Goal: Task Accomplishment & Management: Use online tool/utility

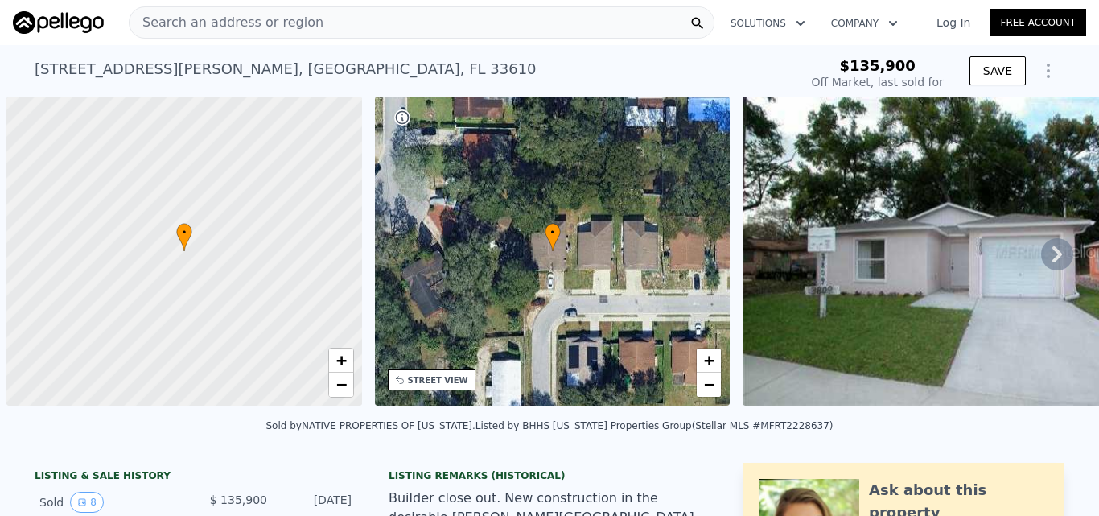
scroll to position [0, 6]
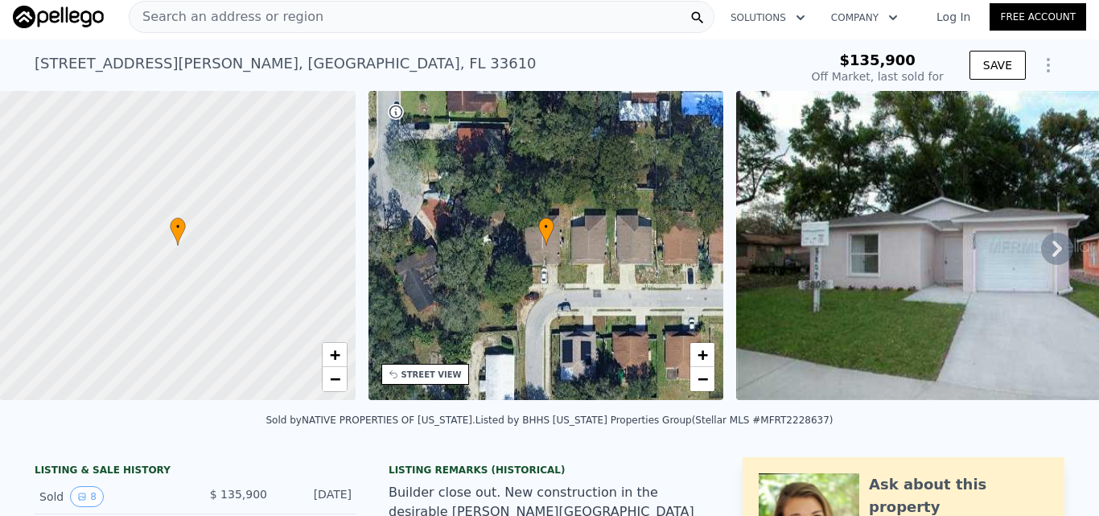
click at [314, 19] on div "Search an address or region" at bounding box center [422, 17] width 586 height 32
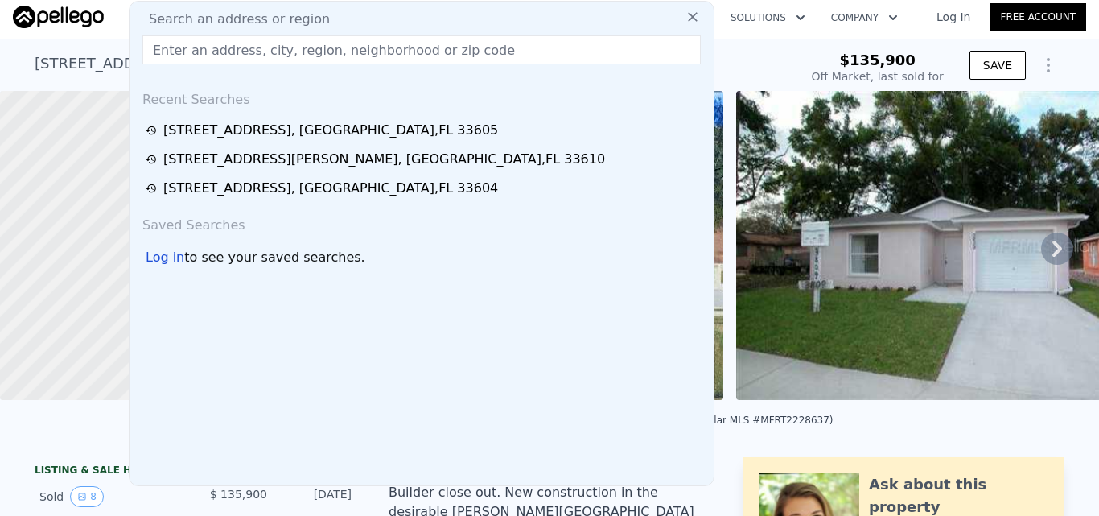
type input "[STREET_ADDRESS]"
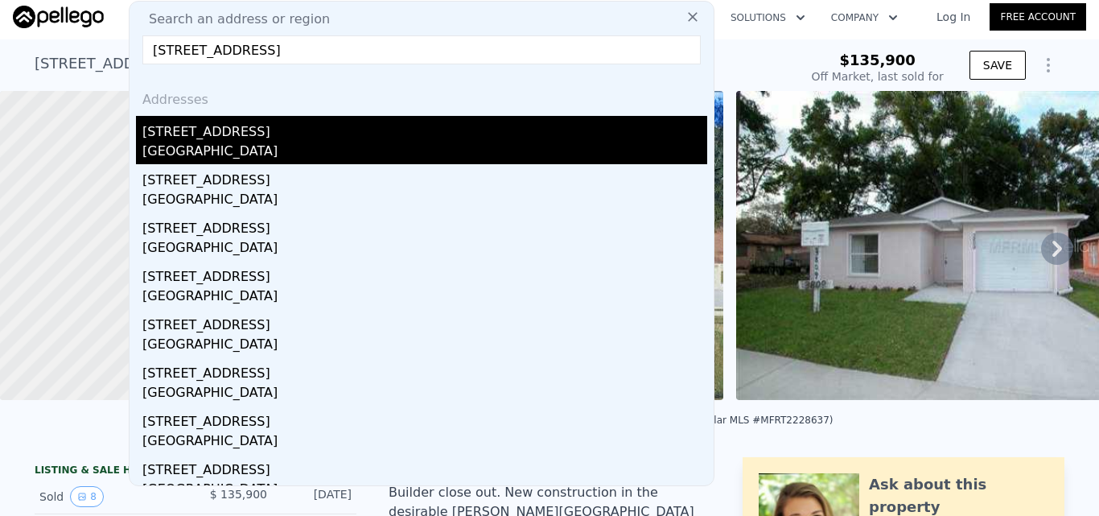
click at [312, 133] on div "[STREET_ADDRESS]" at bounding box center [424, 129] width 565 height 26
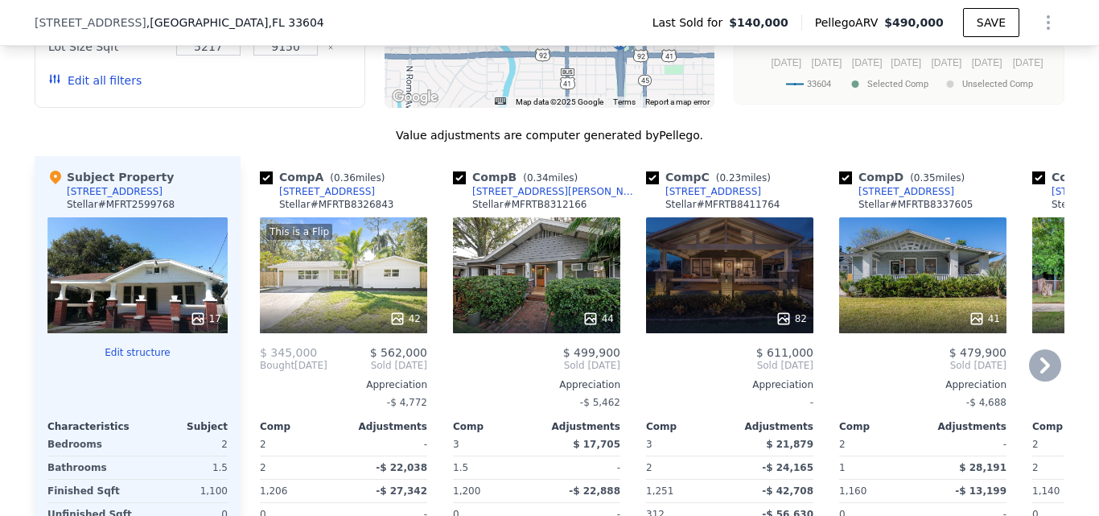
scroll to position [1765, 0]
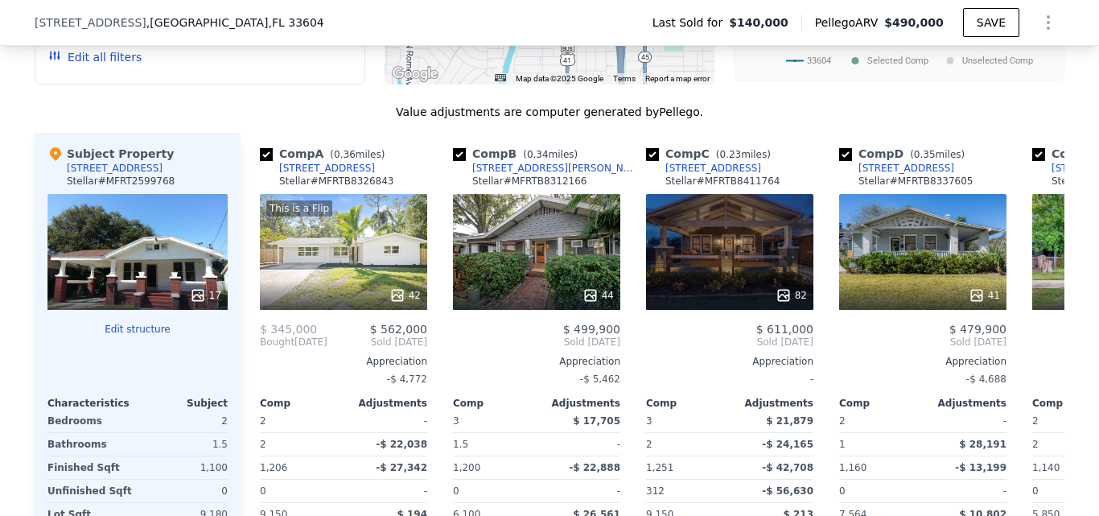
click at [138, 336] on button "Edit structure" at bounding box center [137, 329] width 180 height 13
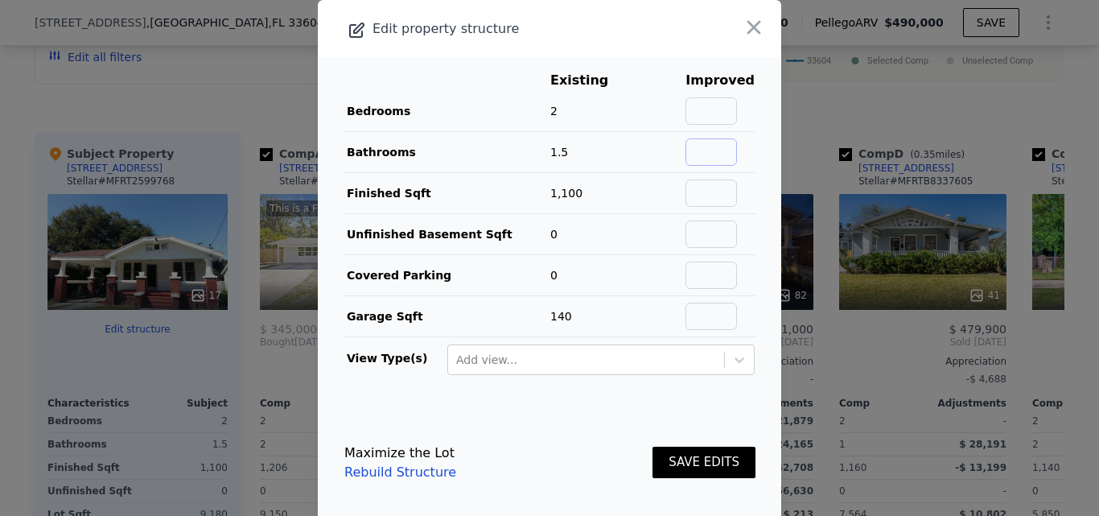
click at [715, 152] on input "text" at bounding box center [712, 151] width 52 height 27
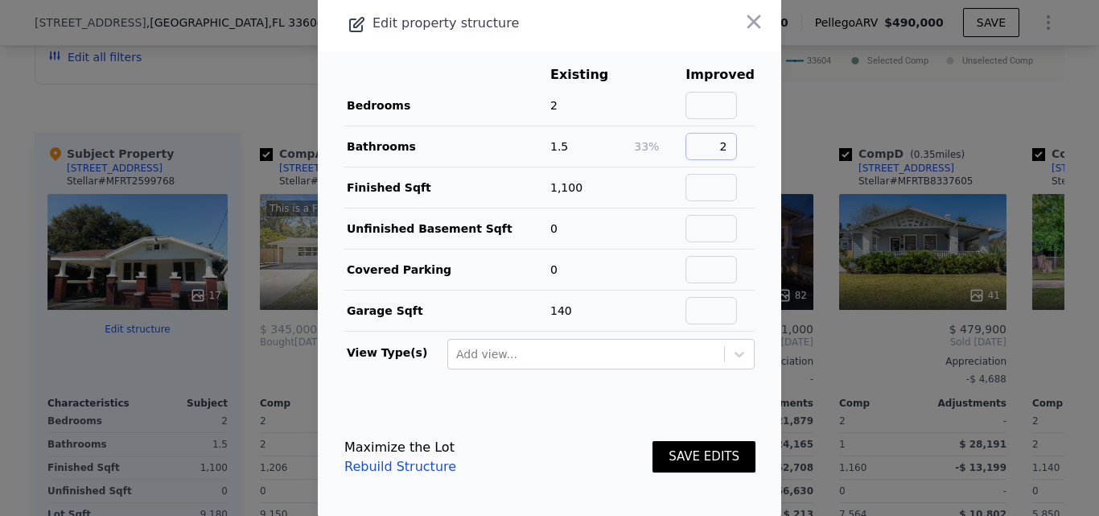
scroll to position [7, 0]
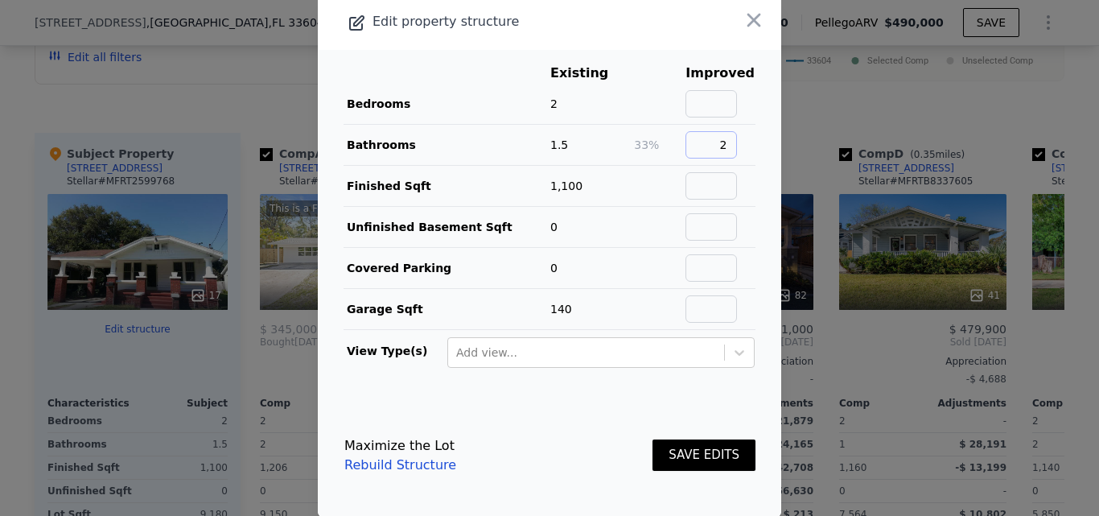
type input "2"
click at [688, 444] on button "SAVE EDITS" at bounding box center [704, 454] width 103 height 31
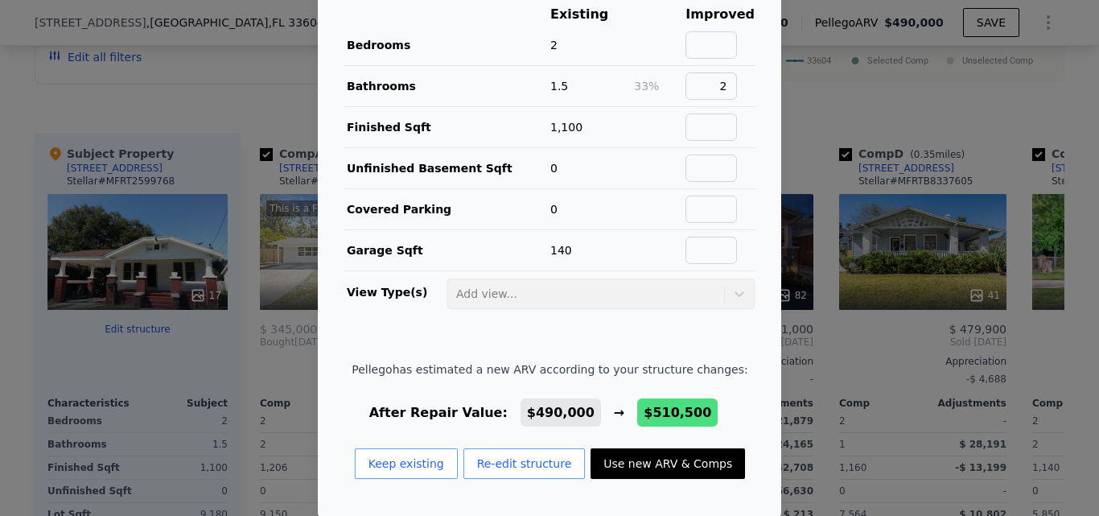
scroll to position [67, 0]
click at [678, 455] on button "Use new ARV & Comps" at bounding box center [668, 462] width 155 height 31
type input "1488"
type input "$ 510,500"
type input "$ 328,548"
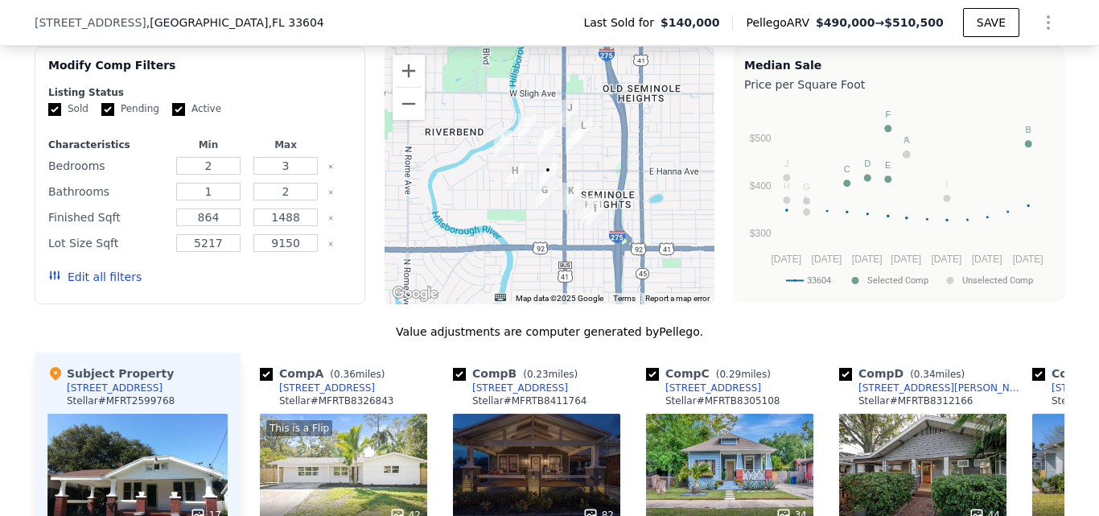
scroll to position [1523, 0]
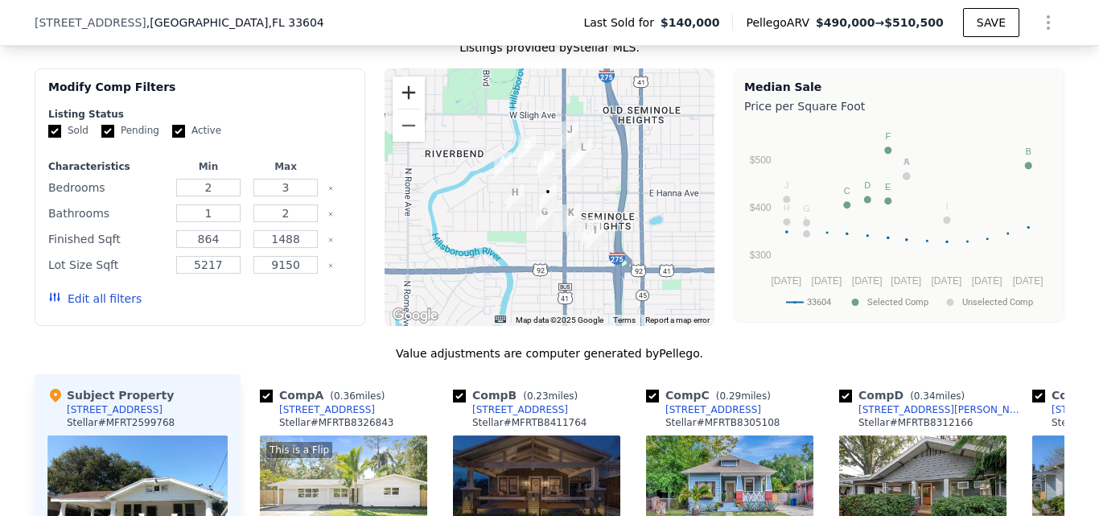
click at [399, 109] on button "Zoom in" at bounding box center [409, 92] width 32 height 32
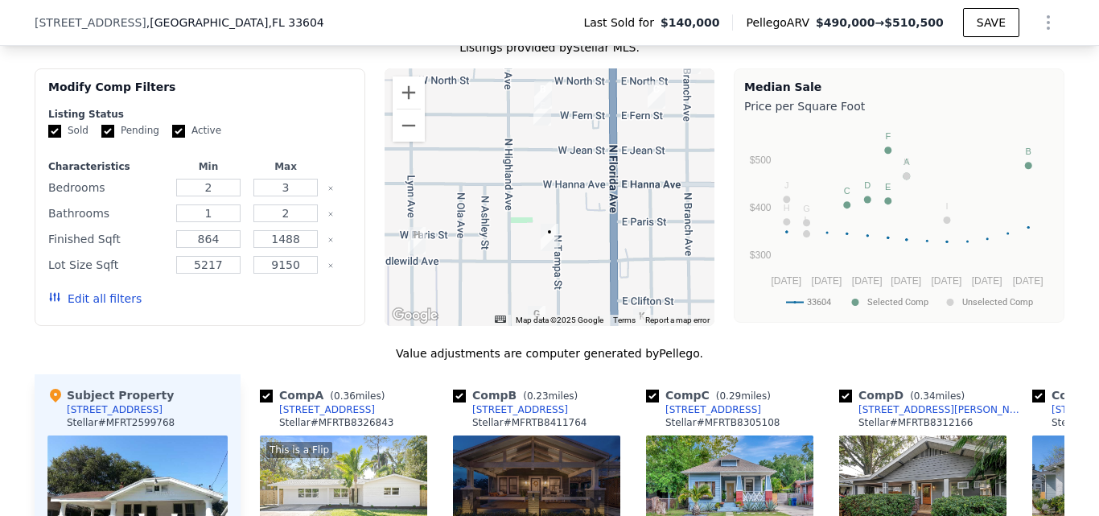
drag, startPoint x: 592, startPoint y: 182, endPoint x: 597, endPoint y: 192, distance: 10.8
click at [597, 195] on div at bounding box center [550, 197] width 331 height 258
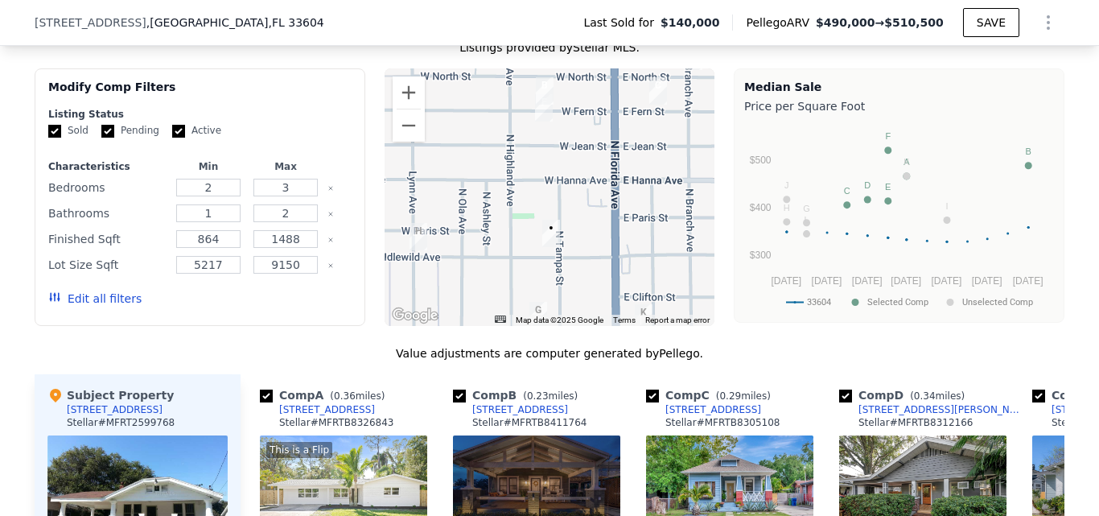
click at [535, 122] on img "118 W Fern St" at bounding box center [544, 107] width 18 height 27
click at [538, 105] on img "117 W Fern St" at bounding box center [545, 90] width 18 height 27
click at [413, 109] on button "Zoom in" at bounding box center [409, 92] width 32 height 32
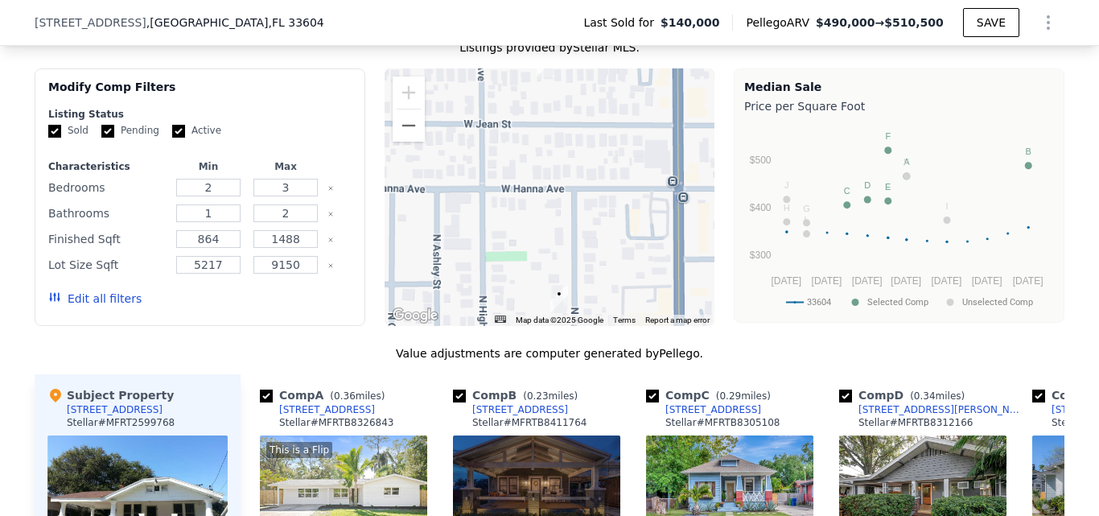
click at [536, 176] on div at bounding box center [550, 197] width 331 height 258
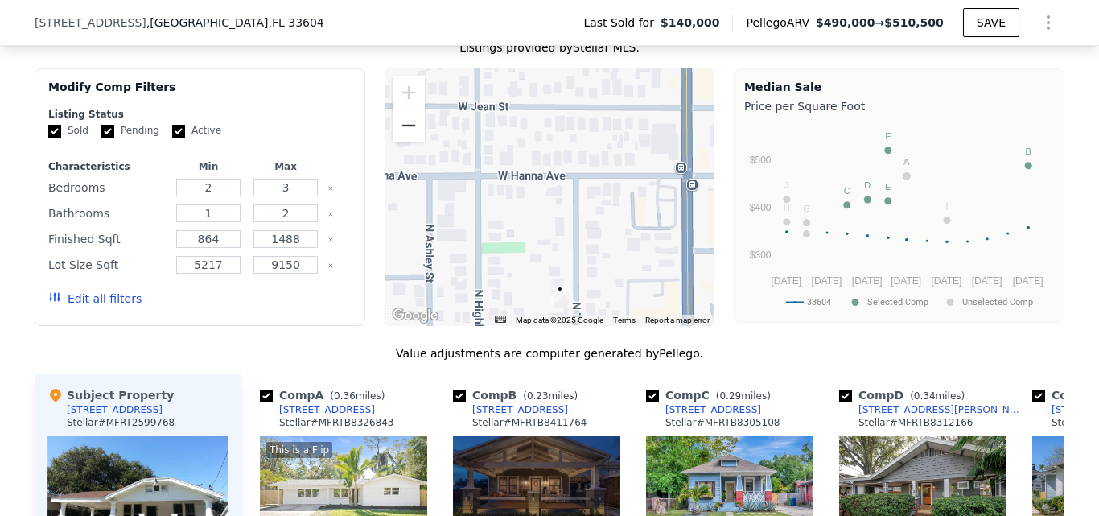
click at [410, 142] on button "Zoom out" at bounding box center [409, 125] width 32 height 32
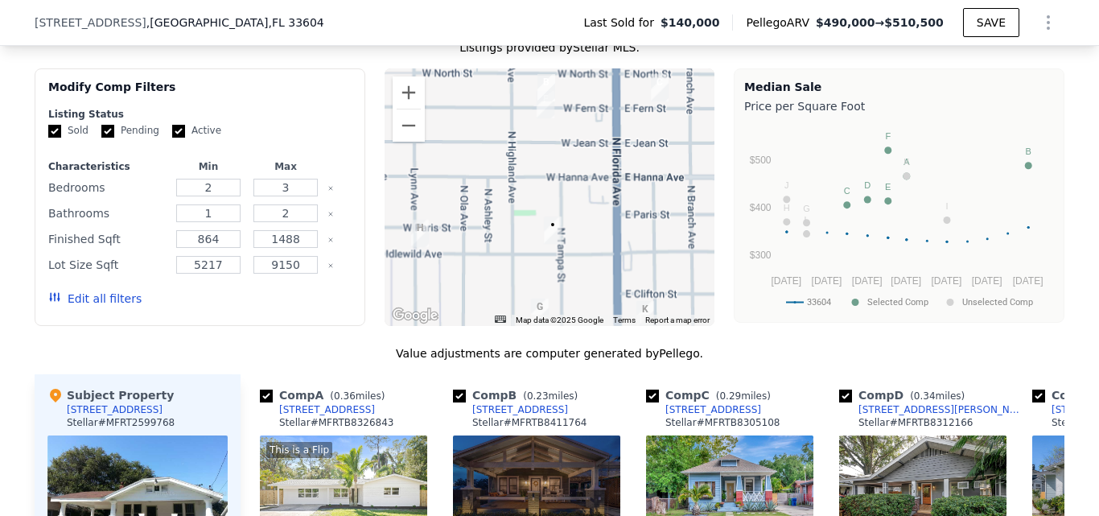
click at [563, 227] on div at bounding box center [550, 197] width 331 height 258
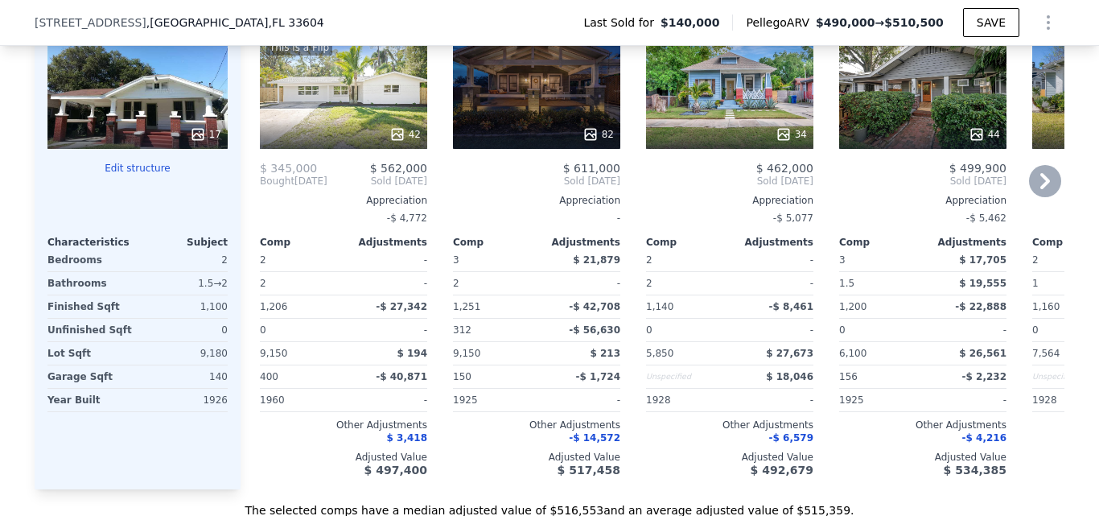
scroll to position [1845, 0]
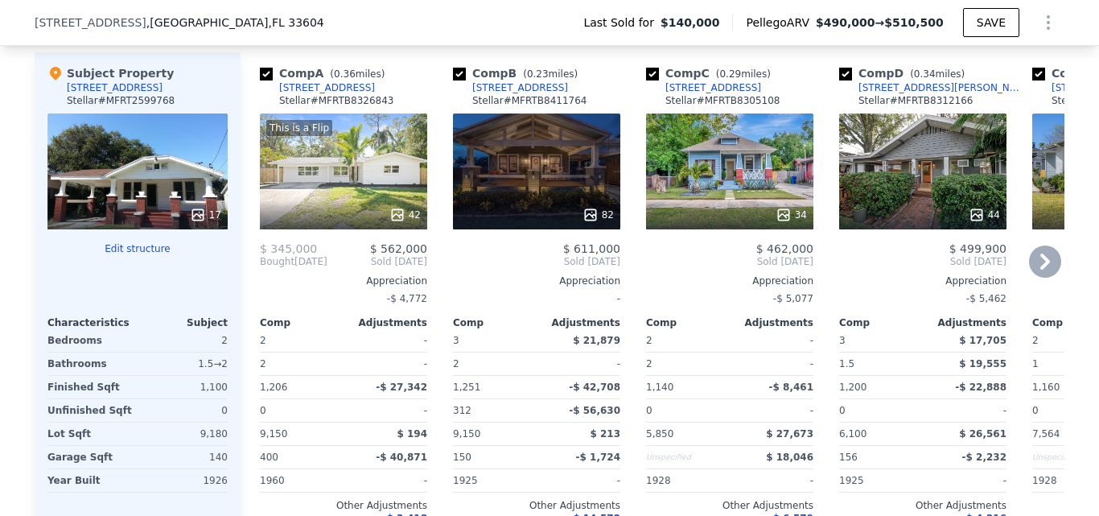
click at [1048, 278] on icon at bounding box center [1045, 261] width 32 height 32
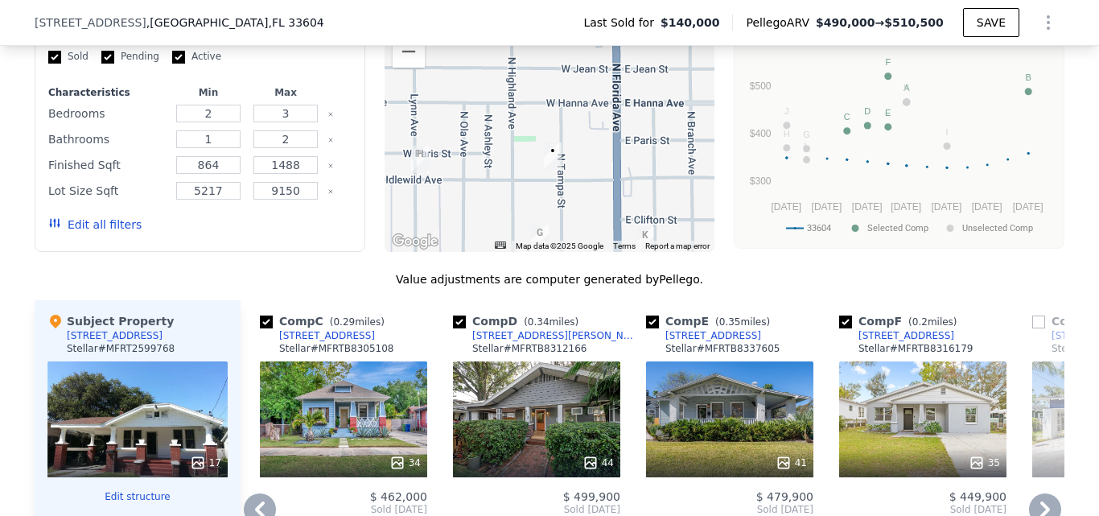
scroll to position [1765, 0]
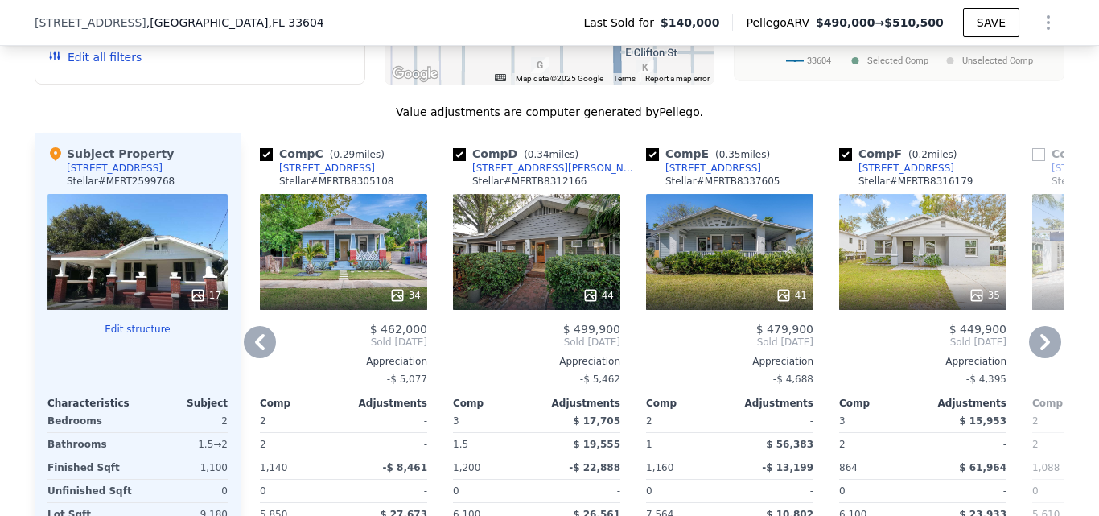
click at [258, 350] on icon at bounding box center [260, 342] width 10 height 16
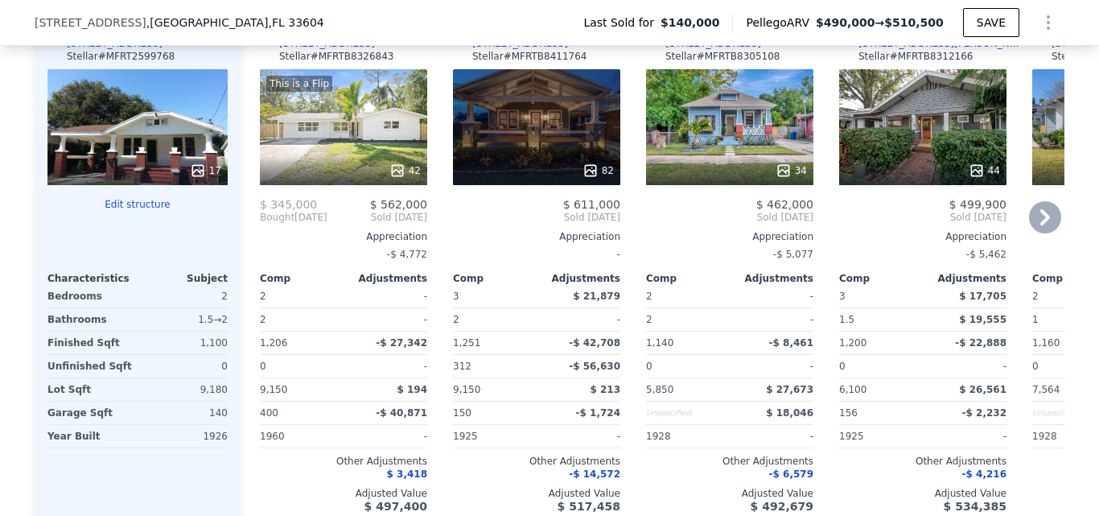
scroll to position [1926, 0]
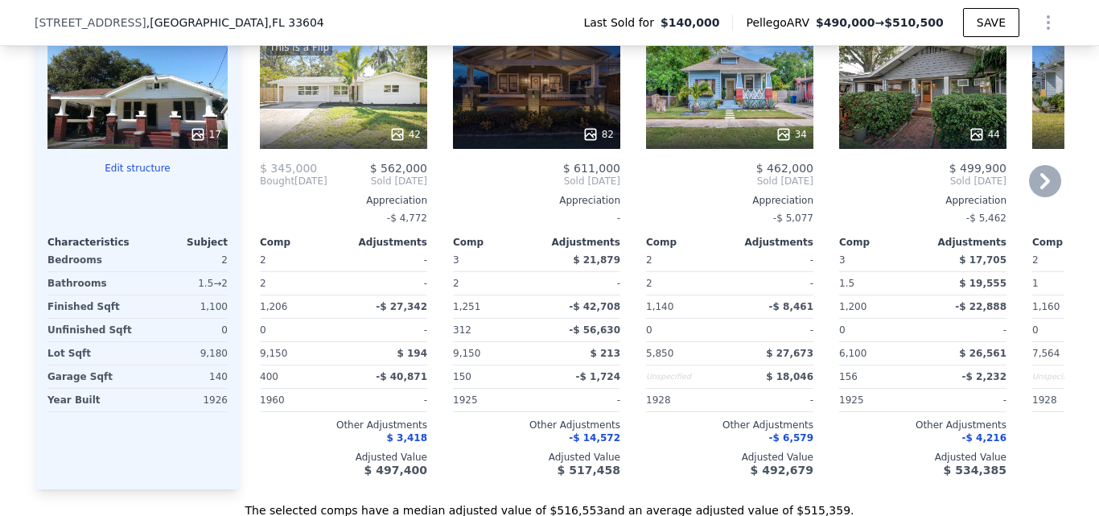
click at [1039, 197] on icon at bounding box center [1045, 181] width 32 height 32
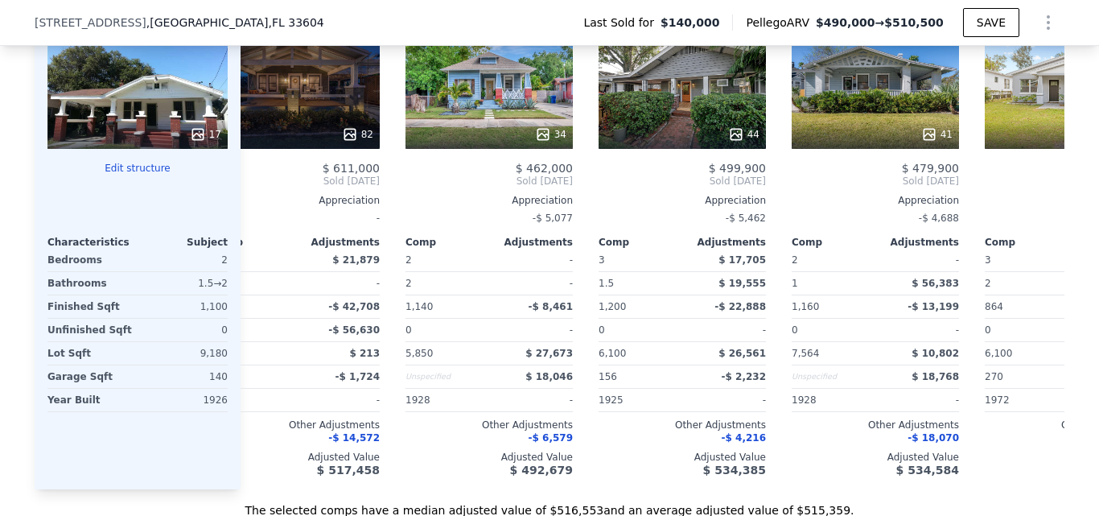
scroll to position [0, 386]
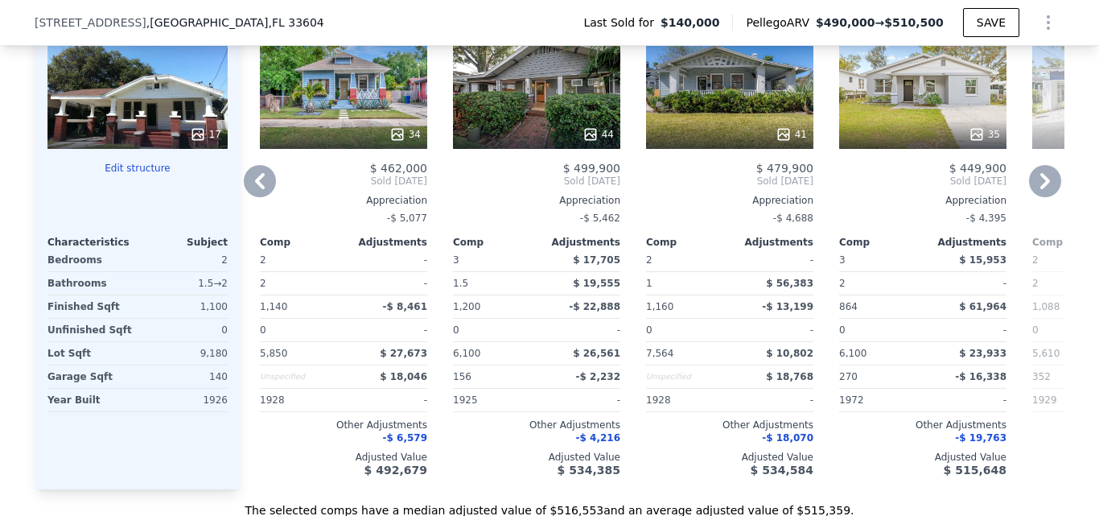
click at [252, 197] on icon at bounding box center [260, 181] width 32 height 32
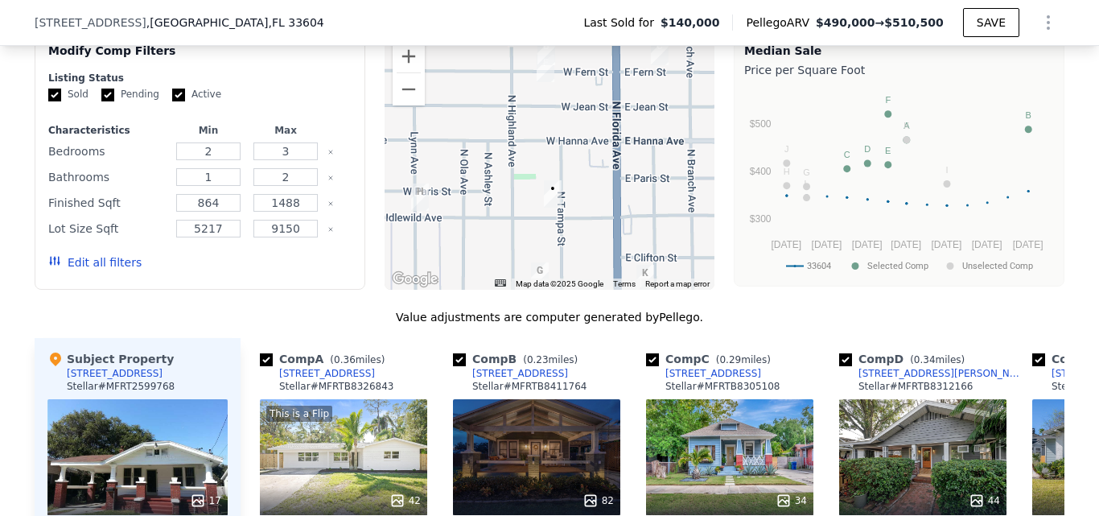
scroll to position [1523, 0]
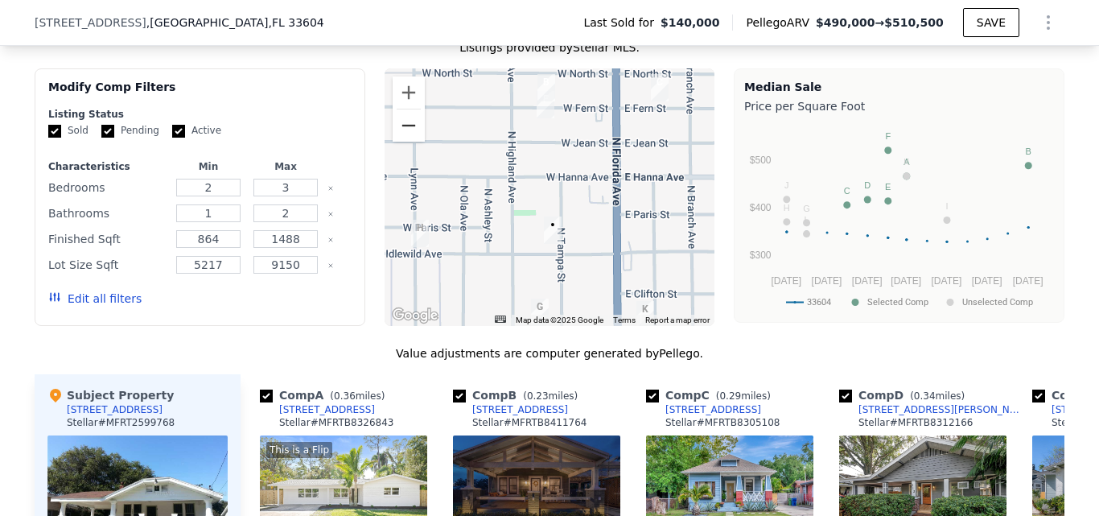
click at [402, 142] on button "Zoom out" at bounding box center [409, 125] width 32 height 32
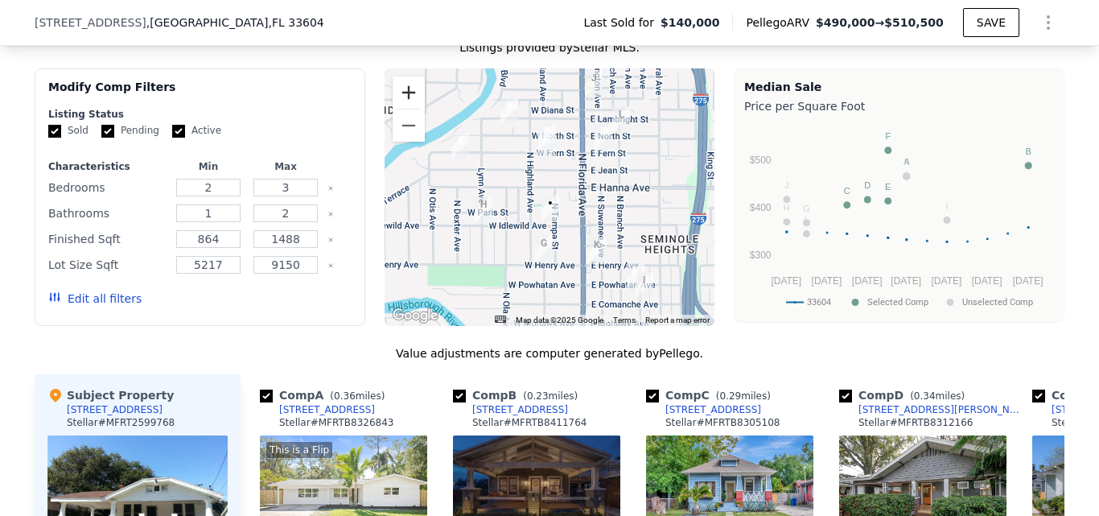
click at [402, 109] on button "Zoom in" at bounding box center [409, 92] width 32 height 32
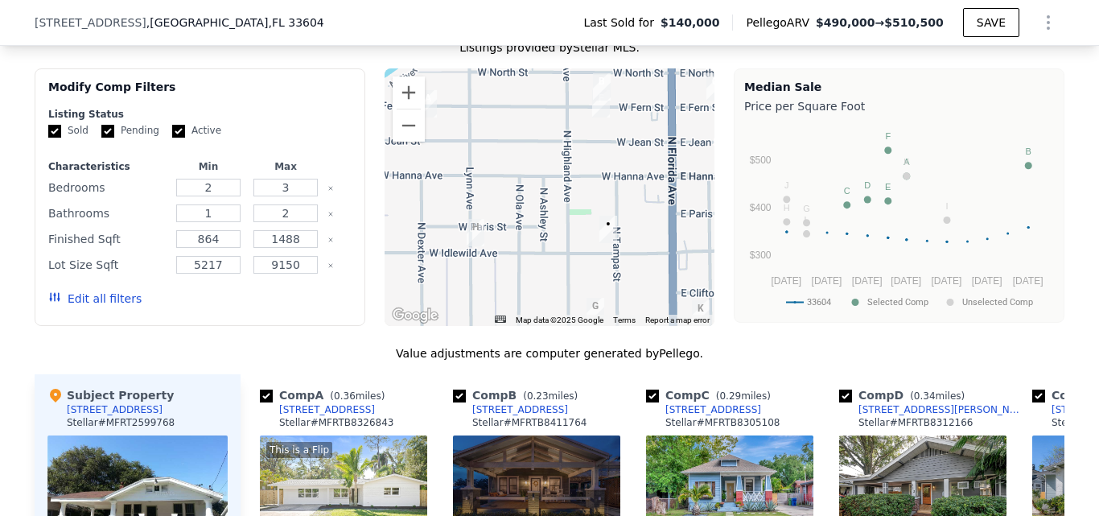
drag, startPoint x: 545, startPoint y: 200, endPoint x: 604, endPoint y: 200, distance: 58.7
click at [604, 200] on div at bounding box center [550, 197] width 331 height 258
click at [413, 142] on button "Zoom out" at bounding box center [409, 125] width 32 height 32
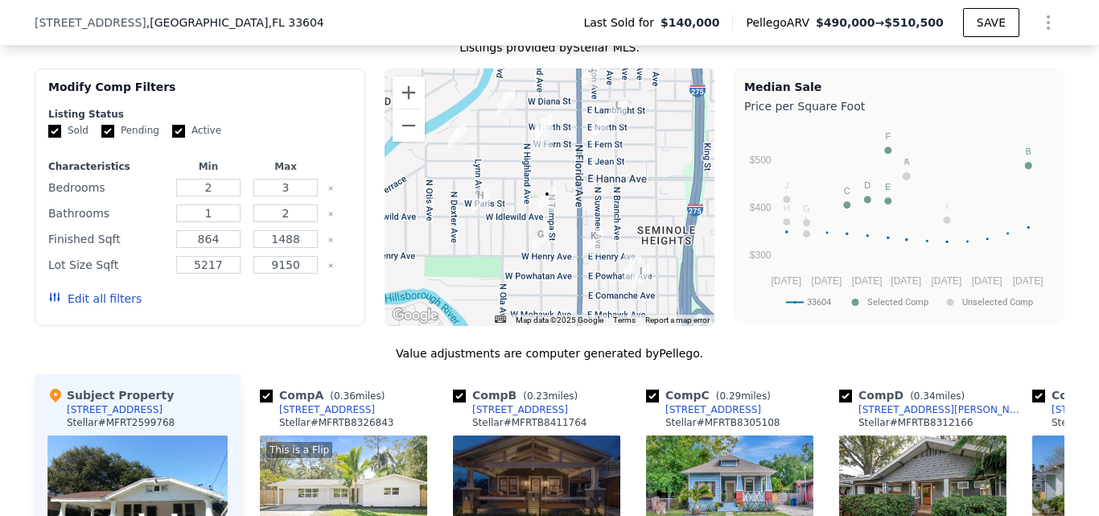
drag, startPoint x: 554, startPoint y: 216, endPoint x: 513, endPoint y: 206, distance: 42.2
click at [513, 206] on div at bounding box center [550, 197] width 331 height 258
click at [407, 109] on button "Zoom in" at bounding box center [409, 92] width 32 height 32
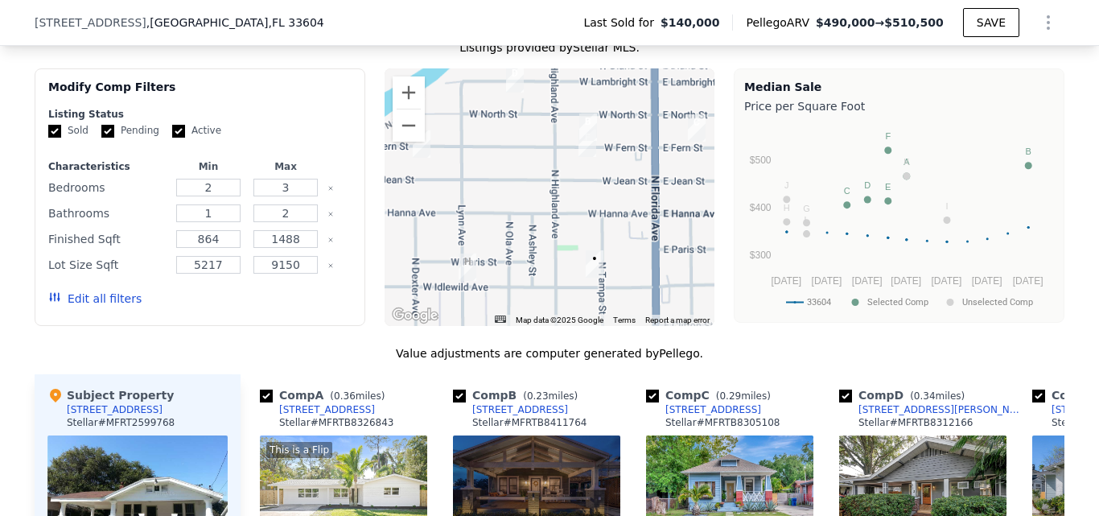
drag, startPoint x: 499, startPoint y: 156, endPoint x: 549, endPoint y: 209, distance: 72.9
click at [549, 209] on div at bounding box center [550, 197] width 331 height 258
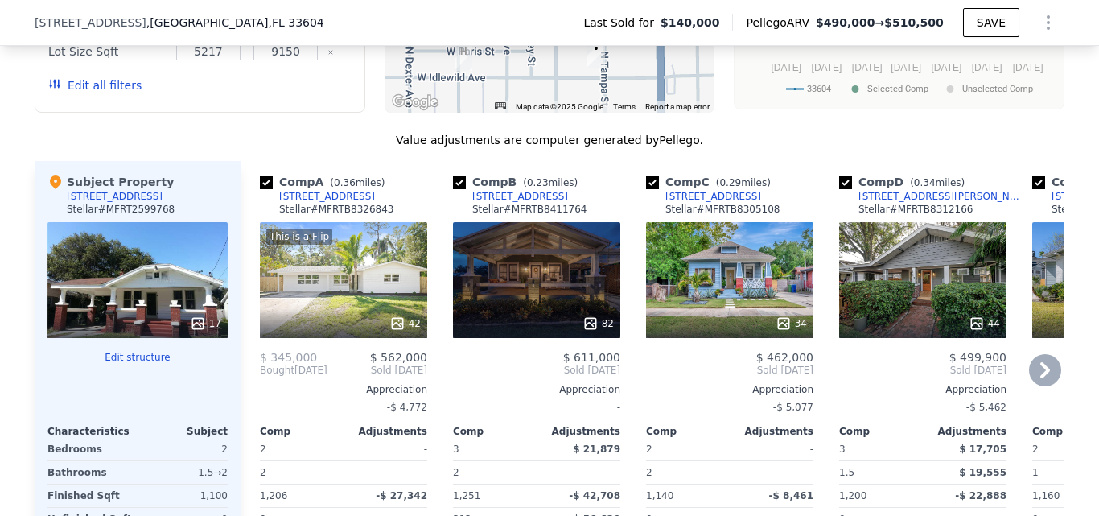
scroll to position [1765, 0]
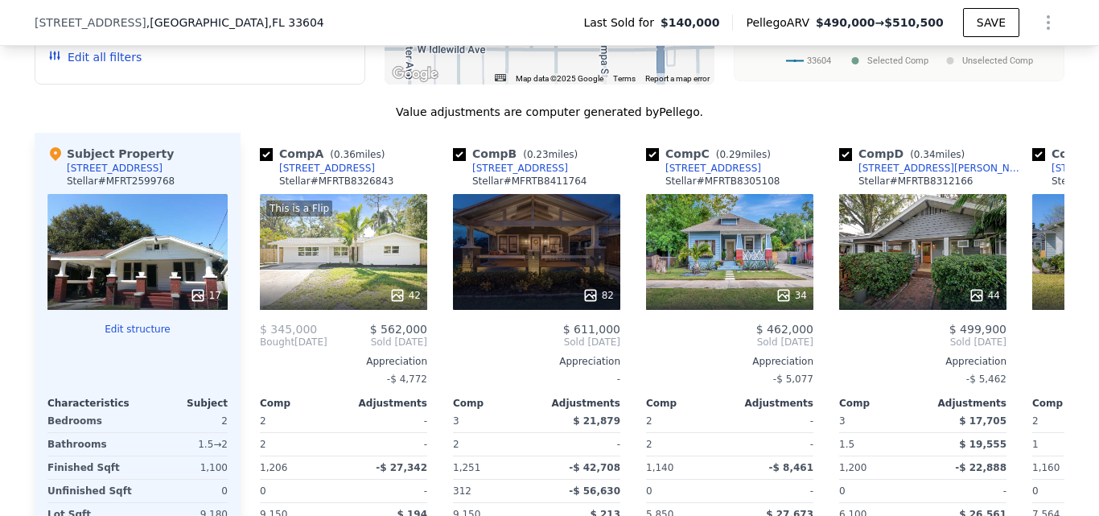
click at [99, 266] on div "17" at bounding box center [137, 252] width 180 height 116
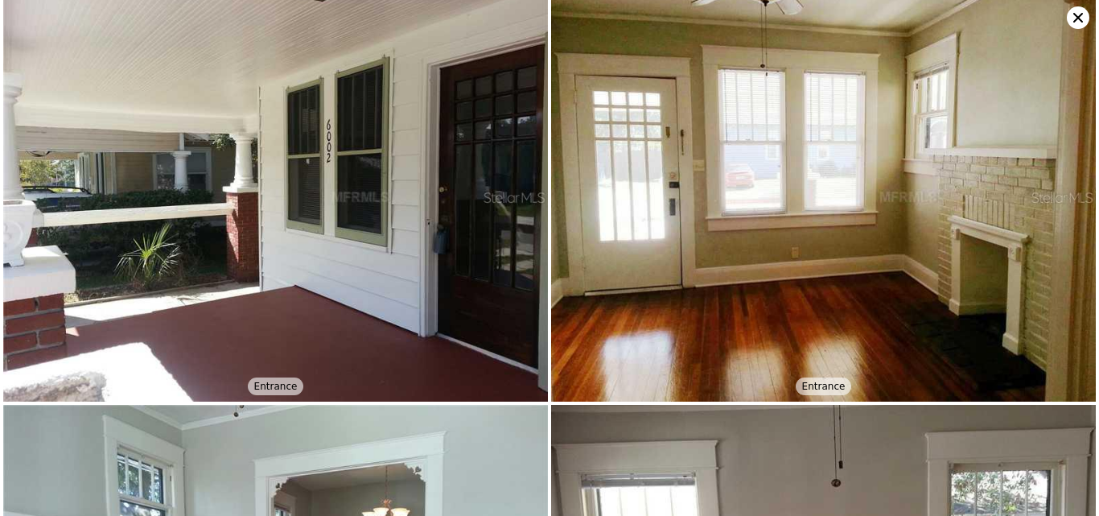
scroll to position [0, 0]
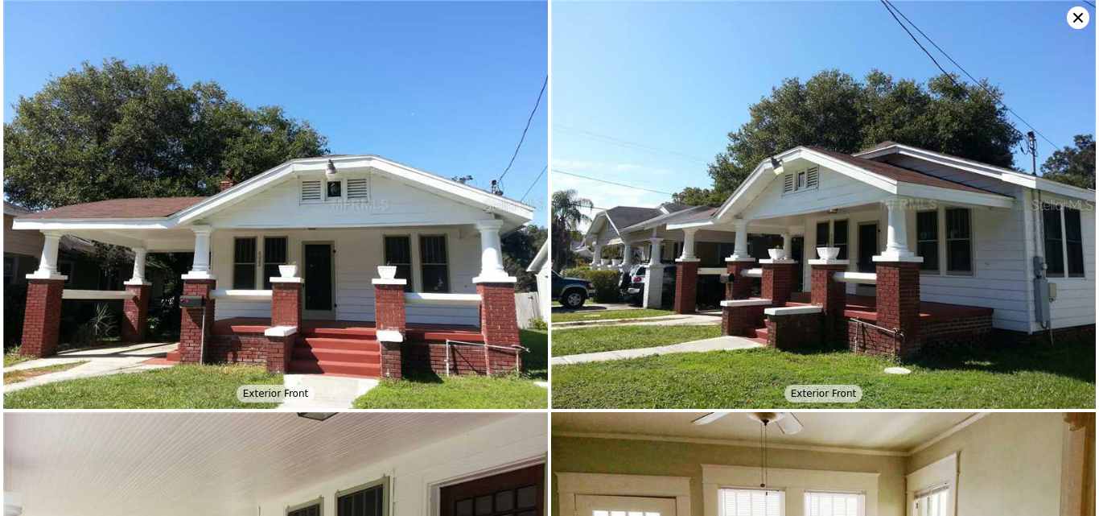
click at [1080, 15] on icon at bounding box center [1078, 18] width 10 height 10
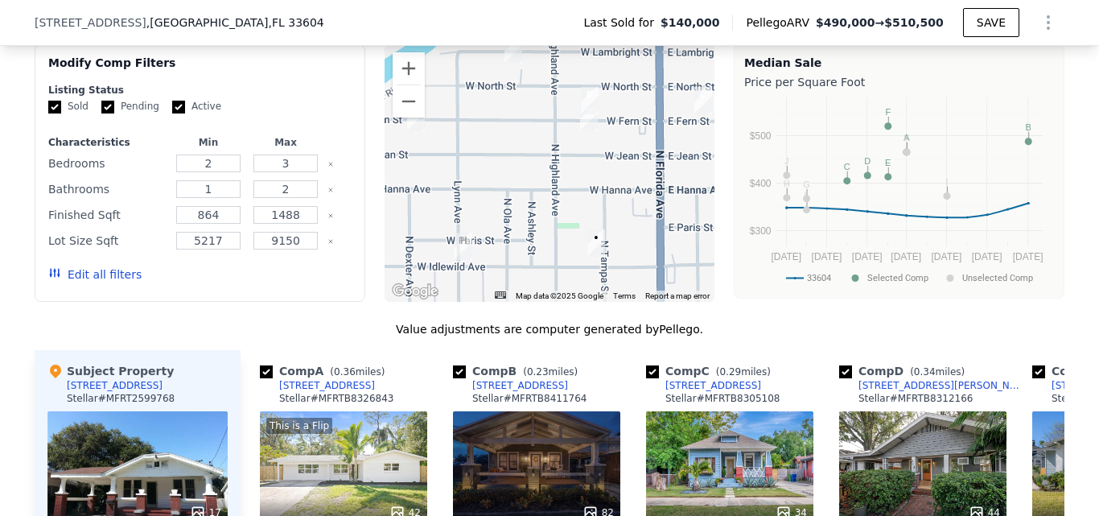
scroll to position [1523, 0]
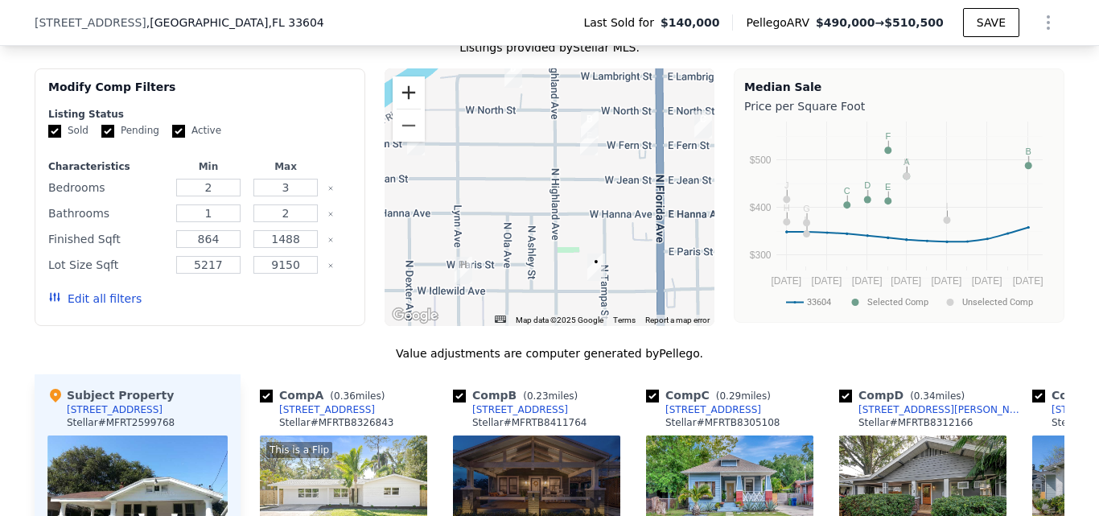
click at [406, 109] on button "Zoom in" at bounding box center [409, 92] width 32 height 32
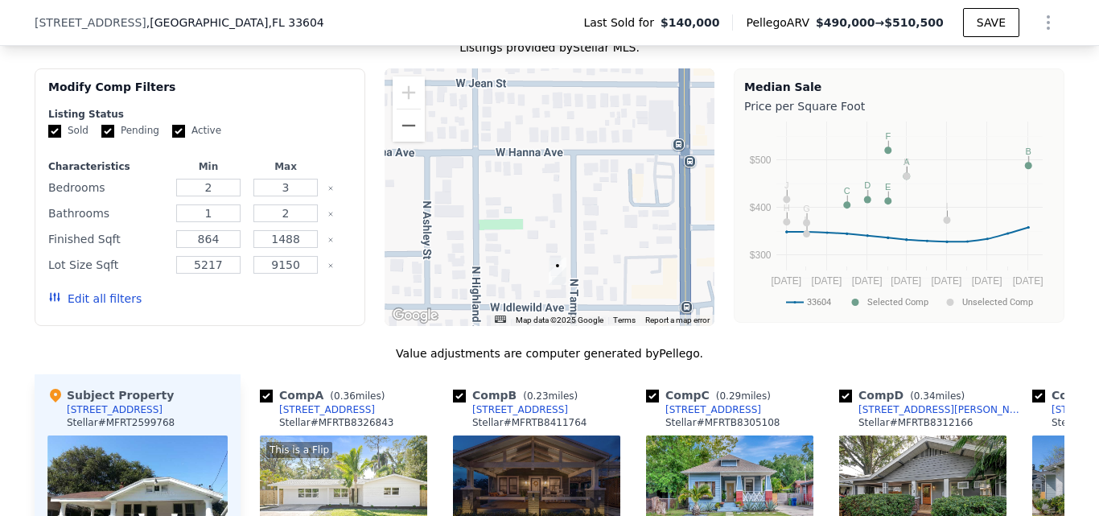
drag, startPoint x: 562, startPoint y: 179, endPoint x: 493, endPoint y: 206, distance: 74.4
click at [476, 101] on div at bounding box center [550, 197] width 331 height 258
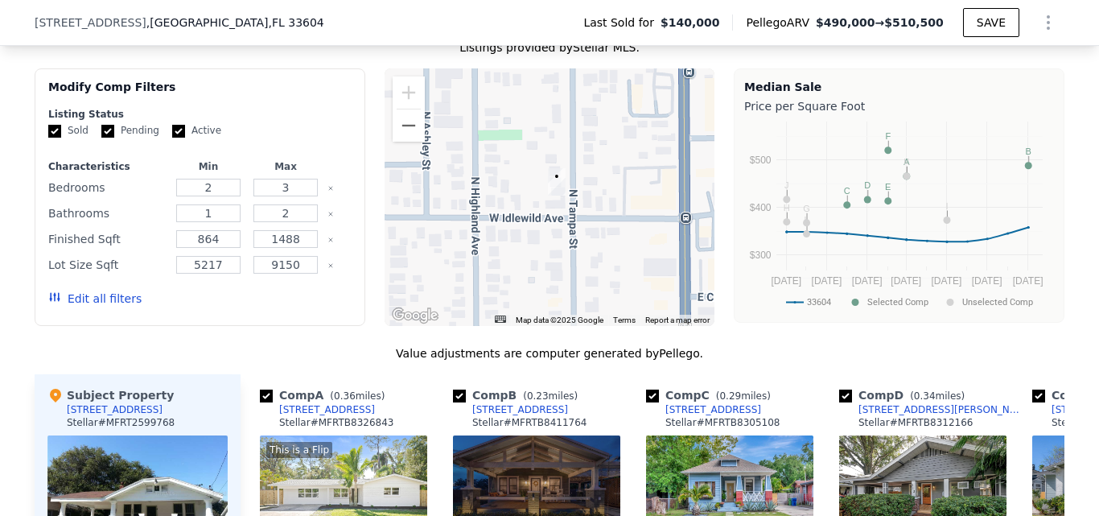
drag, startPoint x: 514, startPoint y: 277, endPoint x: 515, endPoint y: 185, distance: 91.7
click at [515, 185] on div at bounding box center [550, 197] width 331 height 258
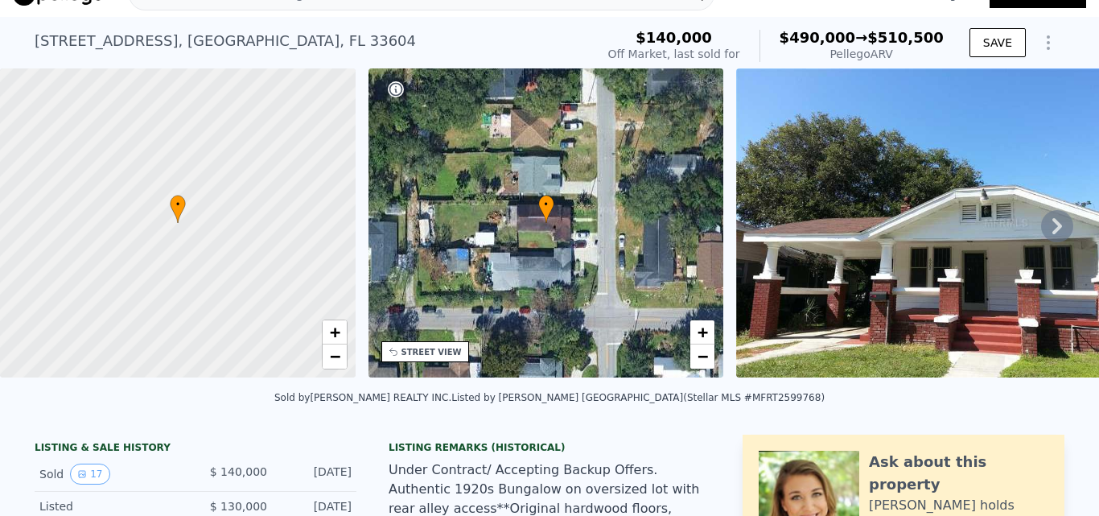
scroll to position [0, 0]
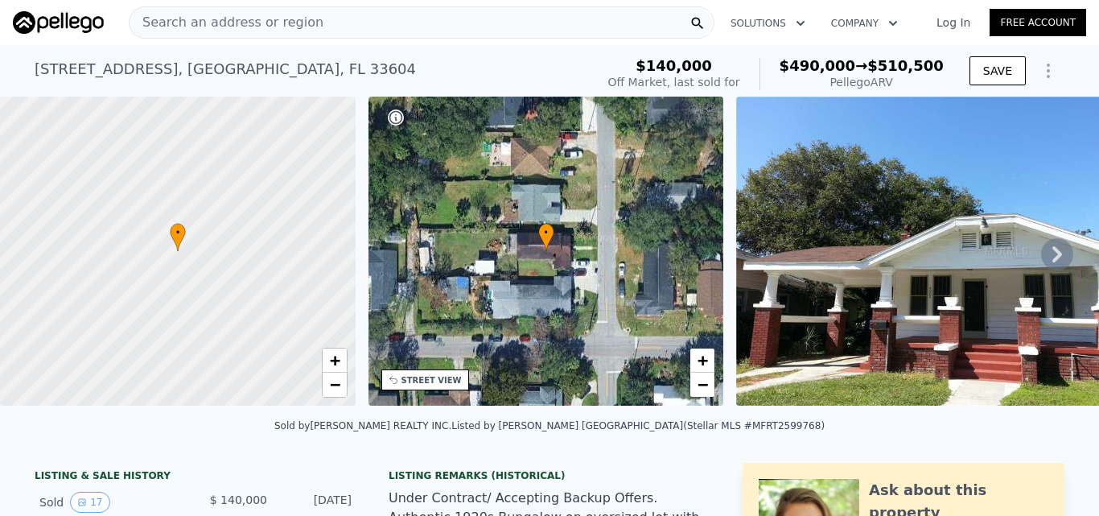
click at [377, 20] on div "Search an address or region" at bounding box center [422, 22] width 586 height 32
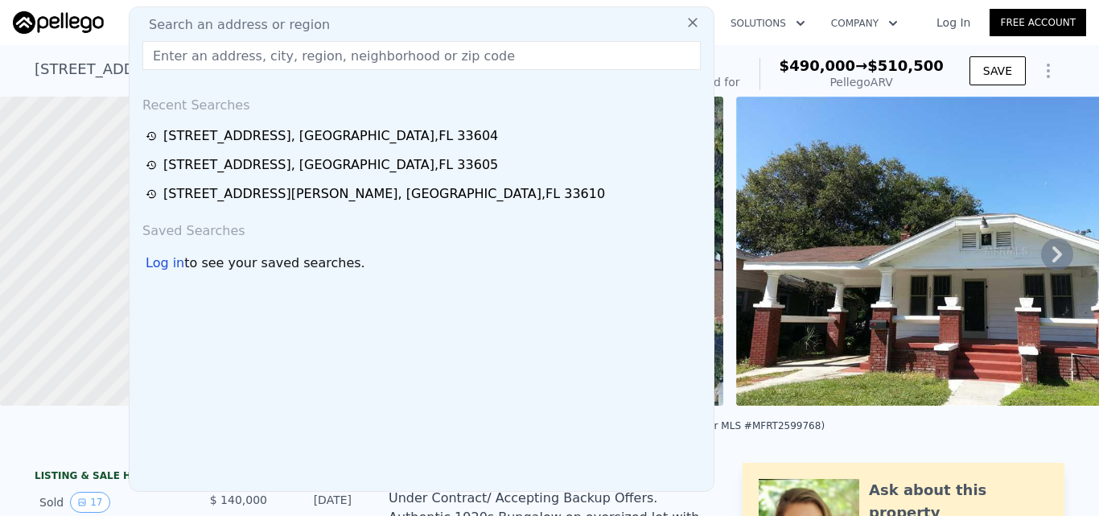
type input "[STREET_ADDRESS][US_STATE]"
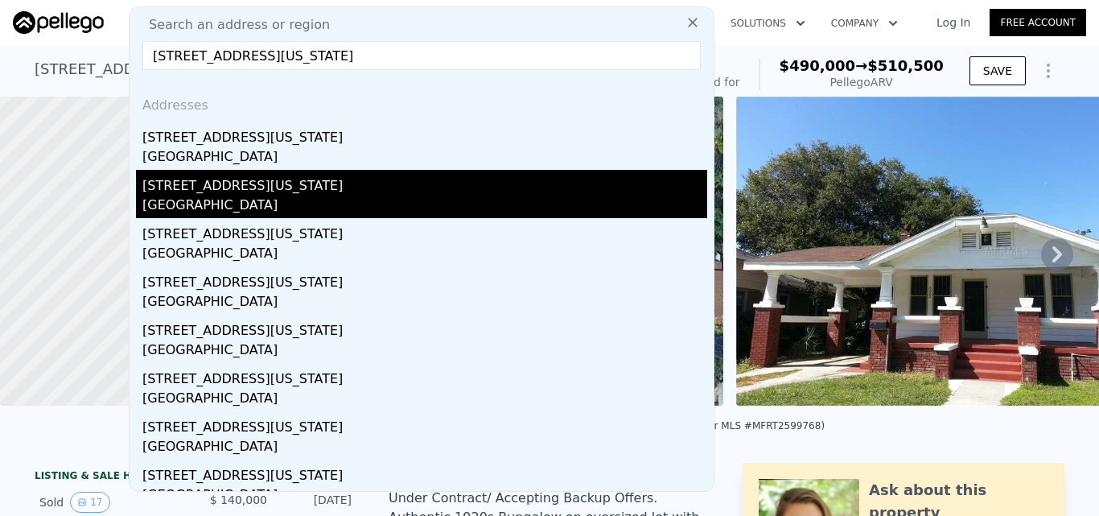
click at [356, 208] on div "[GEOGRAPHIC_DATA]" at bounding box center [424, 207] width 565 height 23
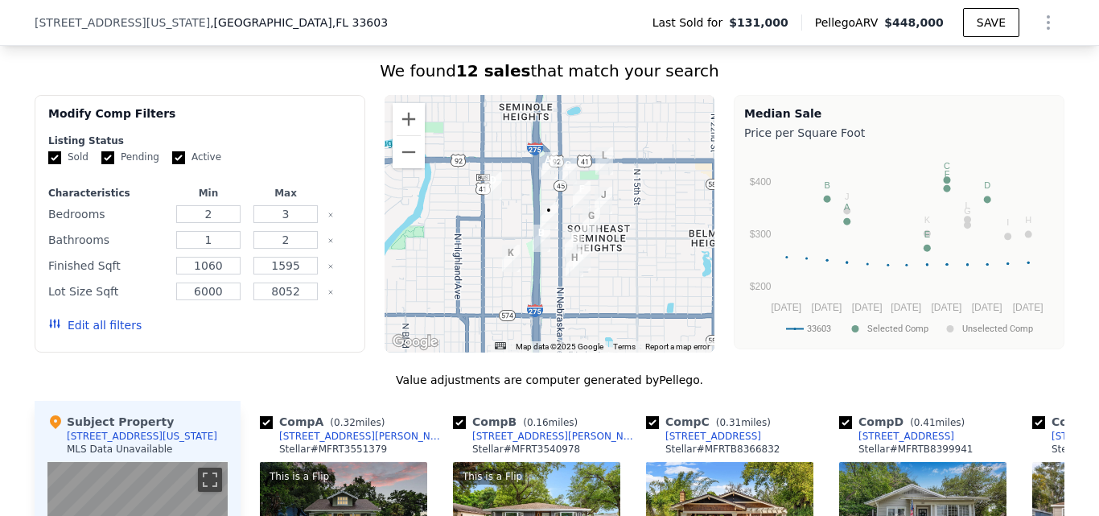
scroll to position [1368, 0]
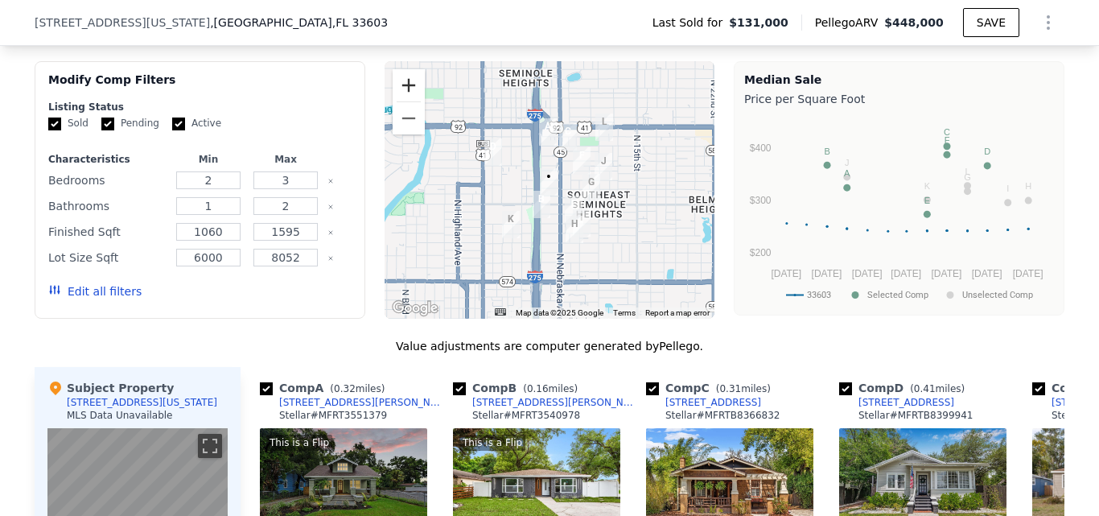
click at [395, 101] on button "Zoom in" at bounding box center [409, 85] width 32 height 32
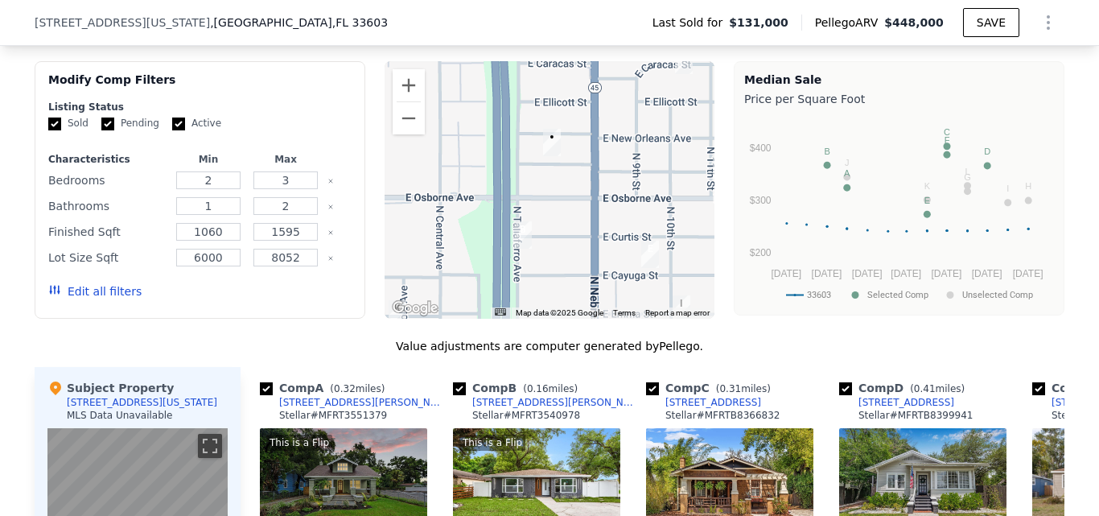
drag, startPoint x: 582, startPoint y: 248, endPoint x: 582, endPoint y: 231, distance: 16.9
click at [582, 231] on div at bounding box center [550, 190] width 331 height 258
click at [402, 134] on button "Zoom out" at bounding box center [409, 118] width 32 height 32
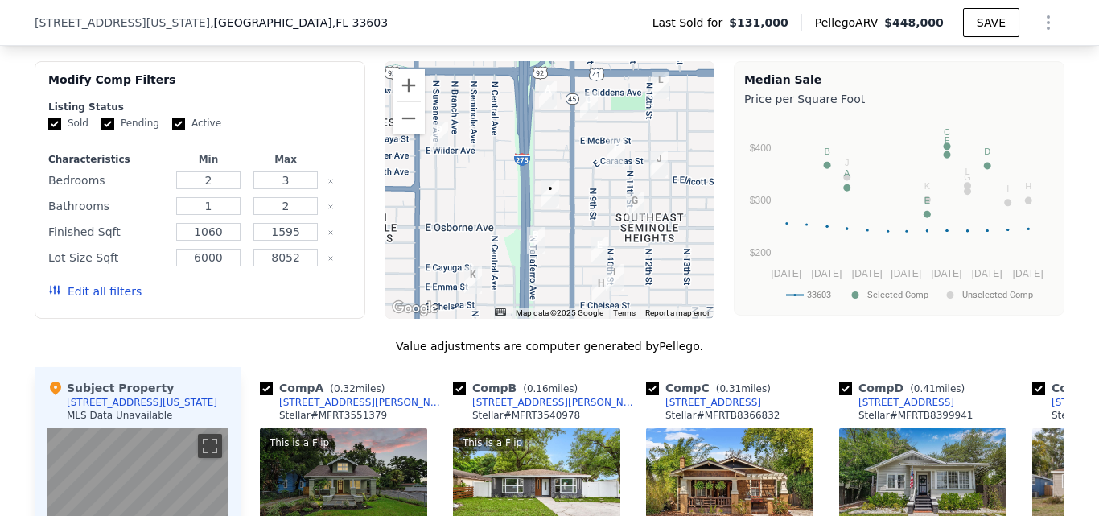
drag, startPoint x: 569, startPoint y: 190, endPoint x: 569, endPoint y: 200, distance: 10.5
click at [569, 200] on div at bounding box center [550, 190] width 331 height 258
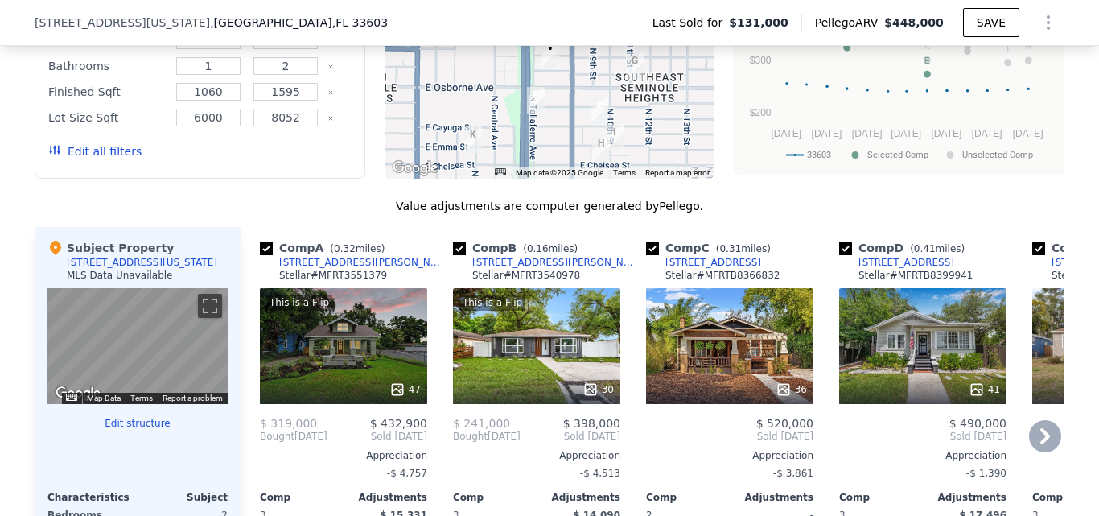
scroll to position [1448, 0]
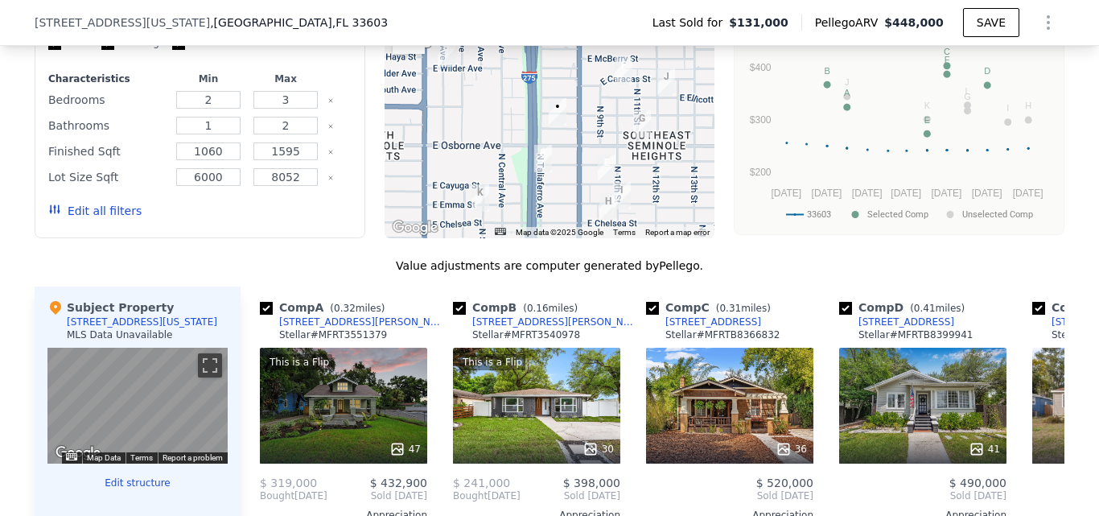
click at [578, 101] on div at bounding box center [550, 110] width 331 height 258
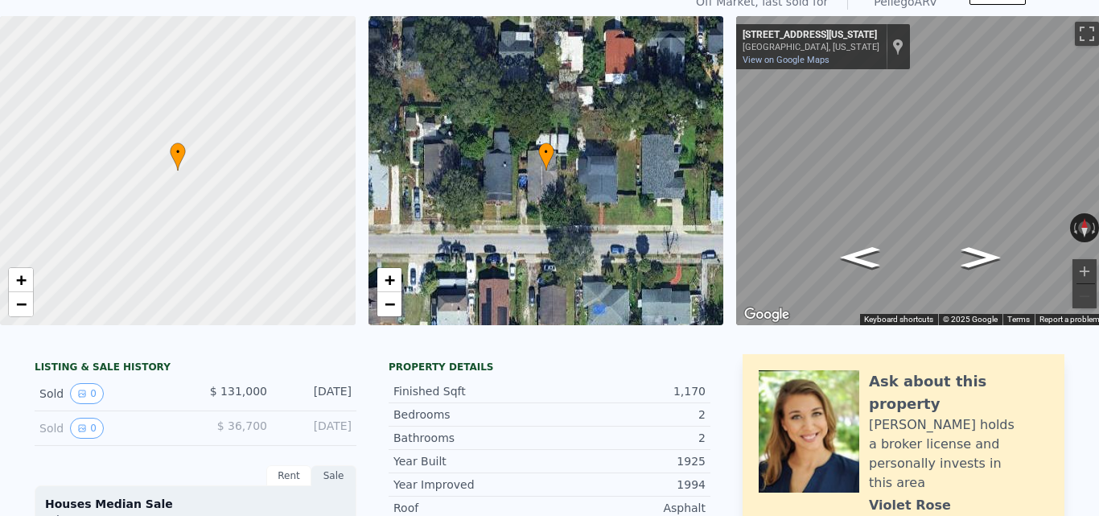
scroll to position [6, 0]
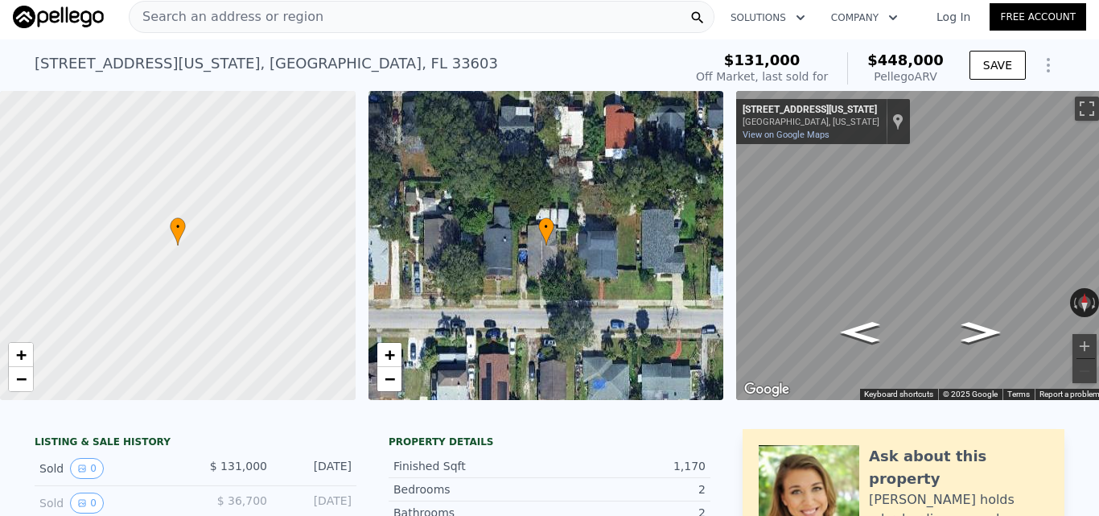
click at [396, 18] on div "Search an address or region" at bounding box center [422, 17] width 586 height 32
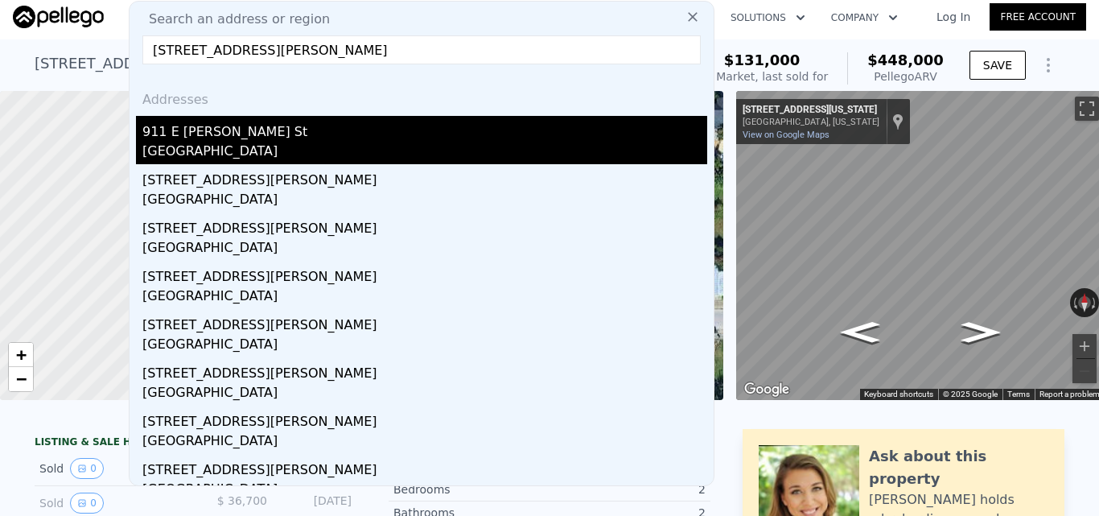
type input "[STREET_ADDRESS][PERSON_NAME]"
click at [309, 146] on div "[GEOGRAPHIC_DATA]" at bounding box center [424, 153] width 565 height 23
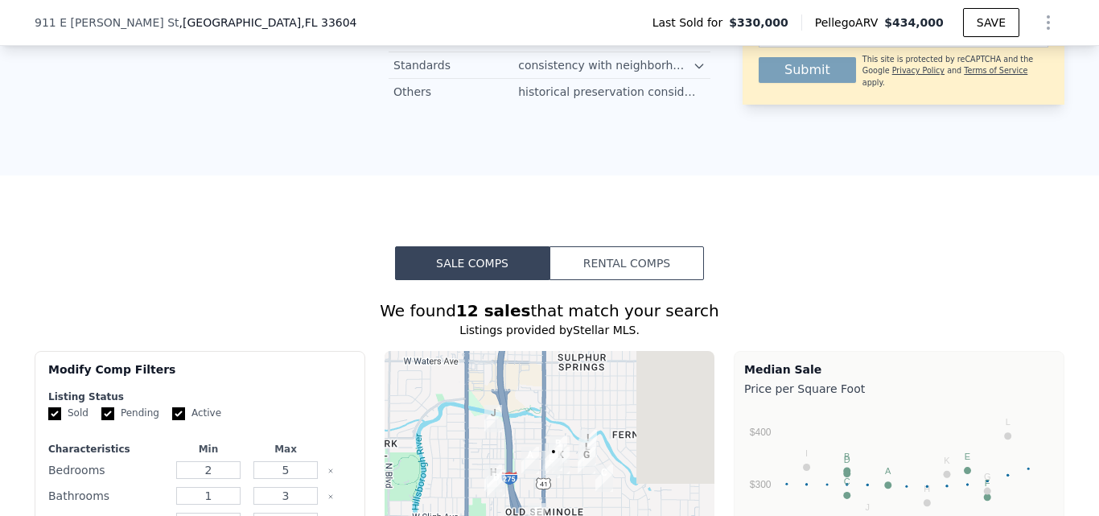
scroll to position [1529, 0]
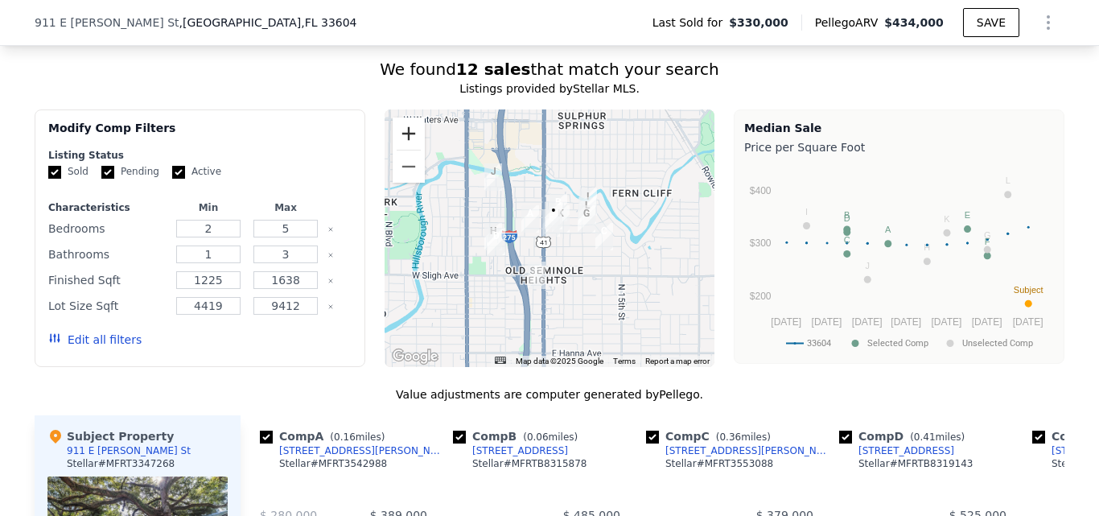
click at [405, 150] on button "Zoom in" at bounding box center [409, 133] width 32 height 32
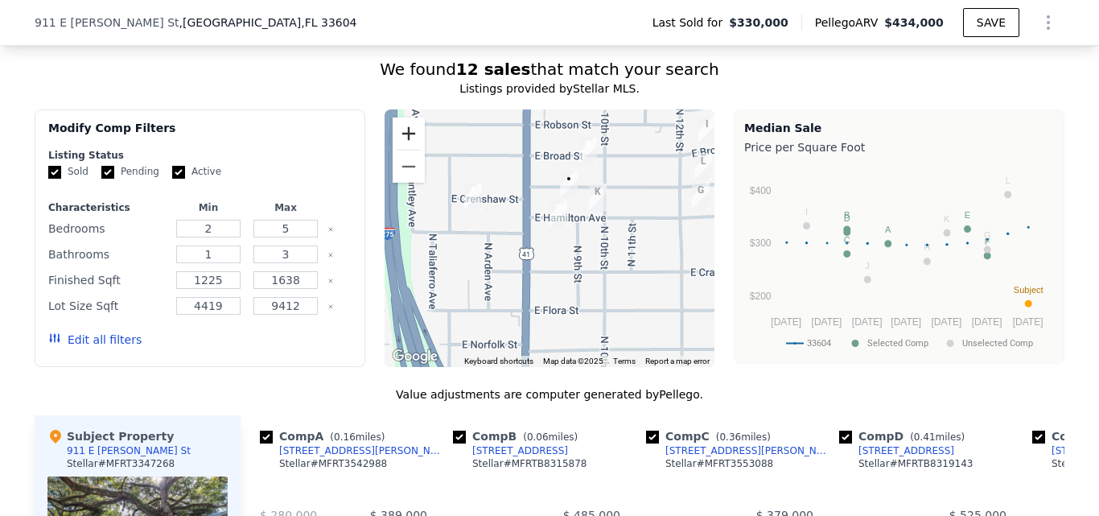
click at [405, 150] on button "Zoom in" at bounding box center [409, 133] width 32 height 32
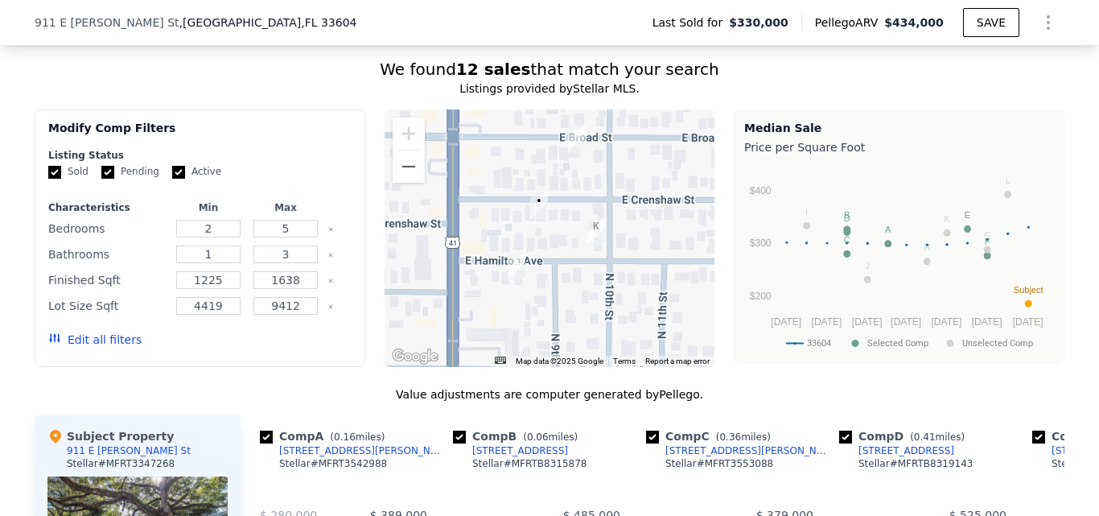
drag, startPoint x: 618, startPoint y: 220, endPoint x: 567, endPoint y: 286, distance: 83.1
click at [567, 286] on div at bounding box center [550, 238] width 331 height 258
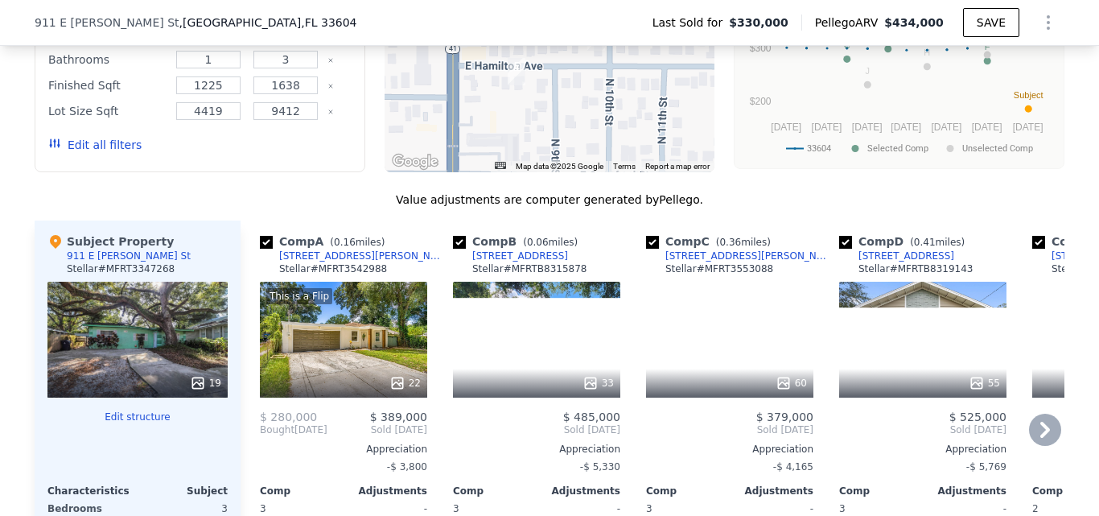
scroll to position [1770, 0]
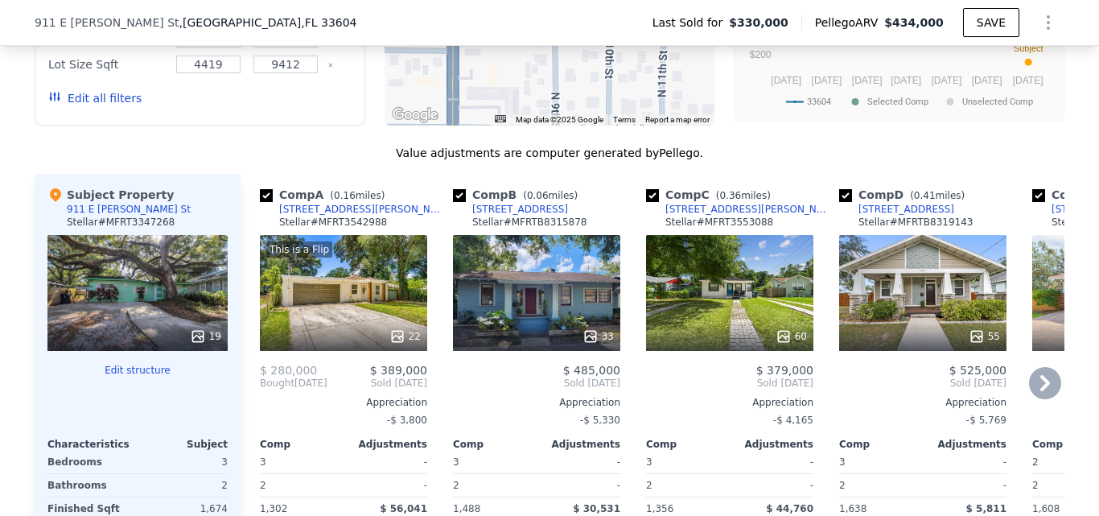
click at [1031, 399] on icon at bounding box center [1045, 383] width 32 height 32
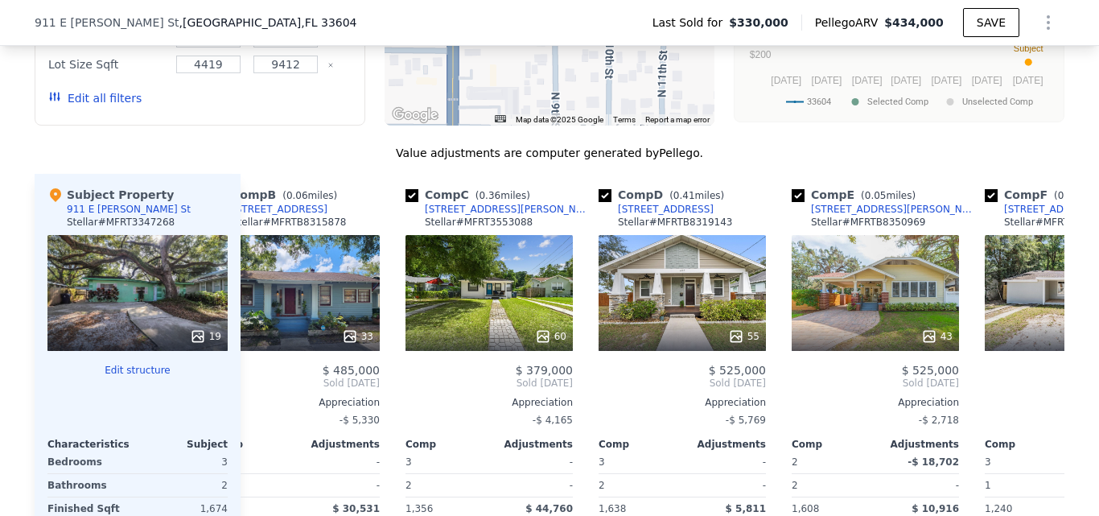
scroll to position [0, 386]
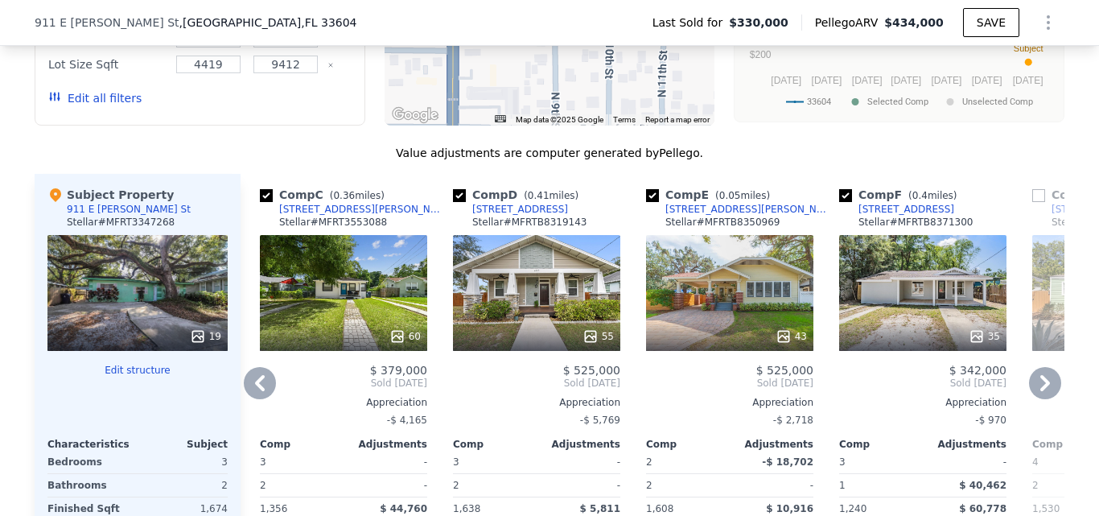
click at [1031, 399] on icon at bounding box center [1045, 383] width 32 height 32
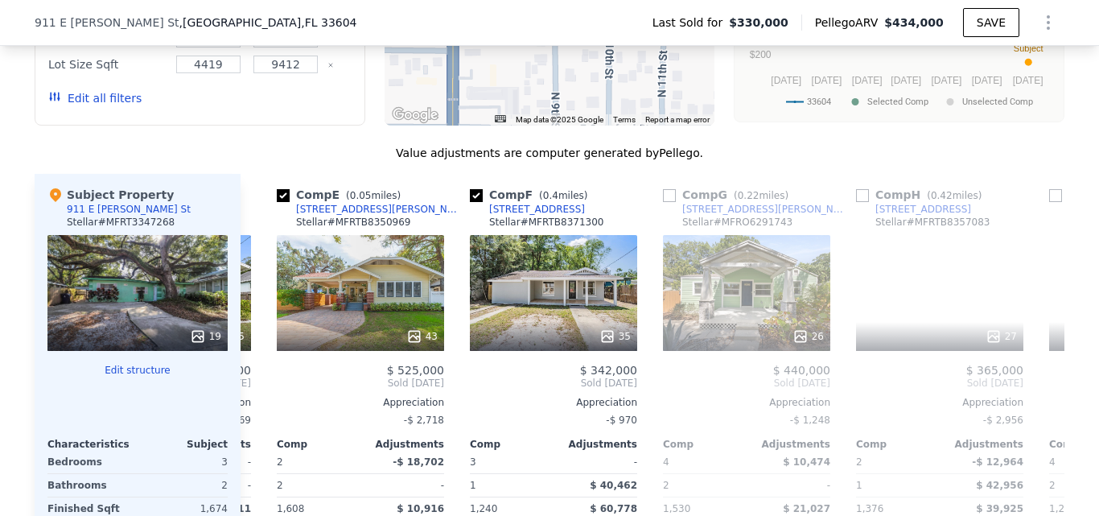
scroll to position [0, 773]
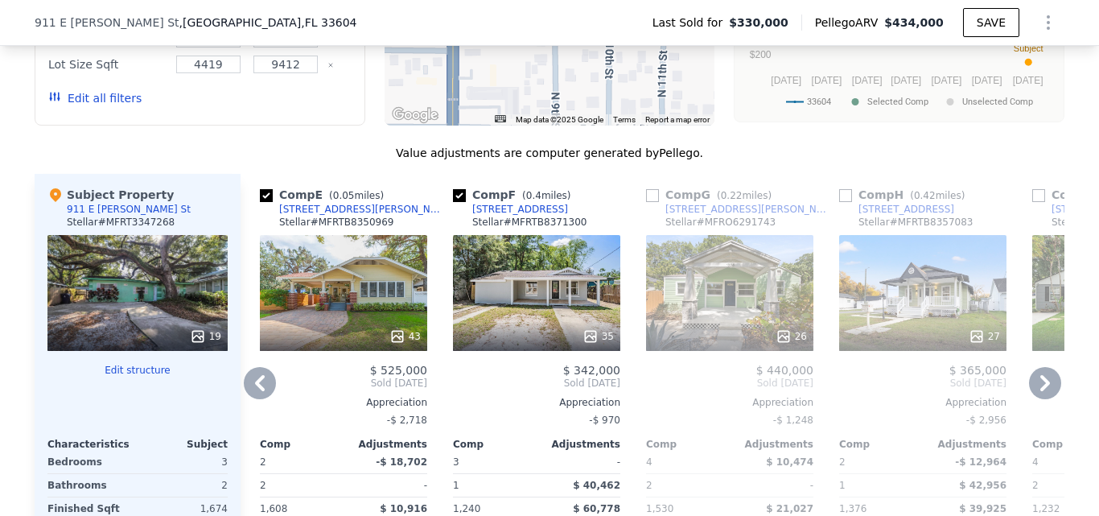
click at [241, 396] on div "Comp A ( 0.16 miles) [STREET_ADDRESS][GEOGRAPHIC_DATA][PERSON_NAME] # MFRT35429…" at bounding box center [653, 421] width 824 height 494
click at [260, 399] on icon at bounding box center [260, 383] width 32 height 32
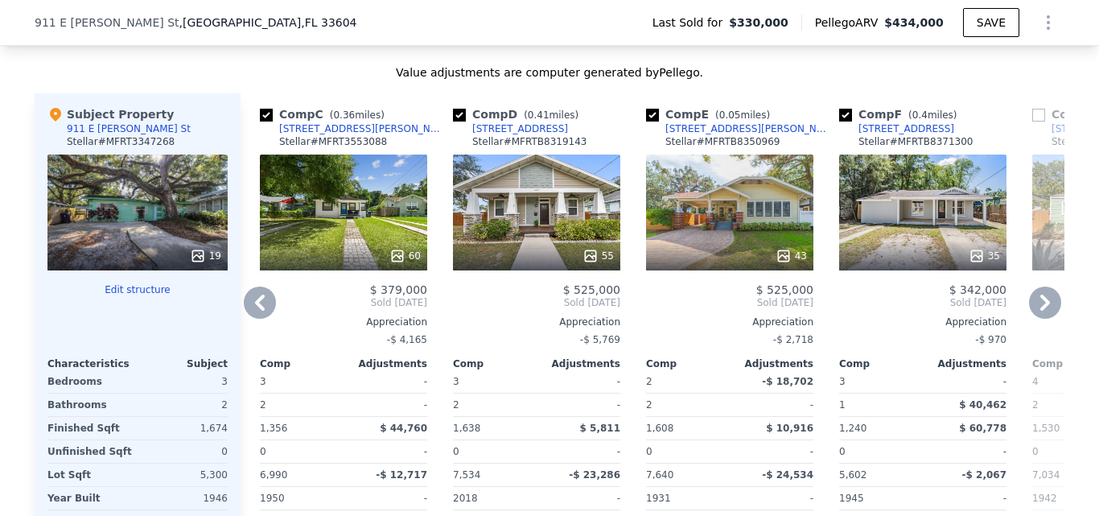
scroll to position [1931, 0]
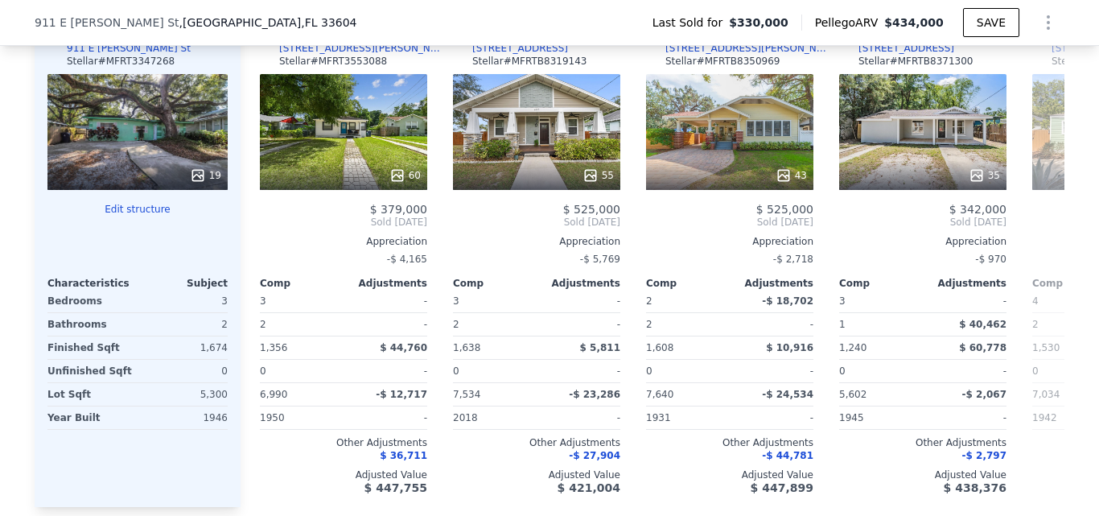
click at [146, 178] on div "19" at bounding box center [137, 132] width 180 height 116
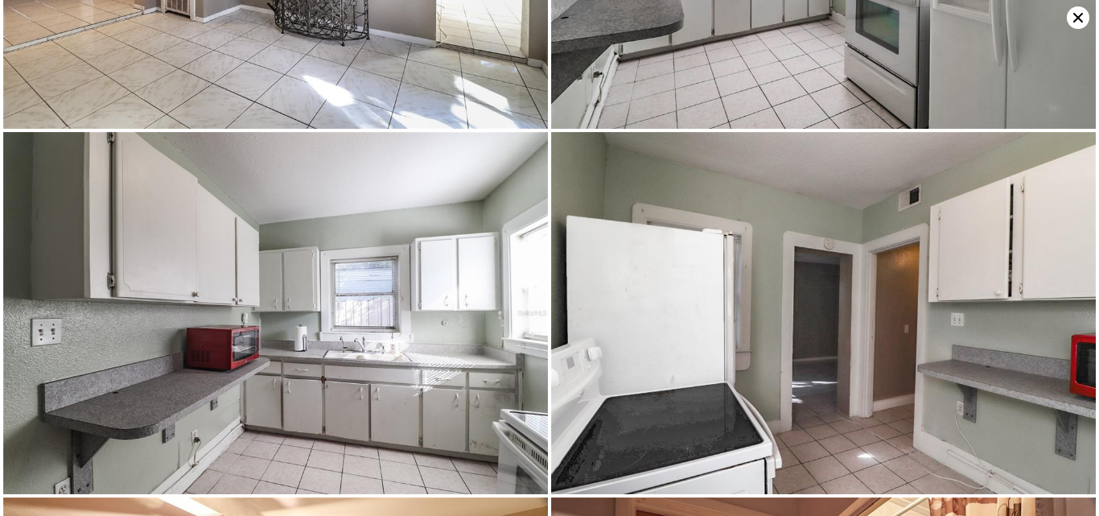
scroll to position [1086, 0]
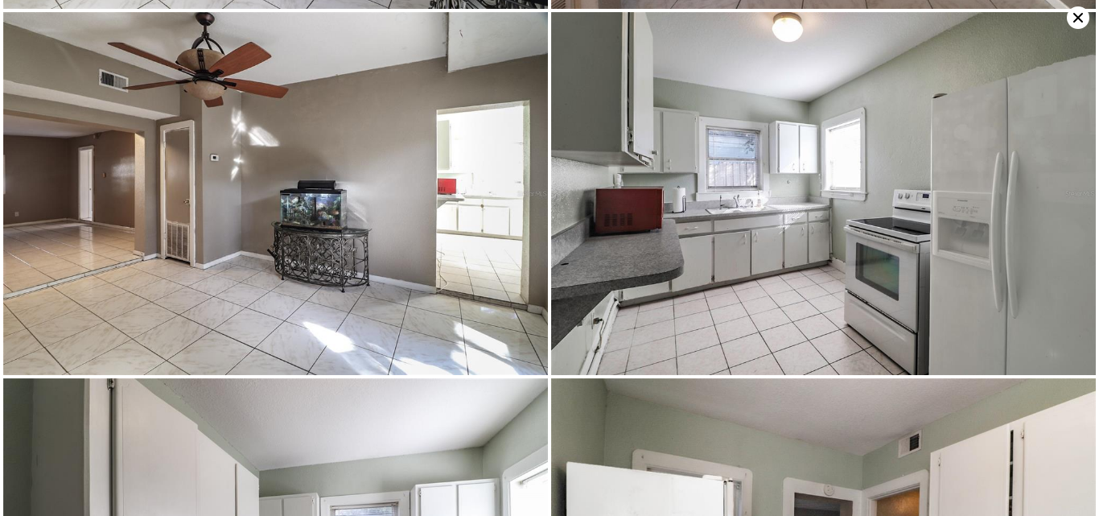
click at [1069, 19] on icon at bounding box center [1078, 17] width 23 height 23
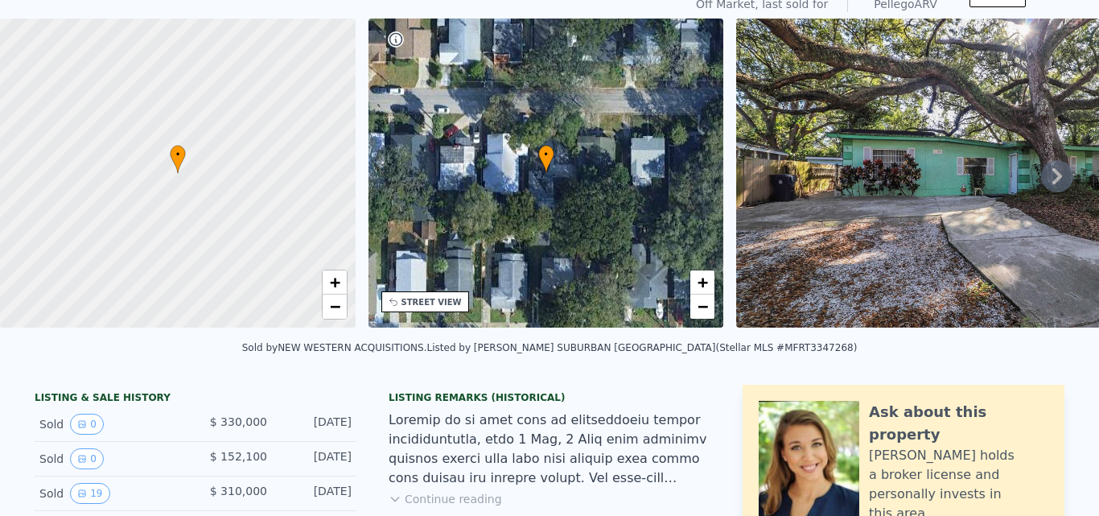
scroll to position [6, 0]
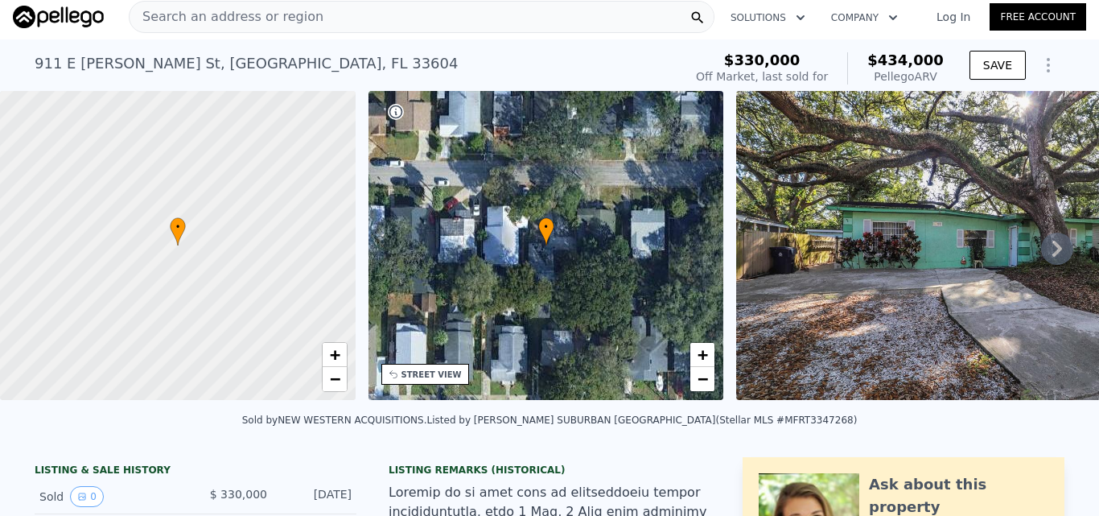
click at [421, 19] on div "Search an address or region" at bounding box center [422, 17] width 586 height 32
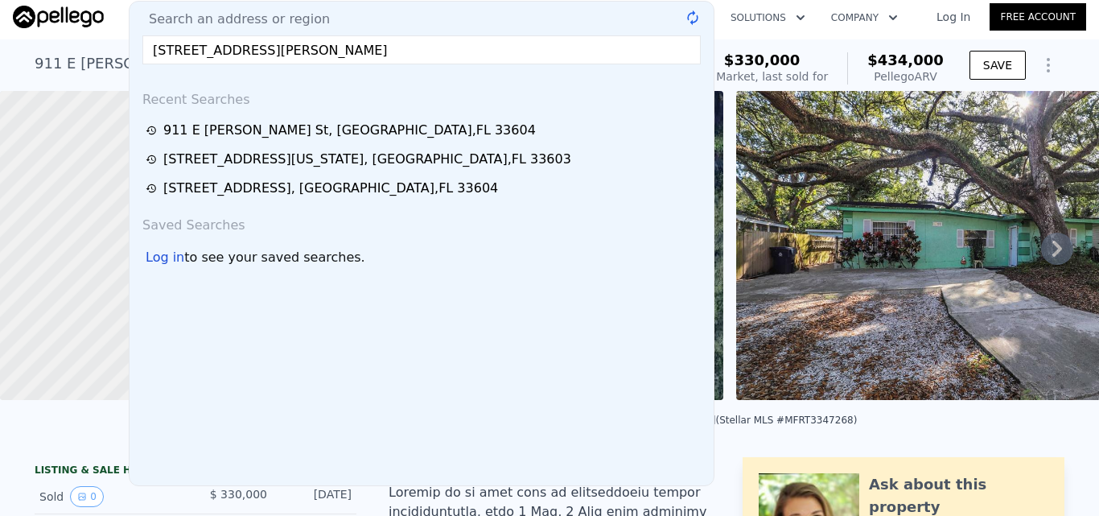
type input "[STREET_ADDRESS][PERSON_NAME]"
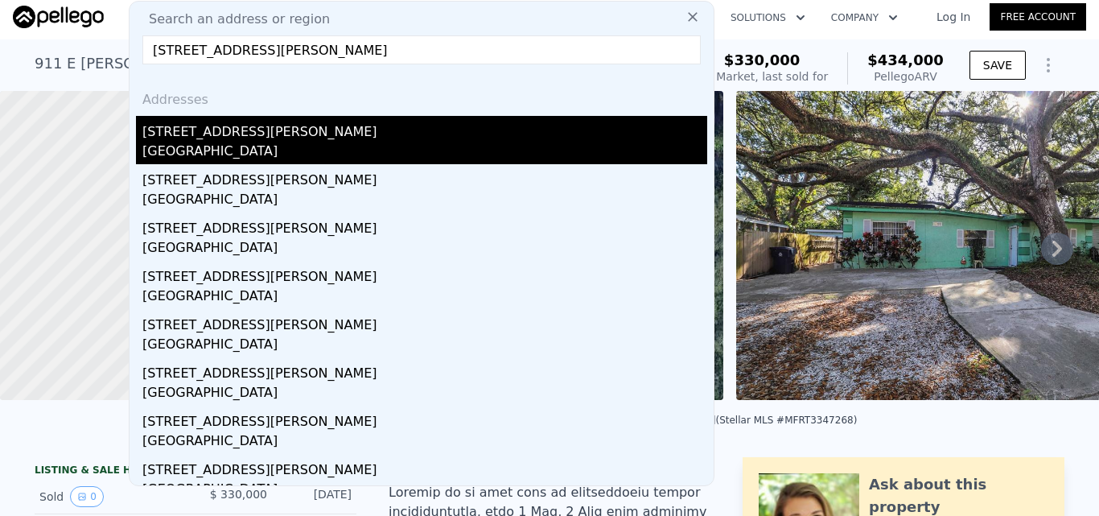
click at [410, 147] on div "[GEOGRAPHIC_DATA]" at bounding box center [424, 153] width 565 height 23
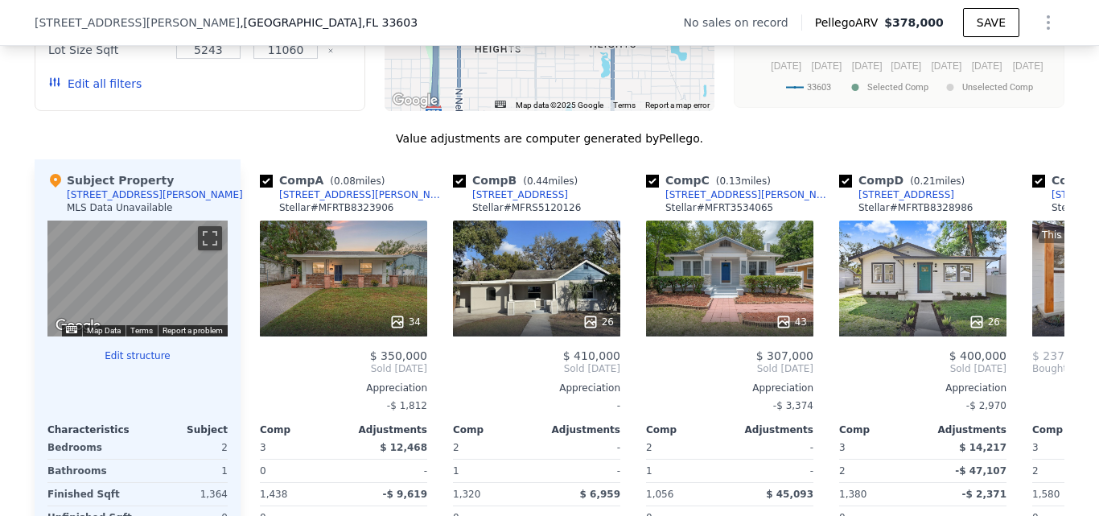
scroll to position [1609, 0]
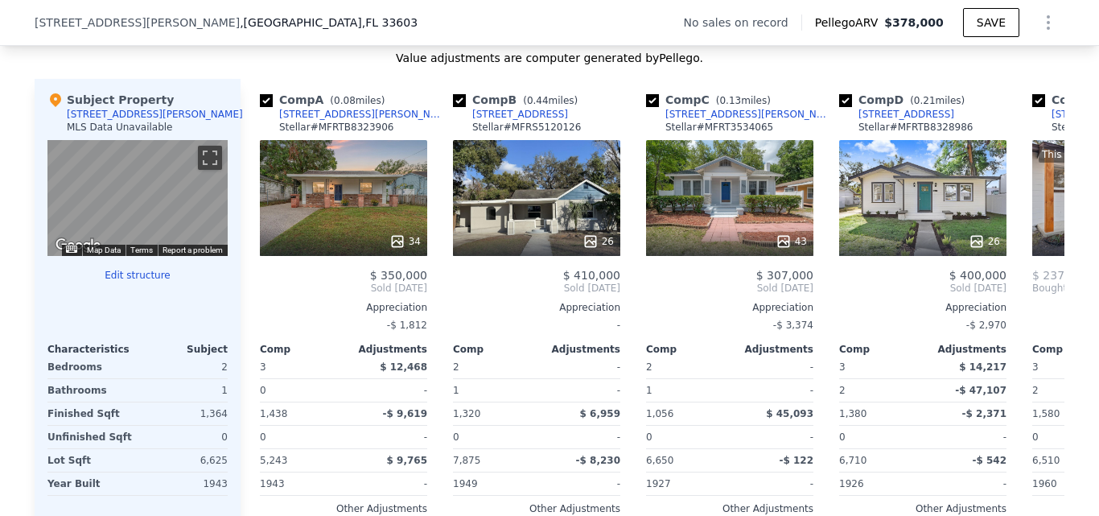
click at [126, 282] on button "Edit structure" at bounding box center [137, 275] width 180 height 13
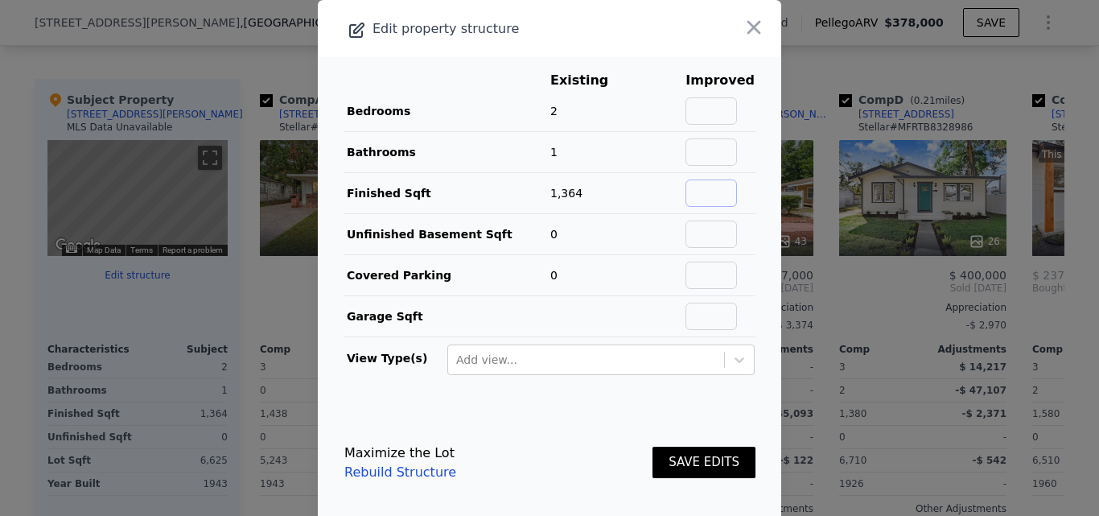
click at [702, 187] on input "text" at bounding box center [712, 192] width 52 height 27
click at [743, 27] on icon "button" at bounding box center [754, 27] width 23 height 23
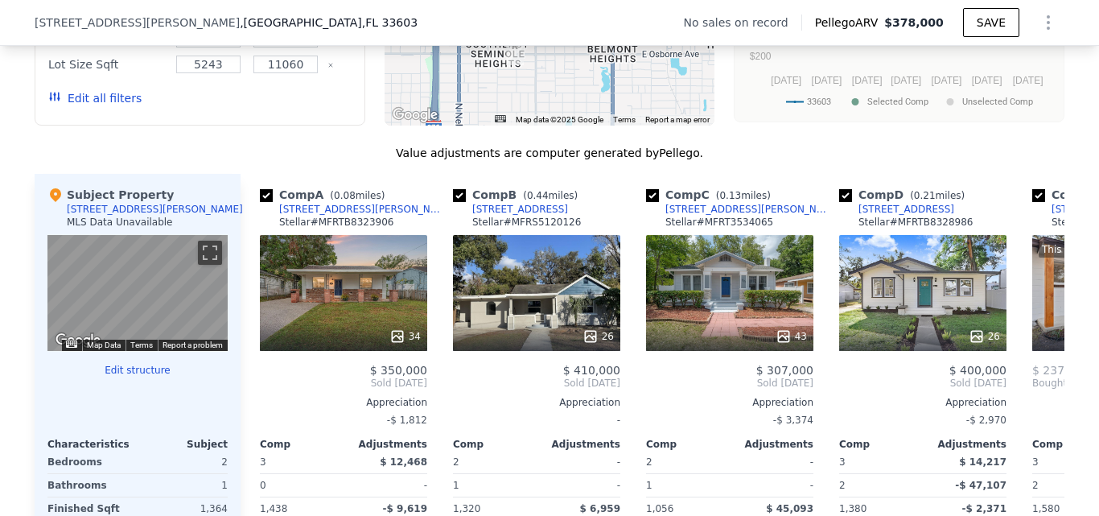
scroll to position [1368, 0]
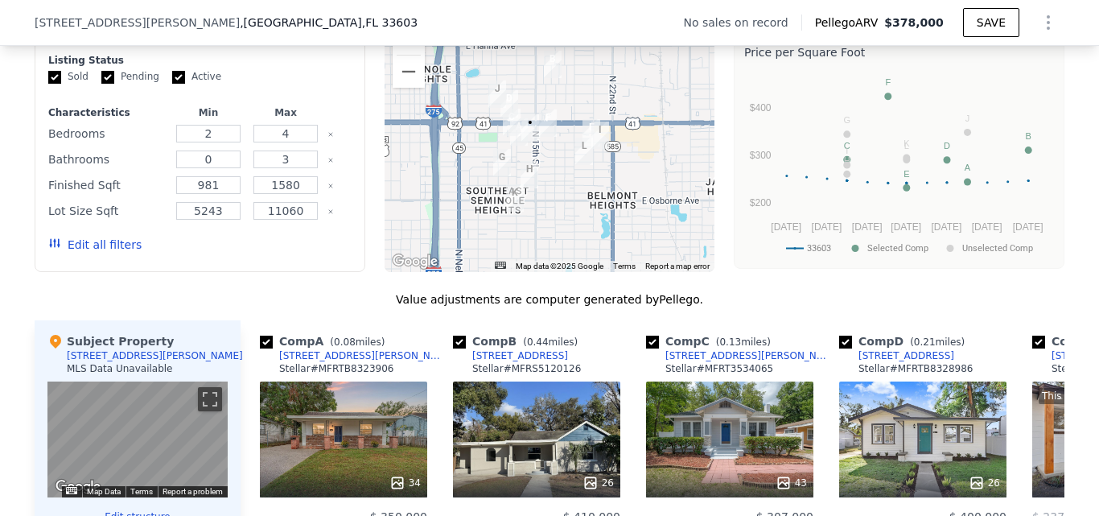
click at [410, 55] on button "Zoom in" at bounding box center [409, 39] width 32 height 32
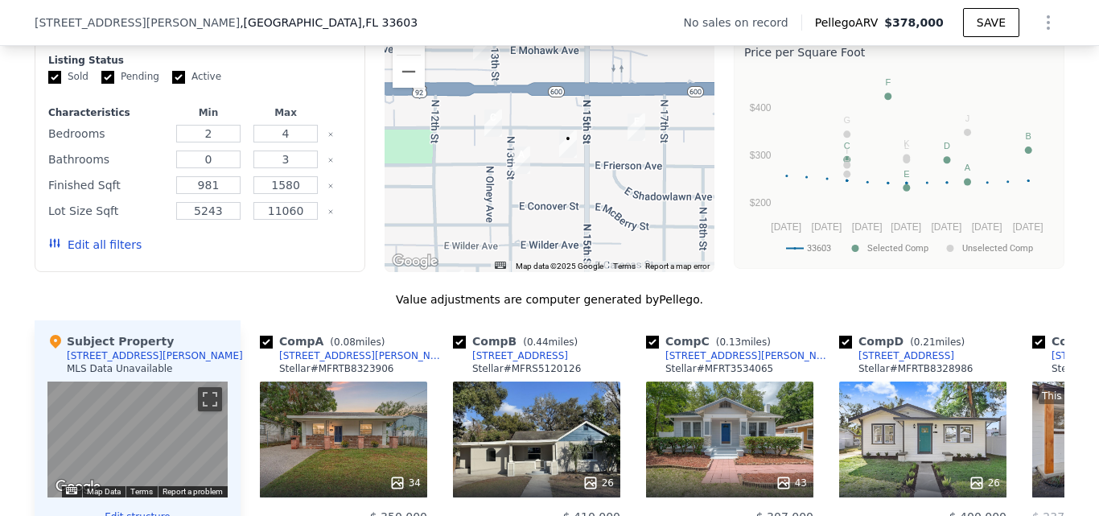
drag, startPoint x: 496, startPoint y: 201, endPoint x: 595, endPoint y: 229, distance: 103.7
click at [595, 229] on div at bounding box center [550, 143] width 331 height 258
click at [406, 55] on button "Zoom in" at bounding box center [409, 39] width 32 height 32
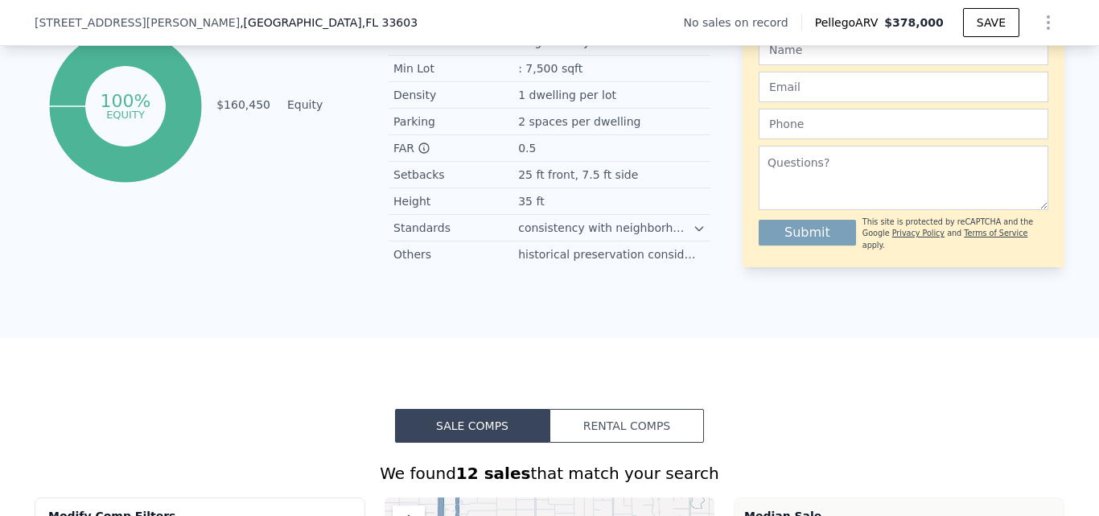
scroll to position [1609, 0]
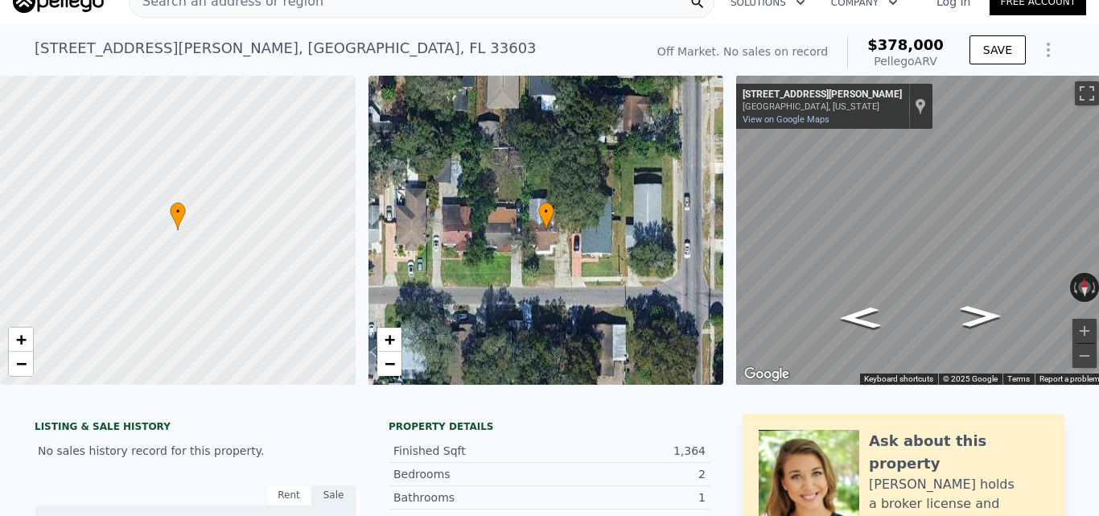
click at [417, 18] on div "Search an address or region" at bounding box center [422, 2] width 586 height 32
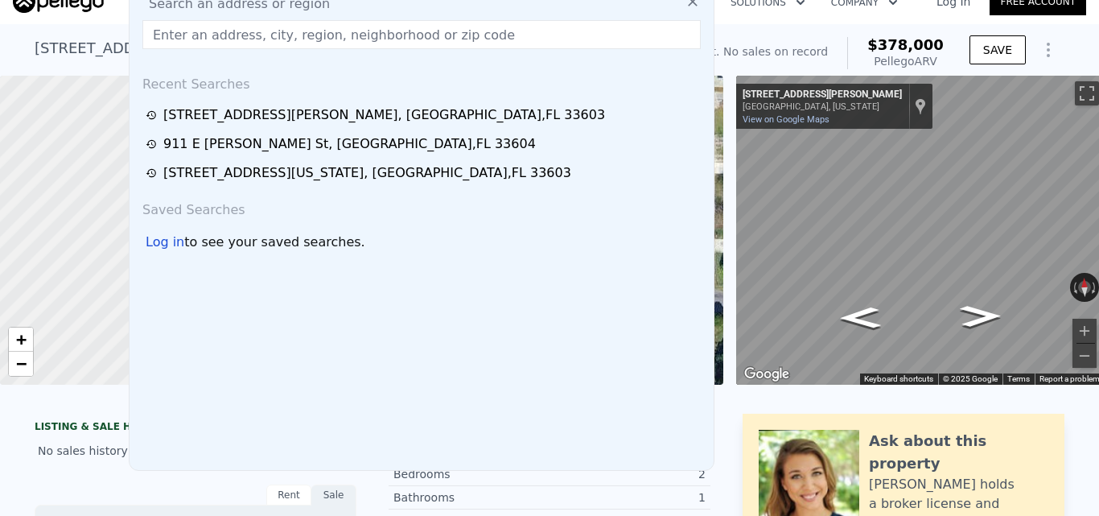
scroll to position [6, 0]
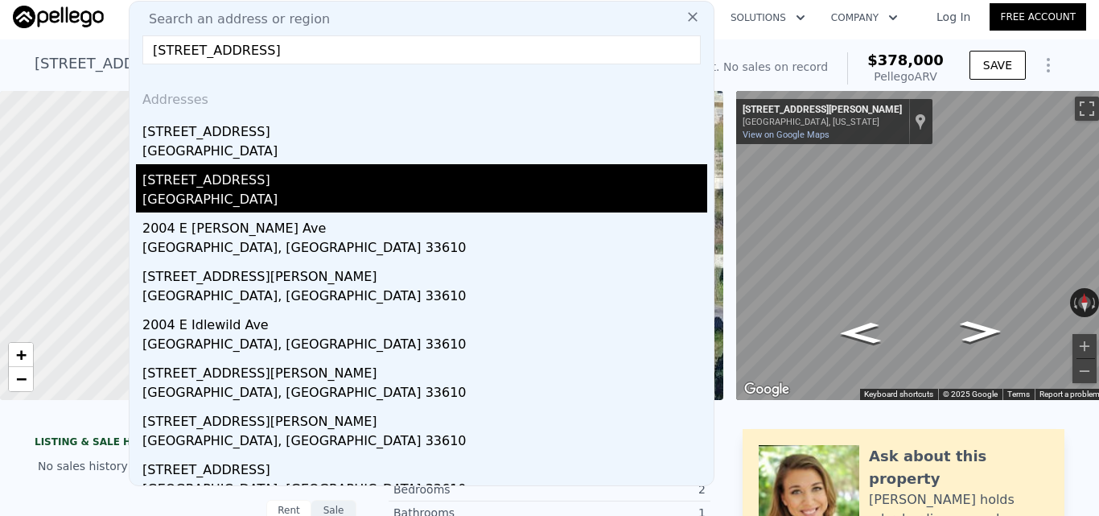
type input "[STREET_ADDRESS]"
click at [394, 184] on div "[STREET_ADDRESS]" at bounding box center [424, 177] width 565 height 26
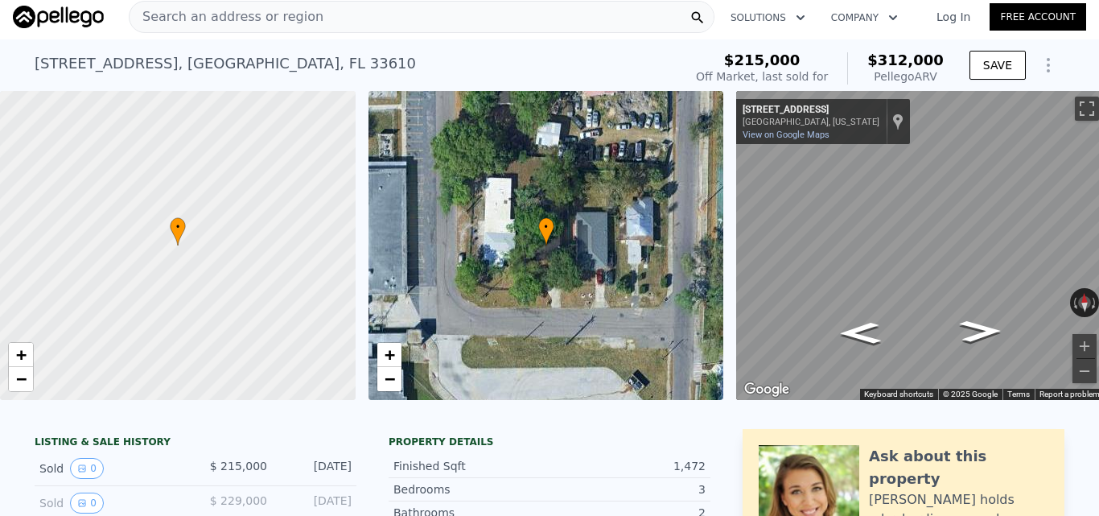
click at [340, 22] on div "Search an address or region" at bounding box center [422, 17] width 586 height 32
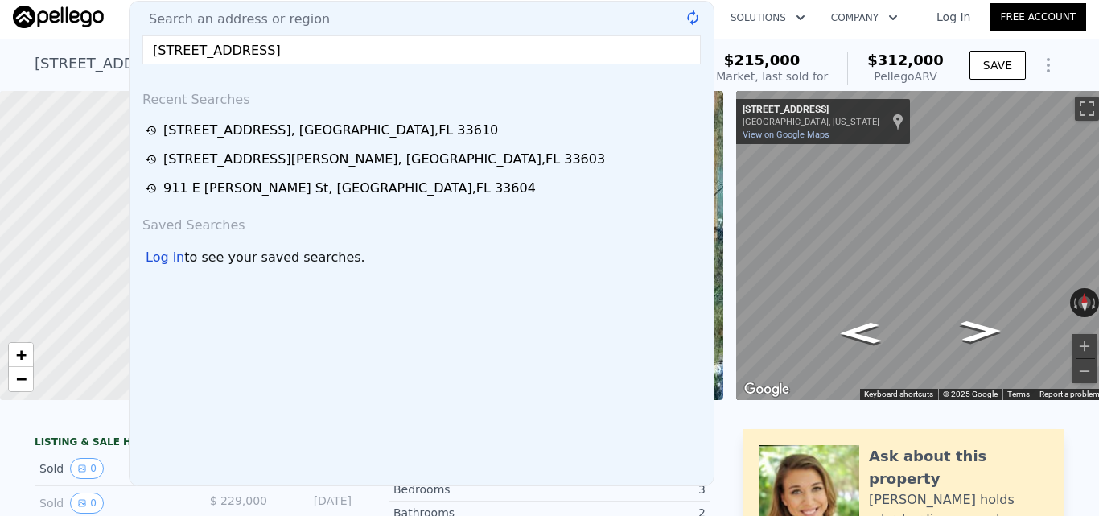
type input "[STREET_ADDRESS]"
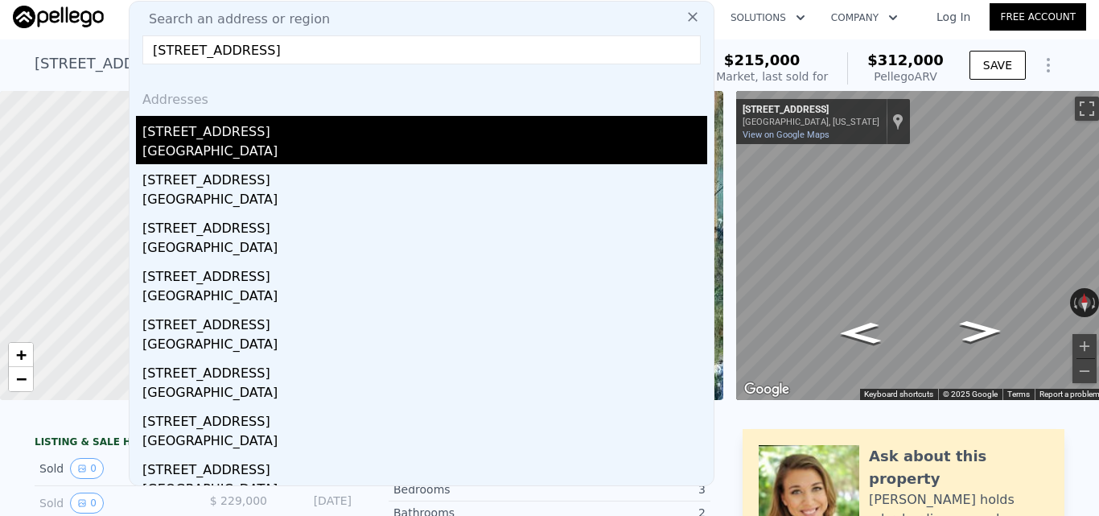
click at [229, 147] on div "[GEOGRAPHIC_DATA]" at bounding box center [424, 153] width 565 height 23
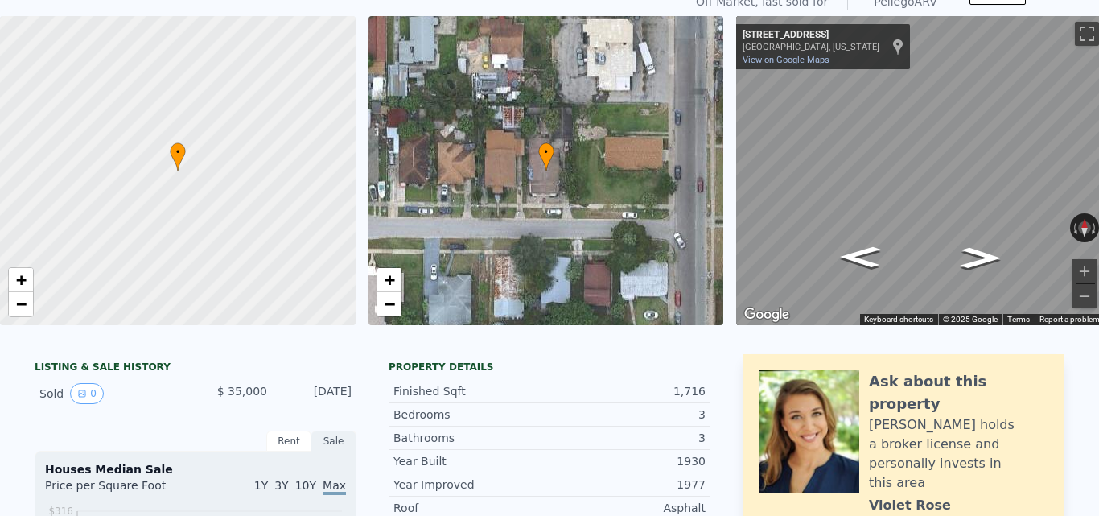
scroll to position [6, 0]
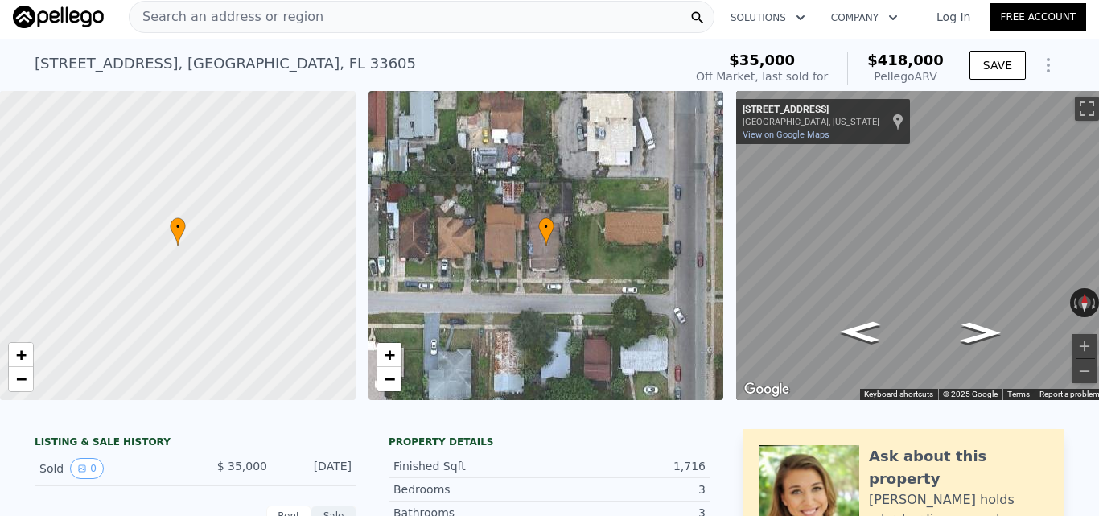
click at [298, 20] on span "Search an address or region" at bounding box center [227, 16] width 194 height 19
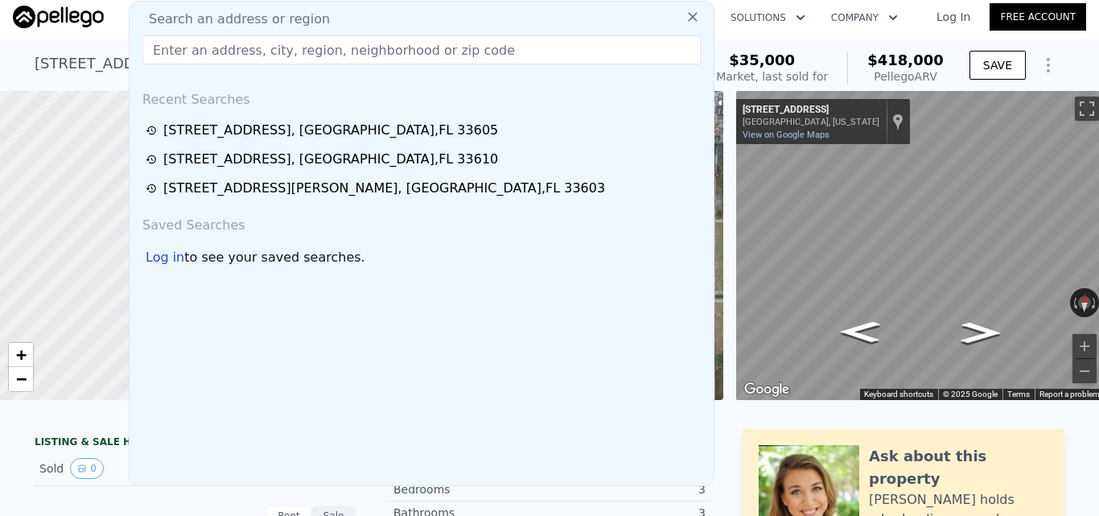
type input "[STREET_ADDRESS]"
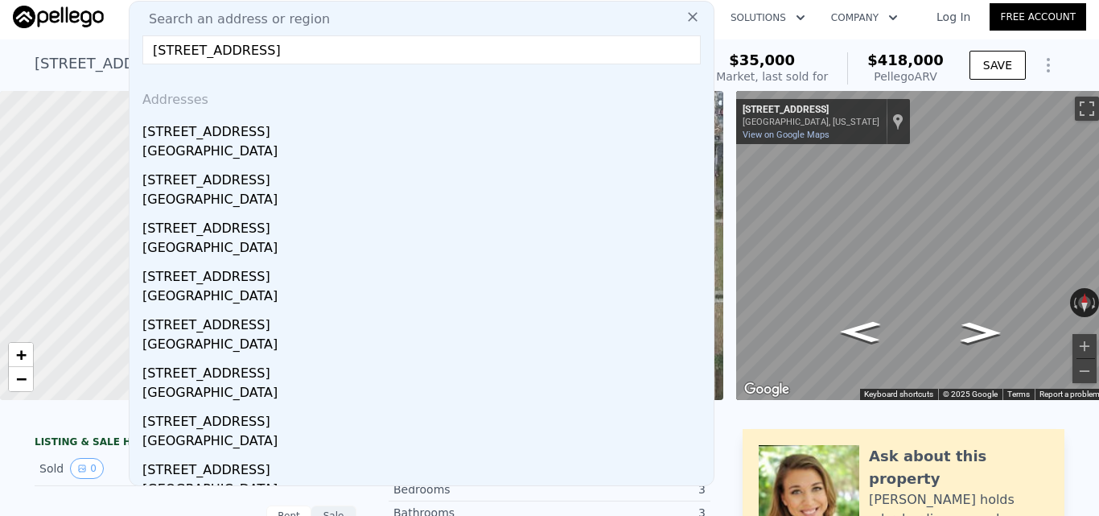
click at [734, 39] on nav "Search an address or region Search an address or region [STREET_ADDRESS] Addres…" at bounding box center [549, 16] width 1099 height 45
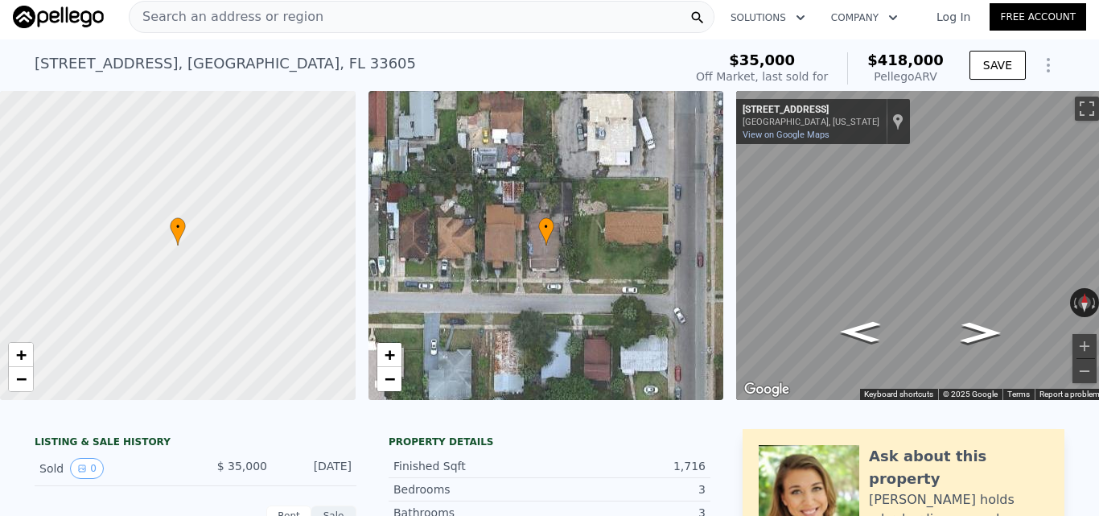
click at [296, 32] on div "Search an address or region" at bounding box center [422, 17] width 586 height 32
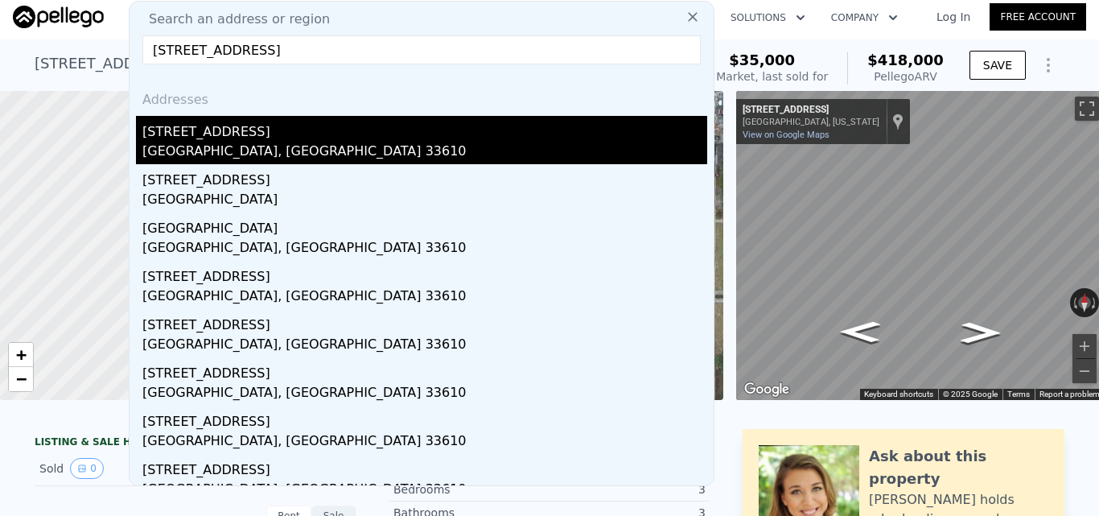
type input "[STREET_ADDRESS]"
click at [385, 143] on div "[GEOGRAPHIC_DATA], [GEOGRAPHIC_DATA] 33610" at bounding box center [424, 153] width 565 height 23
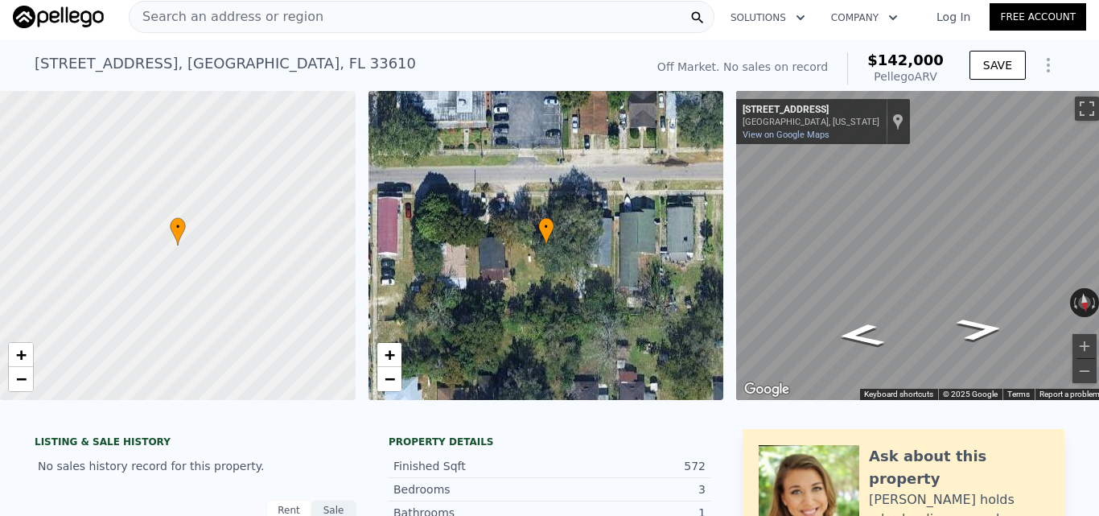
click at [365, 22] on div "Search an address or region" at bounding box center [422, 17] width 586 height 32
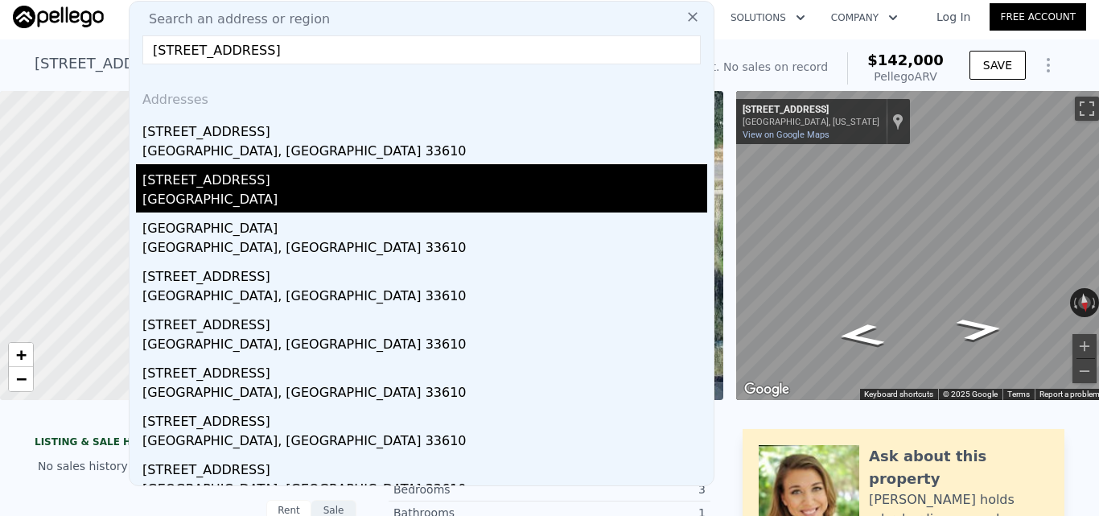
type input "[STREET_ADDRESS]"
click at [424, 194] on div "[GEOGRAPHIC_DATA]" at bounding box center [424, 201] width 565 height 23
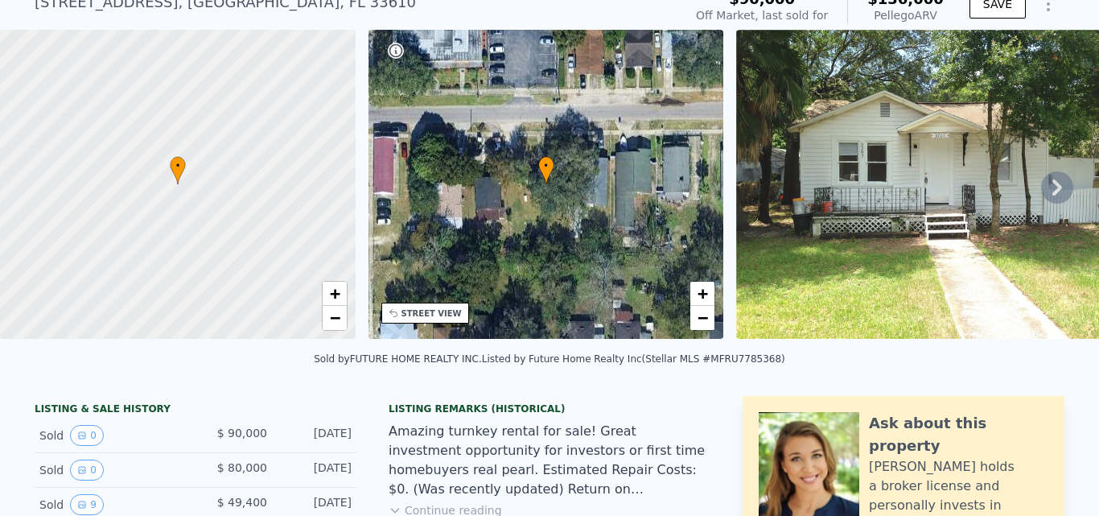
scroll to position [6, 0]
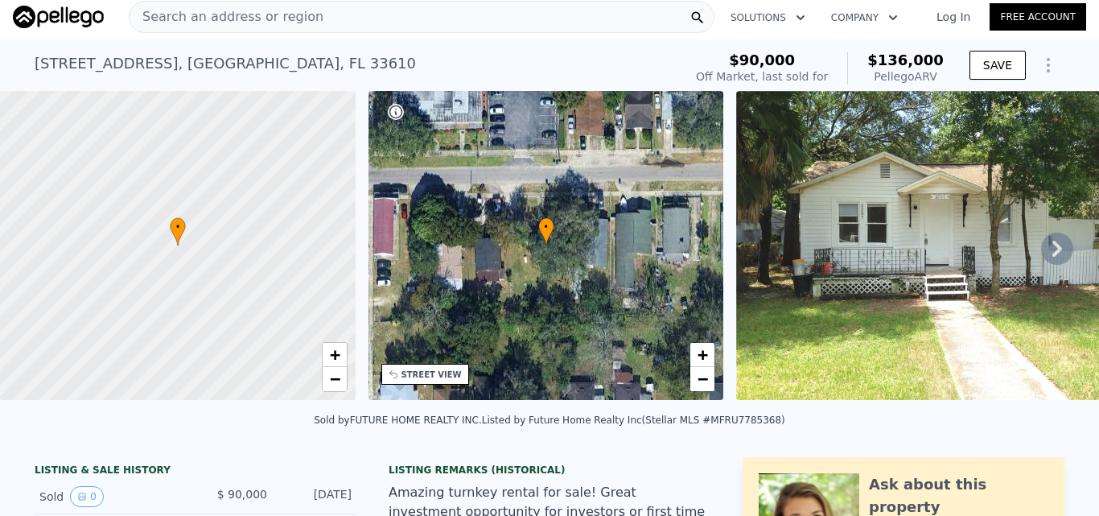
click at [331, 27] on div "Search an address or region" at bounding box center [422, 17] width 586 height 32
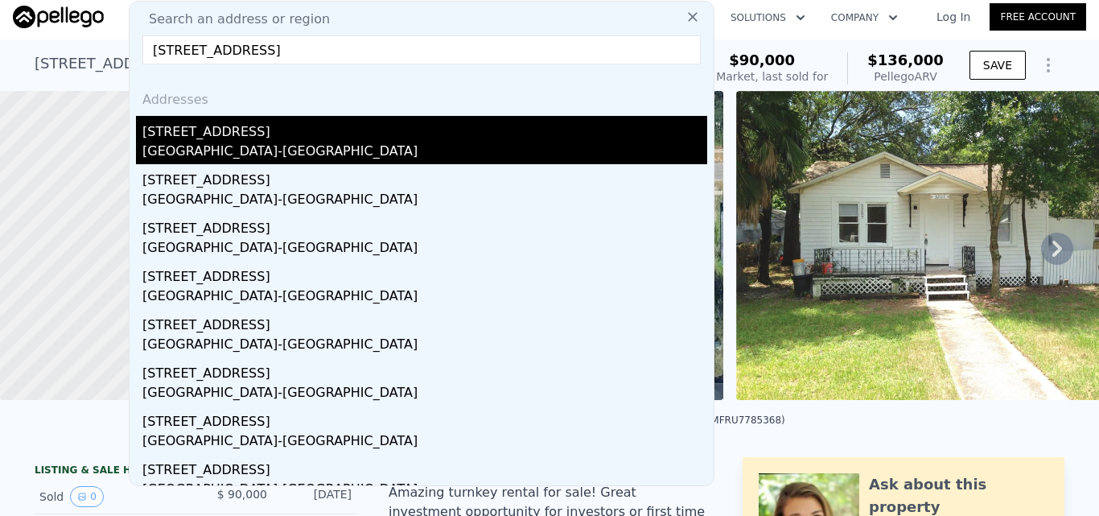
type input "[STREET_ADDRESS]"
click at [402, 136] on div "[STREET_ADDRESS]" at bounding box center [424, 129] width 565 height 26
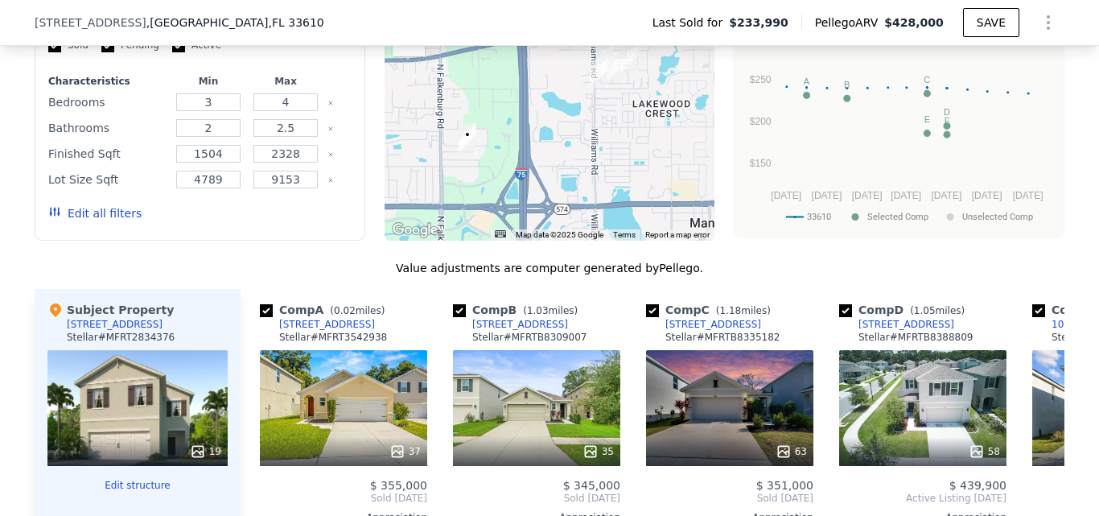
scroll to position [1448, 0]
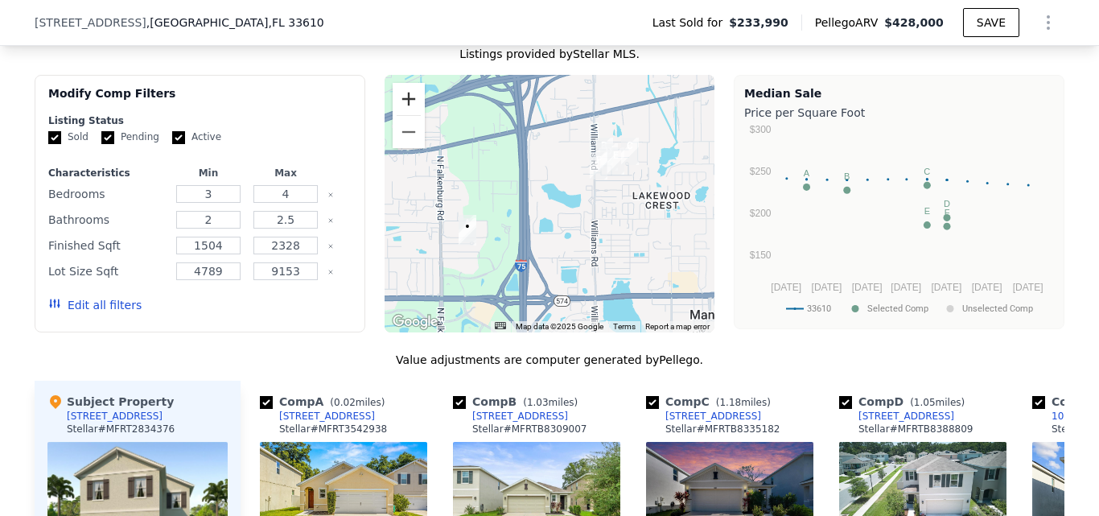
click at [396, 112] on button "Zoom in" at bounding box center [409, 99] width 32 height 32
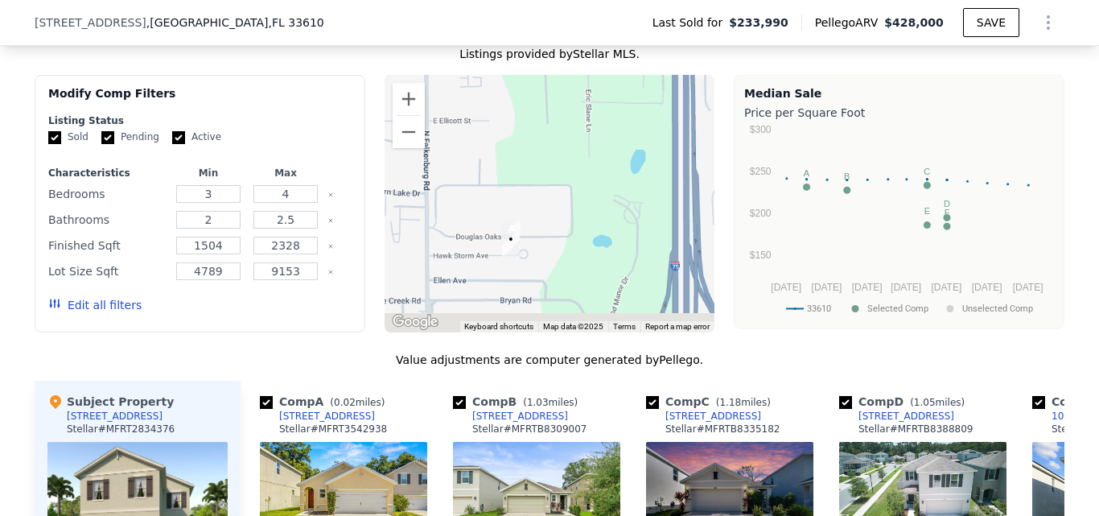
drag, startPoint x: 614, startPoint y: 216, endPoint x: 689, endPoint y: 134, distance: 111.1
click at [689, 134] on div at bounding box center [550, 204] width 331 height 258
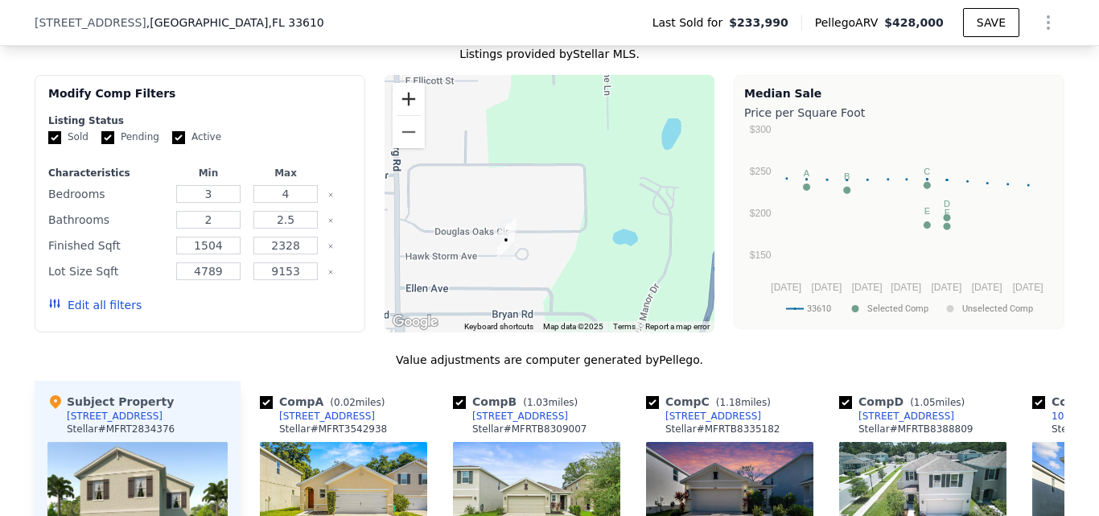
click at [406, 113] on button "Zoom in" at bounding box center [409, 99] width 32 height 32
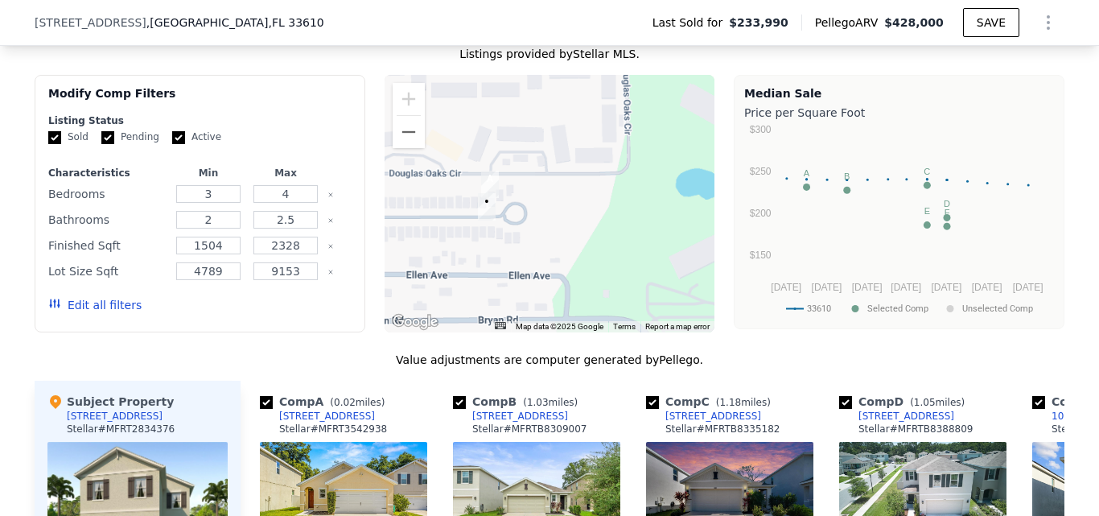
drag, startPoint x: 536, startPoint y: 149, endPoint x: 544, endPoint y: 116, distance: 34.0
click at [544, 116] on div at bounding box center [550, 204] width 331 height 258
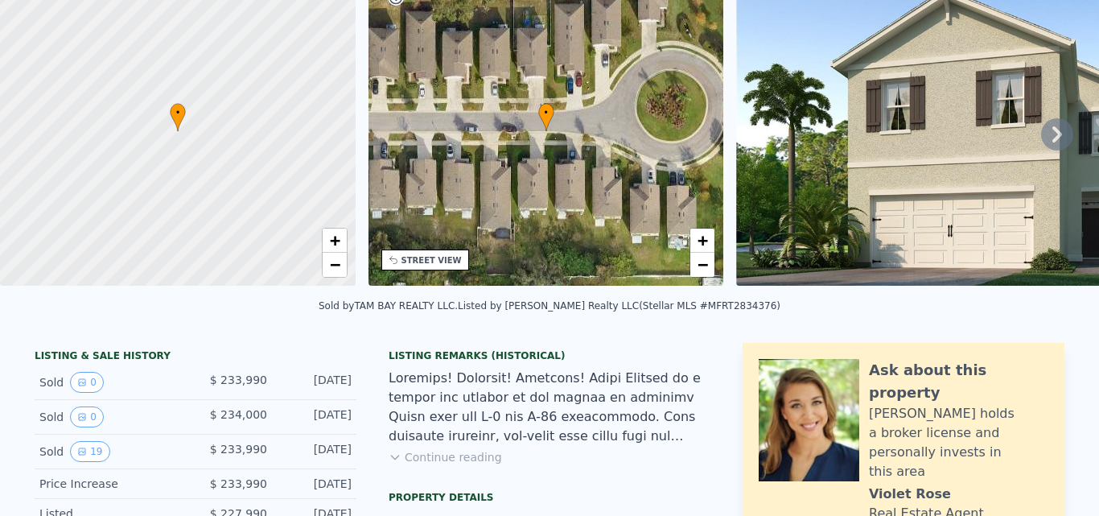
scroll to position [0, 0]
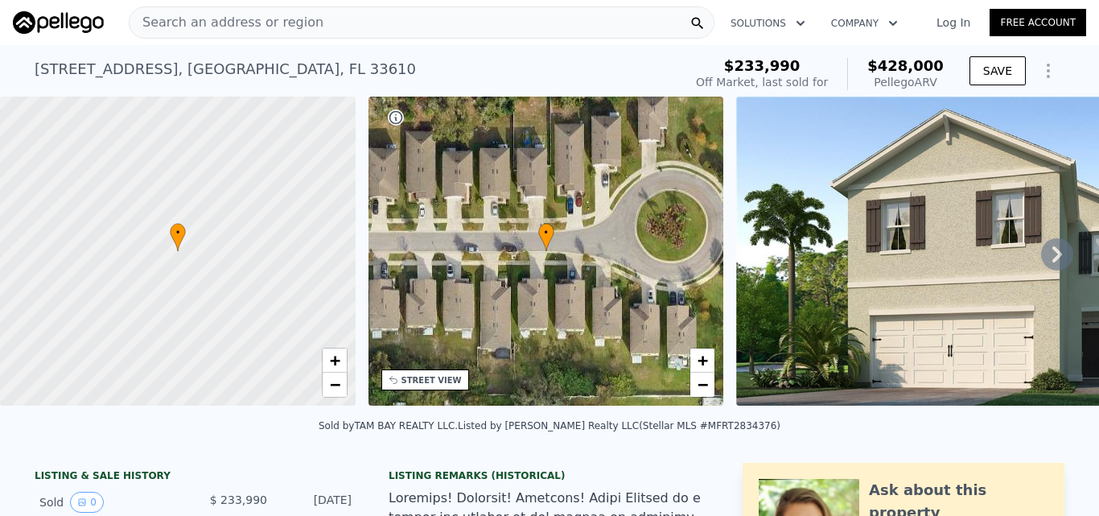
click at [303, 35] on div "Search an address or region" at bounding box center [422, 22] width 586 height 32
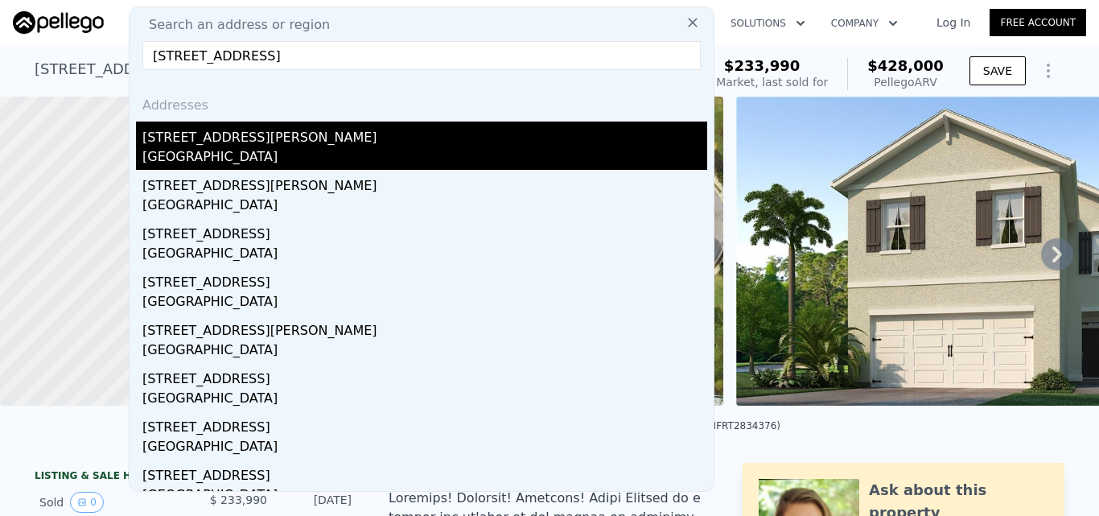
type input "[STREET_ADDRESS]"
click at [336, 158] on div "[GEOGRAPHIC_DATA]" at bounding box center [424, 158] width 565 height 23
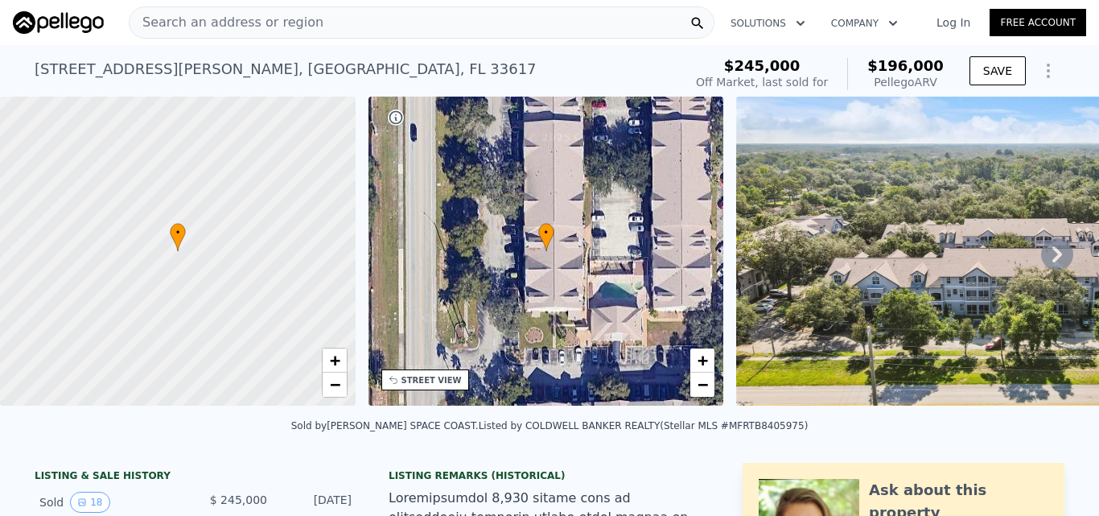
click at [356, 33] on div "Search an address or region" at bounding box center [422, 22] width 586 height 32
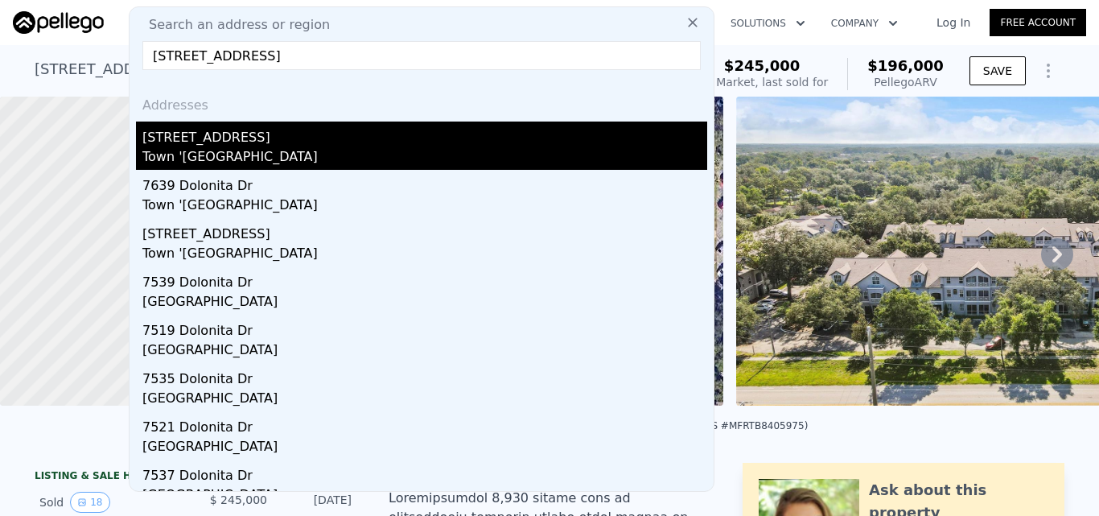
type input "[STREET_ADDRESS]"
click at [450, 160] on div "Town '[GEOGRAPHIC_DATA]" at bounding box center [424, 158] width 565 height 23
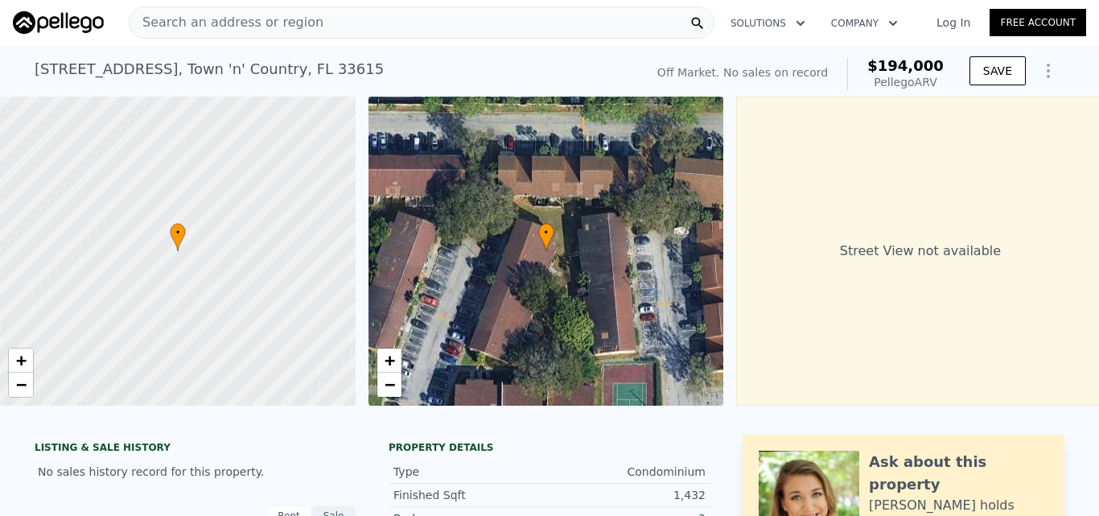
click at [431, 18] on div "Search an address or region" at bounding box center [422, 22] width 586 height 32
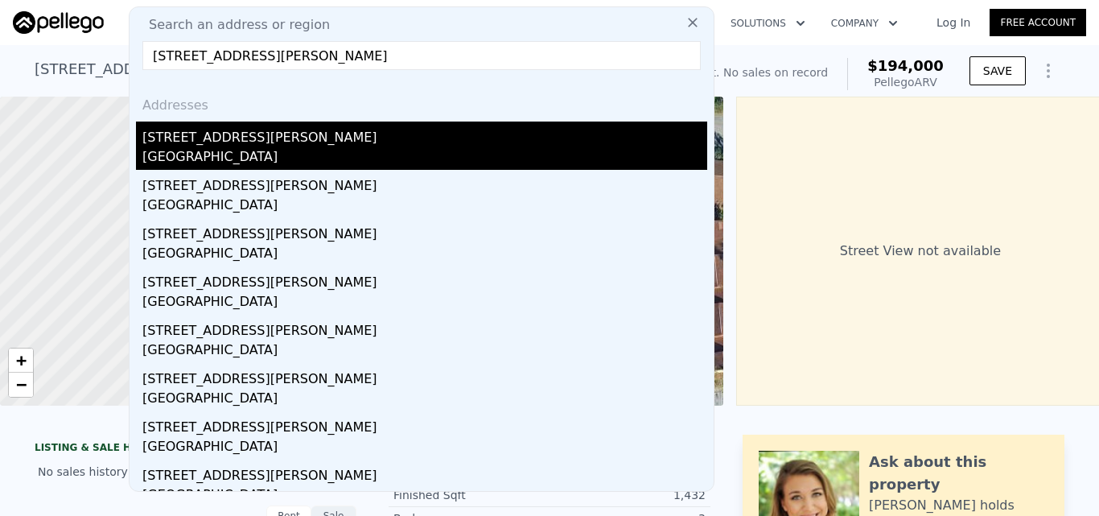
type input "[STREET_ADDRESS][PERSON_NAME]"
click at [408, 144] on div "[STREET_ADDRESS][PERSON_NAME]" at bounding box center [424, 135] width 565 height 26
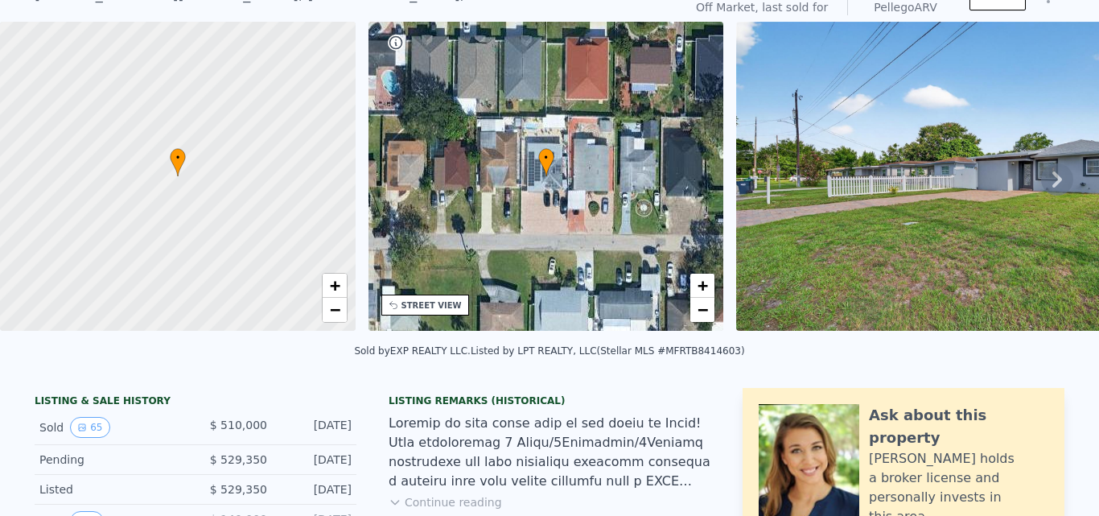
scroll to position [6, 0]
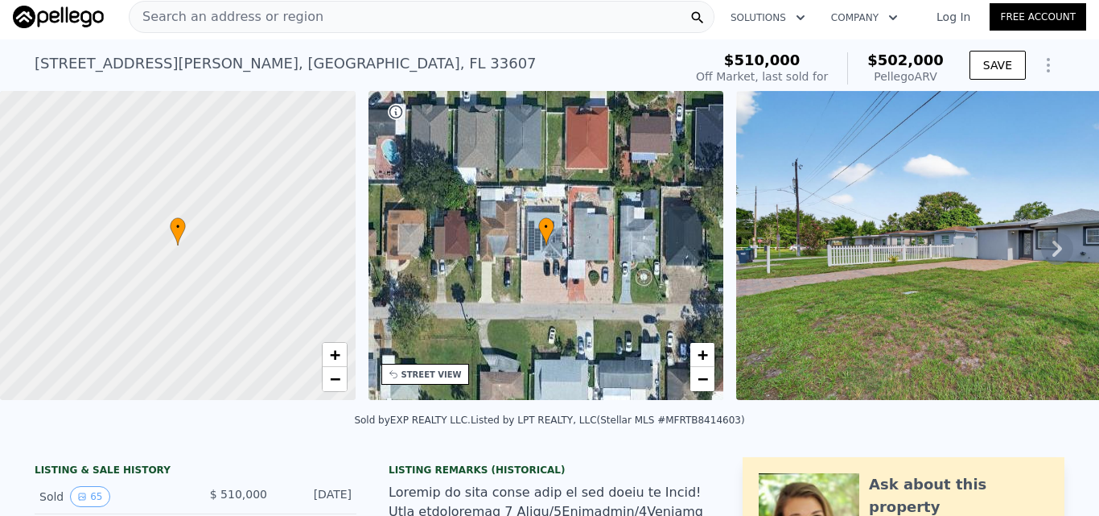
click at [404, 13] on div "Search an address or region" at bounding box center [422, 17] width 586 height 32
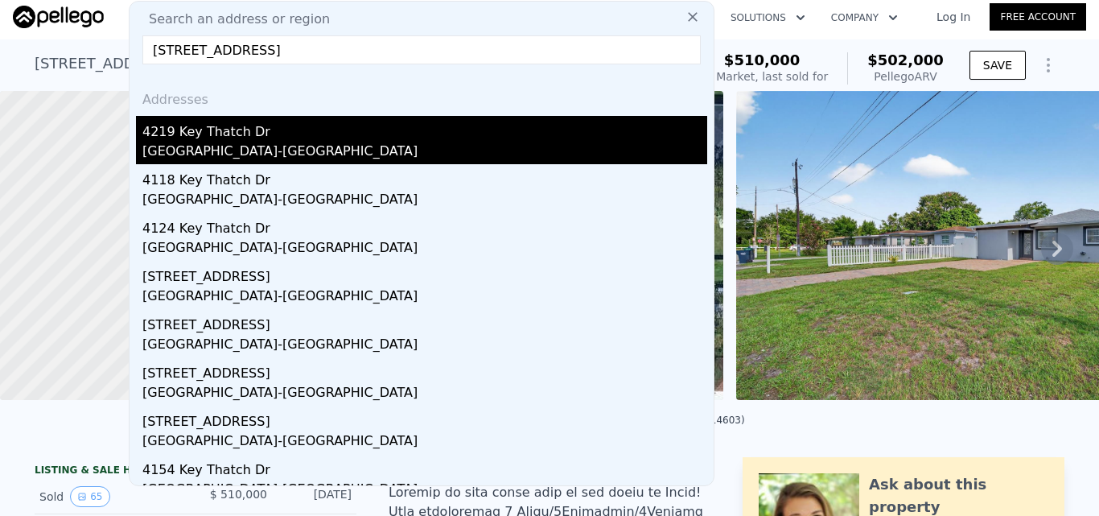
type input "[STREET_ADDRESS]"
click at [394, 141] on div "4219 Key Thatch Dr" at bounding box center [424, 129] width 565 height 26
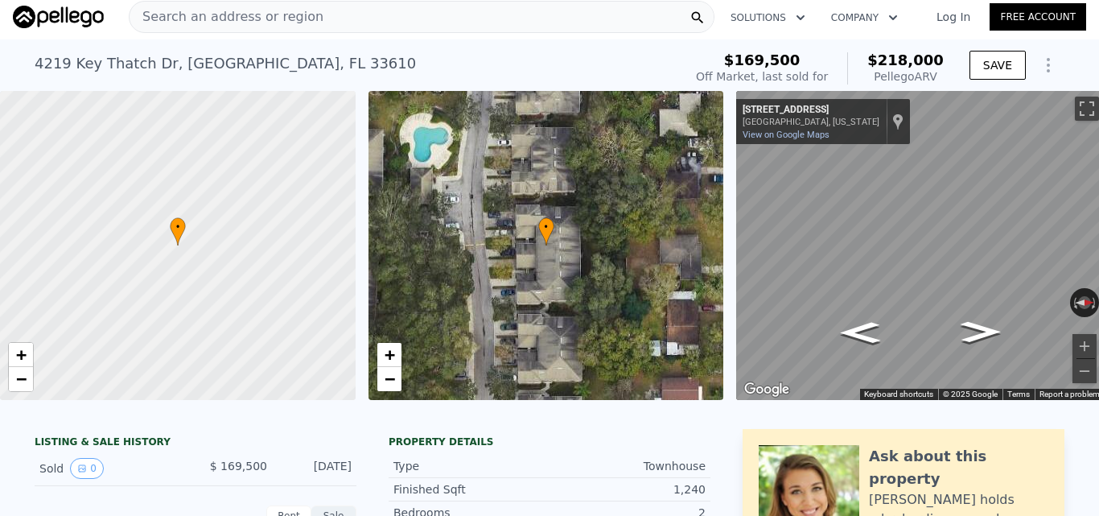
scroll to position [80, 0]
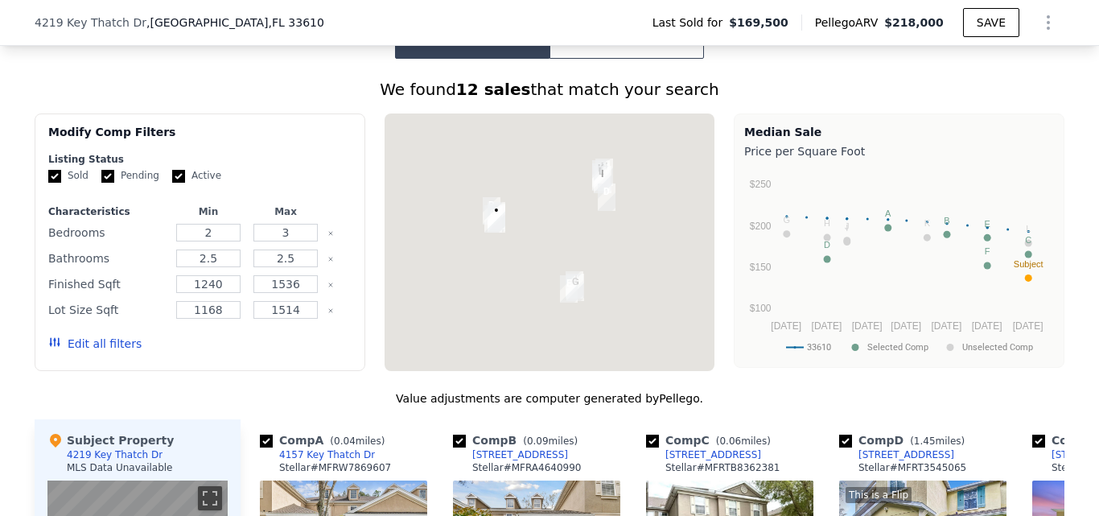
scroll to position [1690, 0]
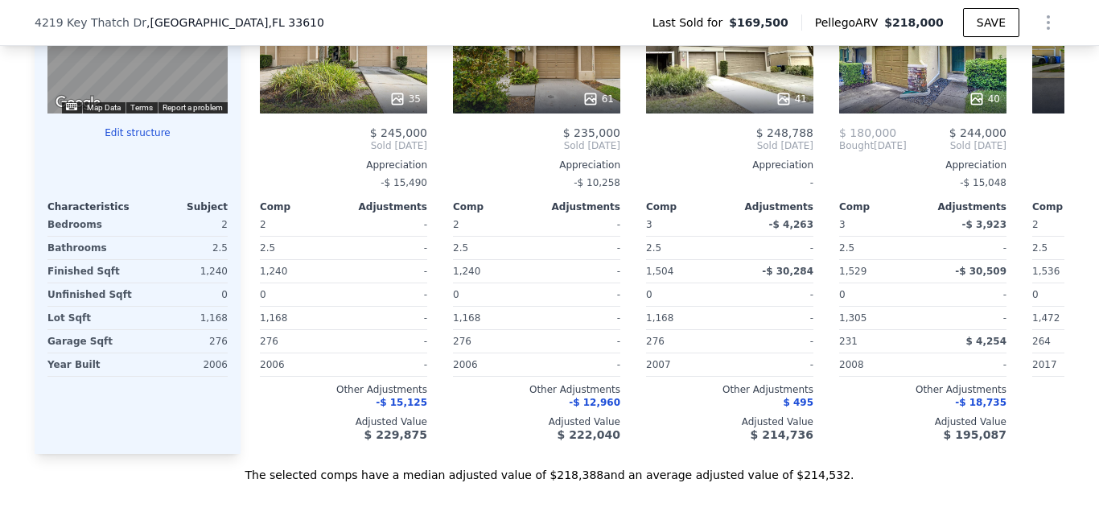
click at [128, 137] on div "Subject Property 4219 Key Thatch Dr MLS Data Unavailable ← Move left → Move rig…" at bounding box center [138, 194] width 206 height 517
click at [126, 139] on button "Edit structure" at bounding box center [137, 132] width 180 height 13
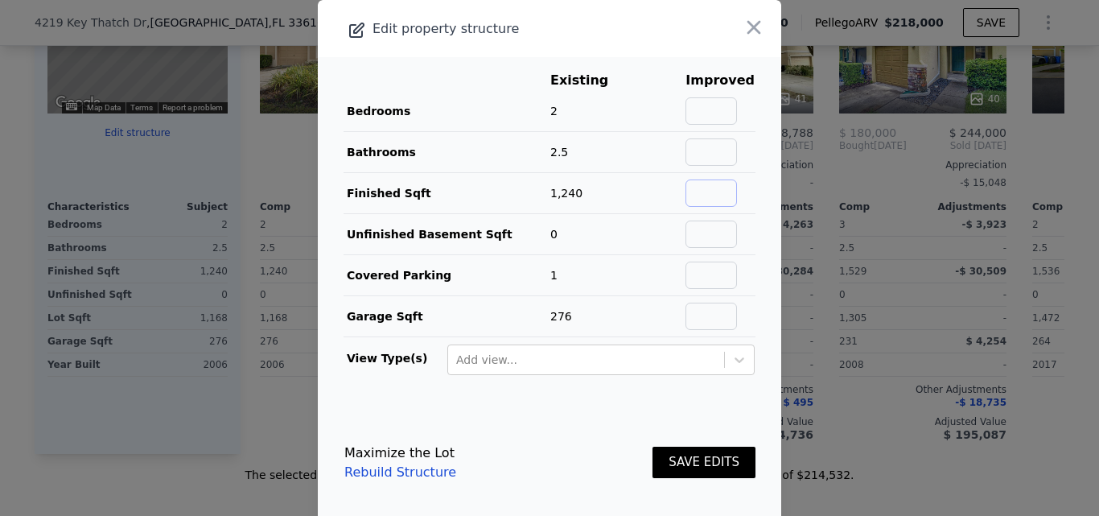
click at [703, 202] on input "text" at bounding box center [712, 192] width 52 height 27
type input "1600"
click at [707, 151] on input "text" at bounding box center [712, 151] width 52 height 27
type input "3"
click at [690, 461] on button "SAVE EDITS" at bounding box center [704, 462] width 103 height 31
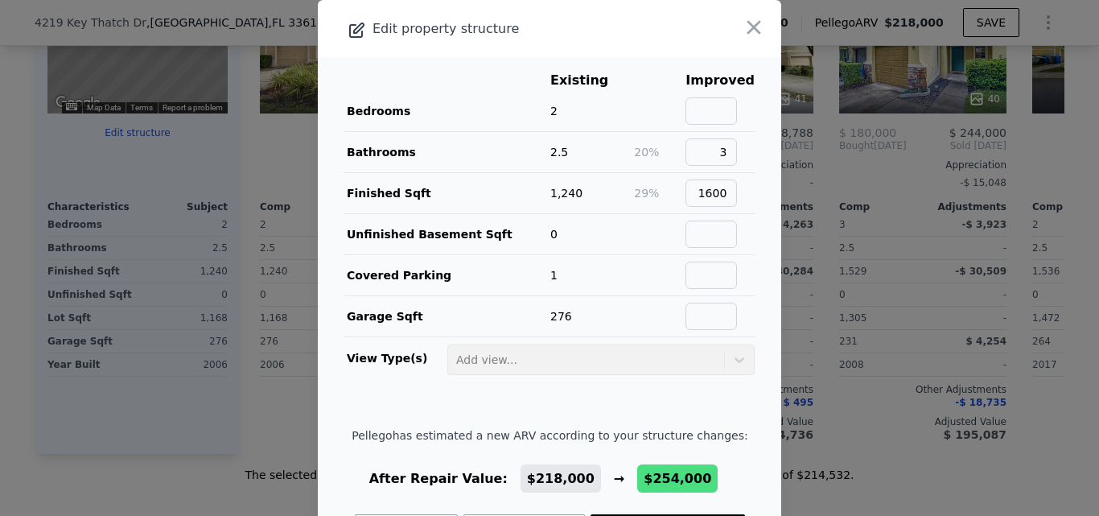
scroll to position [67, 0]
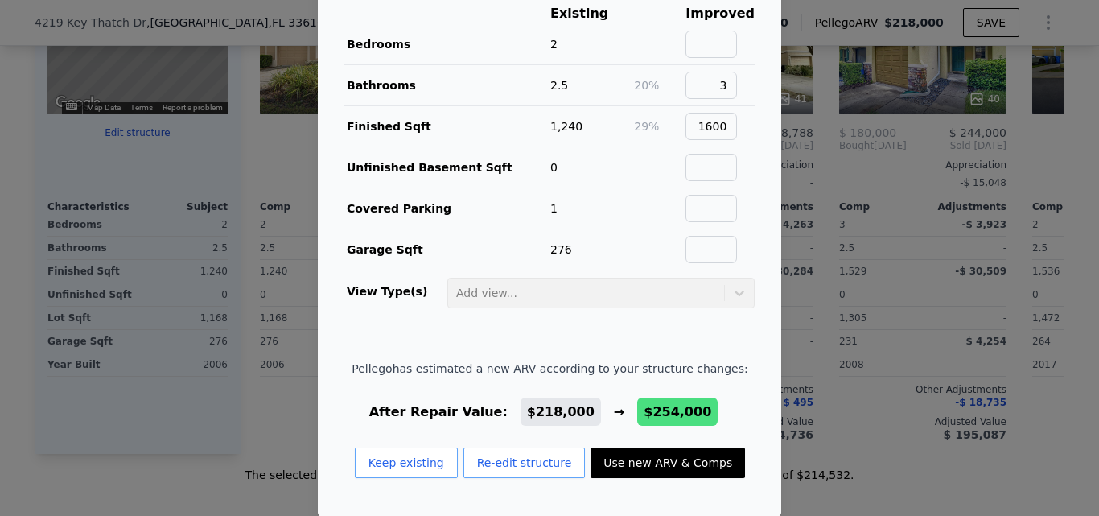
click at [674, 453] on button "Use new ARV & Comps" at bounding box center [668, 462] width 155 height 31
type input "1860"
type input "2852"
checkbox input "false"
type input "$ 254,000"
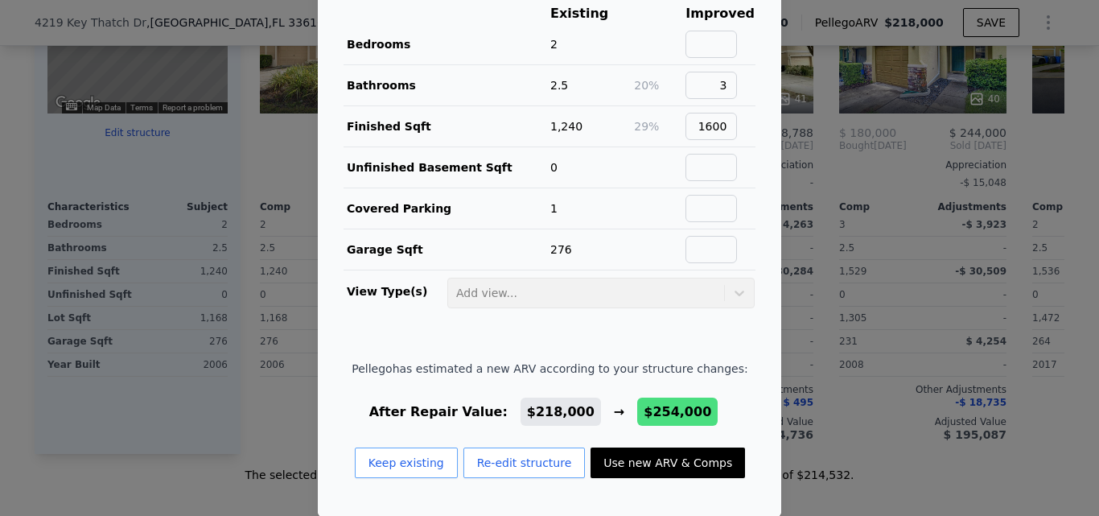
type input "$ 57,915"
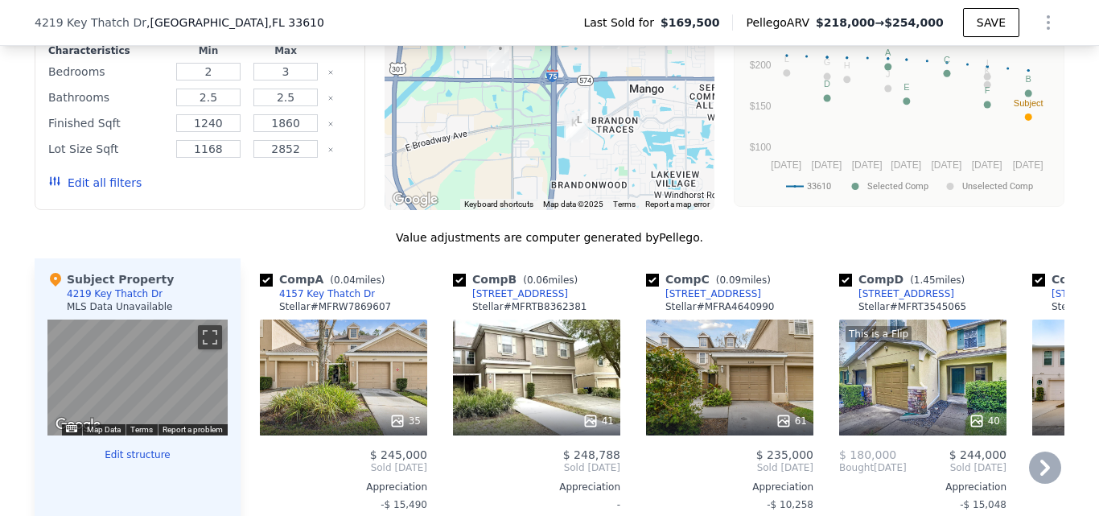
scroll to position [1288, 0]
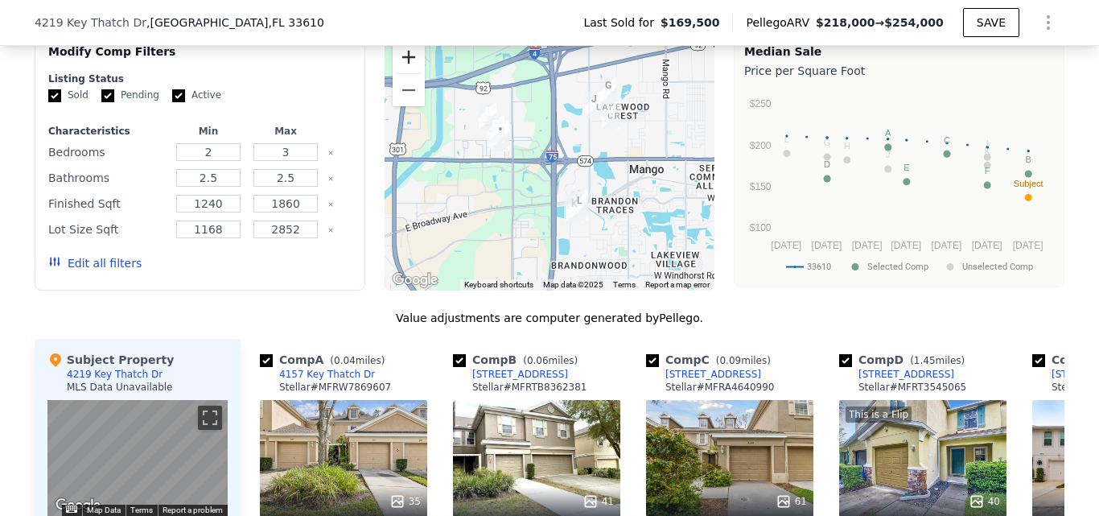
click at [413, 67] on button "Zoom in" at bounding box center [409, 57] width 32 height 32
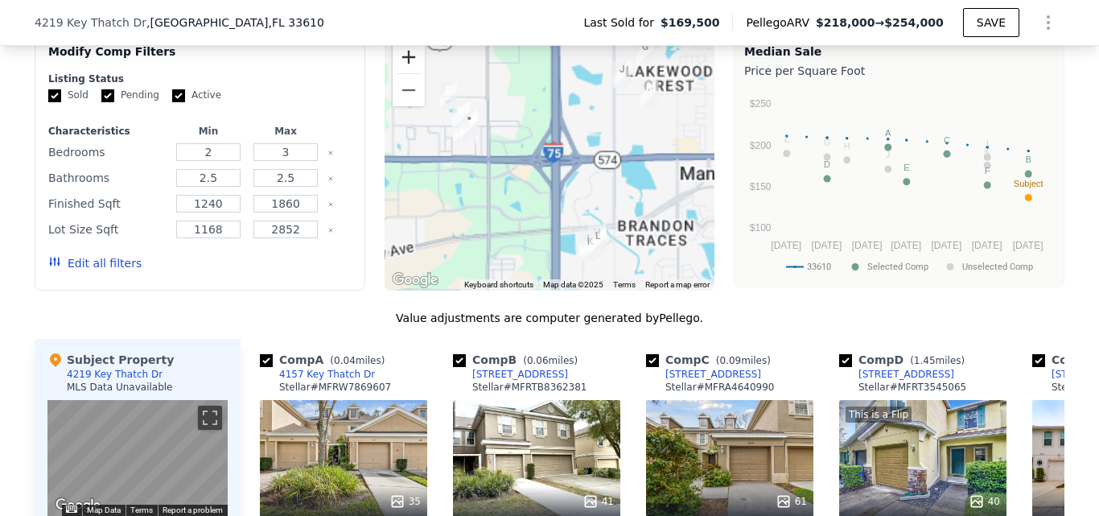
click at [413, 67] on button "Zoom in" at bounding box center [409, 57] width 32 height 32
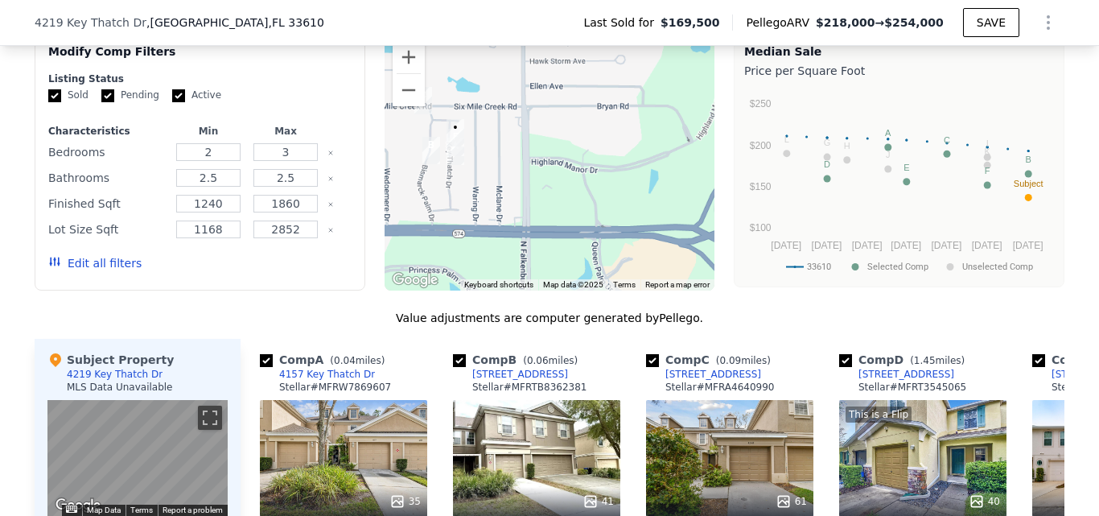
drag, startPoint x: 474, startPoint y: 131, endPoint x: 697, endPoint y: 215, distance: 238.1
click at [698, 215] on div at bounding box center [550, 162] width 331 height 258
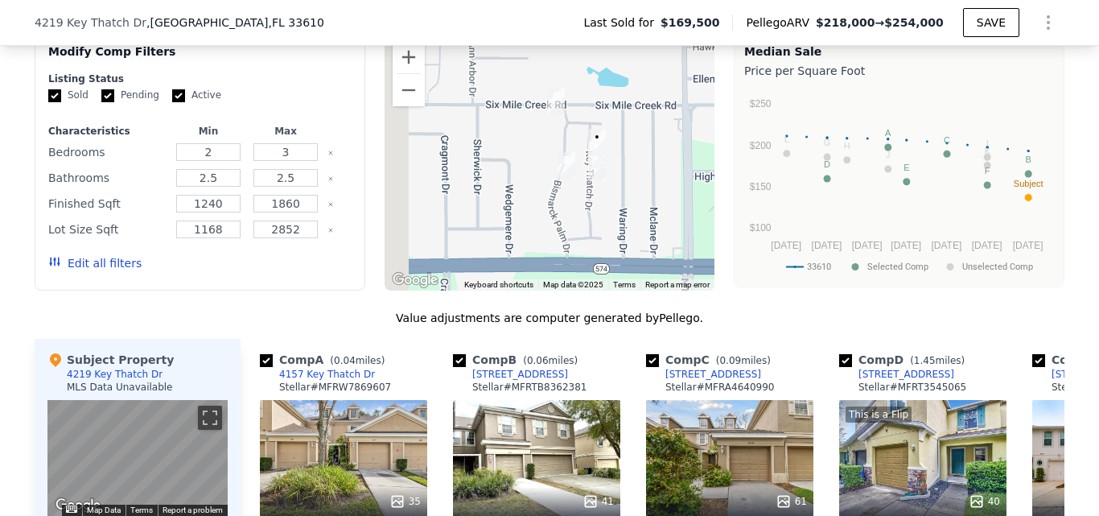
drag, startPoint x: 501, startPoint y: 212, endPoint x: 636, endPoint y: 216, distance: 135.3
click at [636, 216] on div at bounding box center [550, 162] width 331 height 258
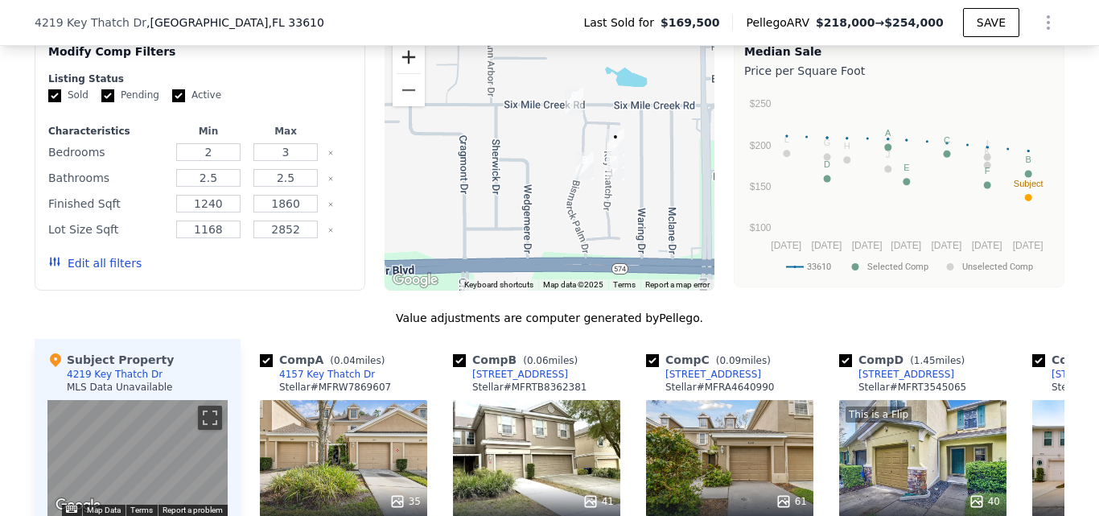
click at [405, 73] on button "Zoom in" at bounding box center [409, 57] width 32 height 32
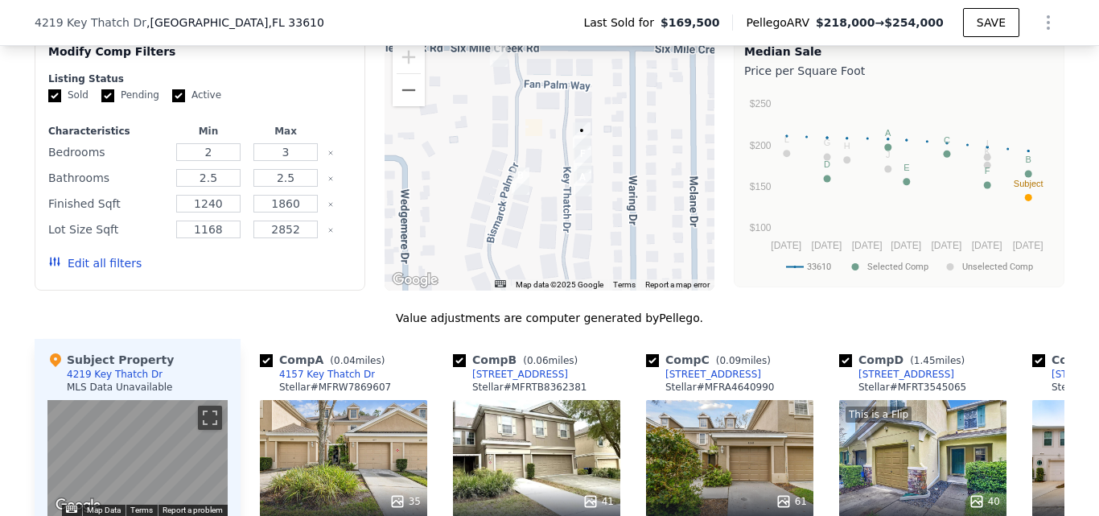
drag, startPoint x: 497, startPoint y: 170, endPoint x: 482, endPoint y: 170, distance: 15.3
click at [482, 170] on div at bounding box center [550, 162] width 331 height 258
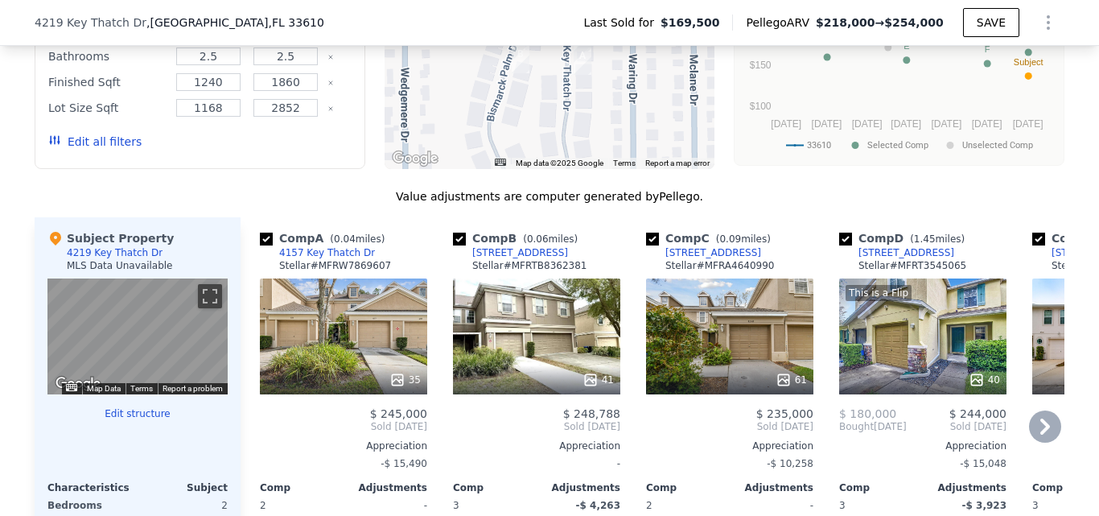
scroll to position [1448, 0]
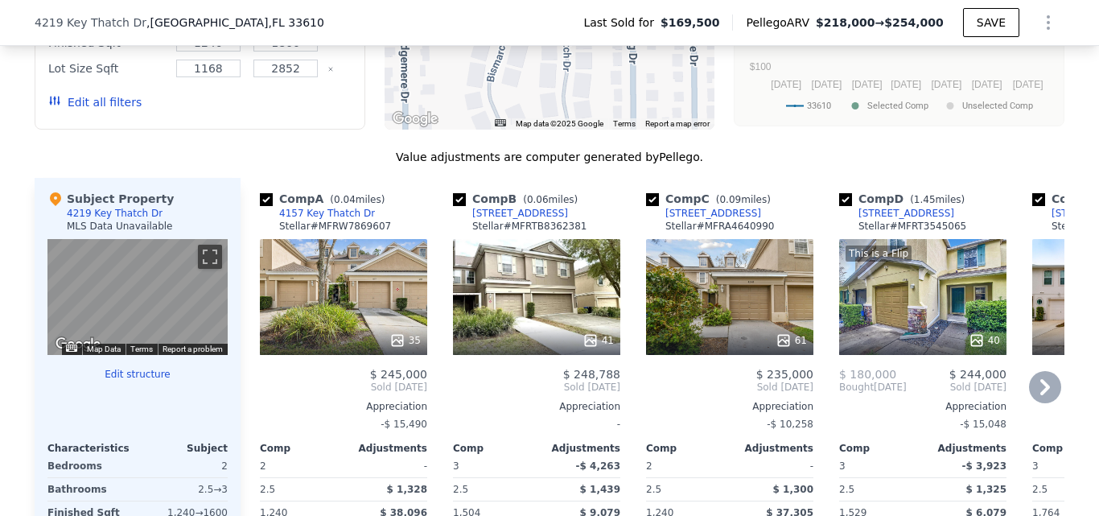
click at [1049, 389] on icon at bounding box center [1045, 387] width 32 height 32
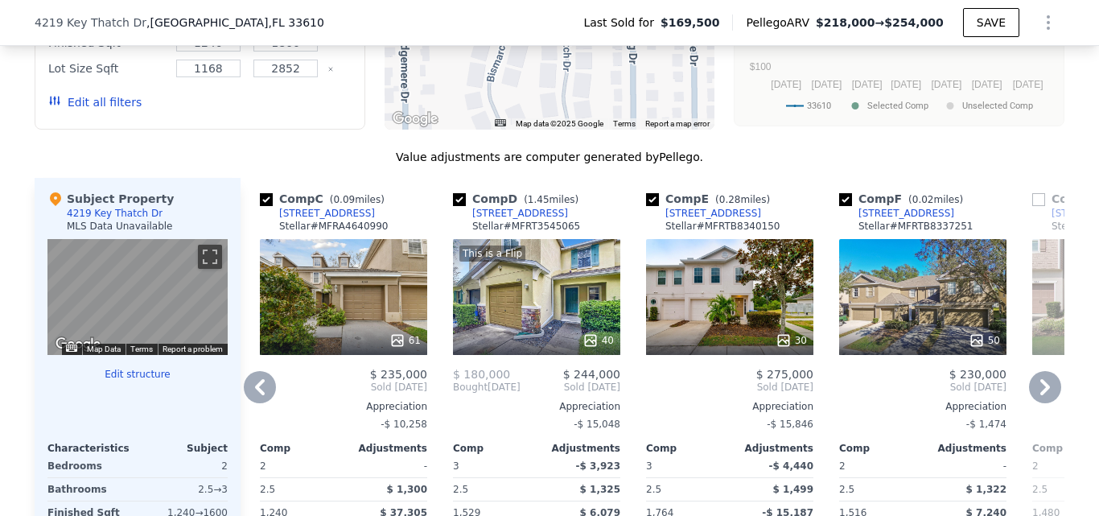
click at [950, 344] on div "50" at bounding box center [924, 340] width 154 height 16
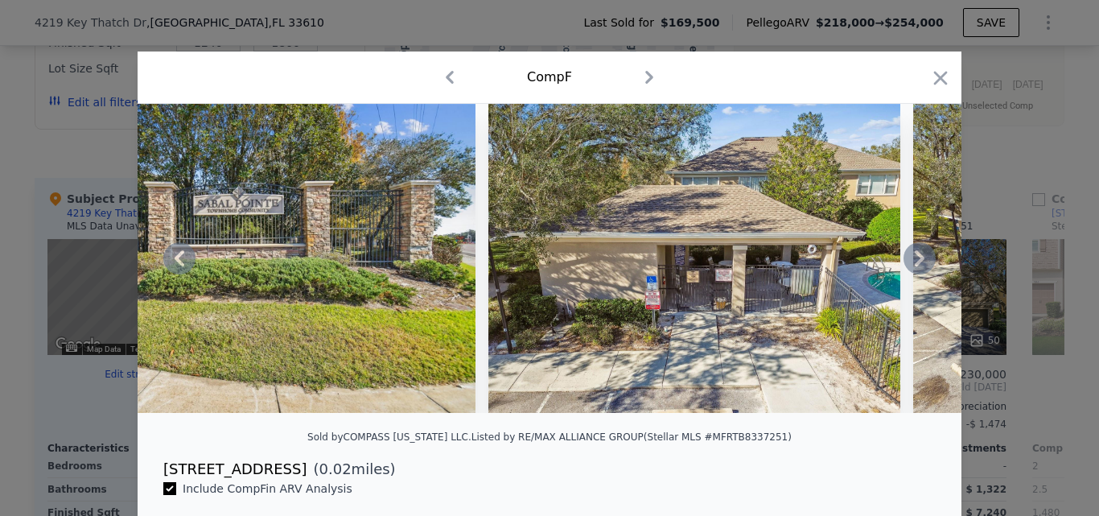
scroll to position [0, 19798]
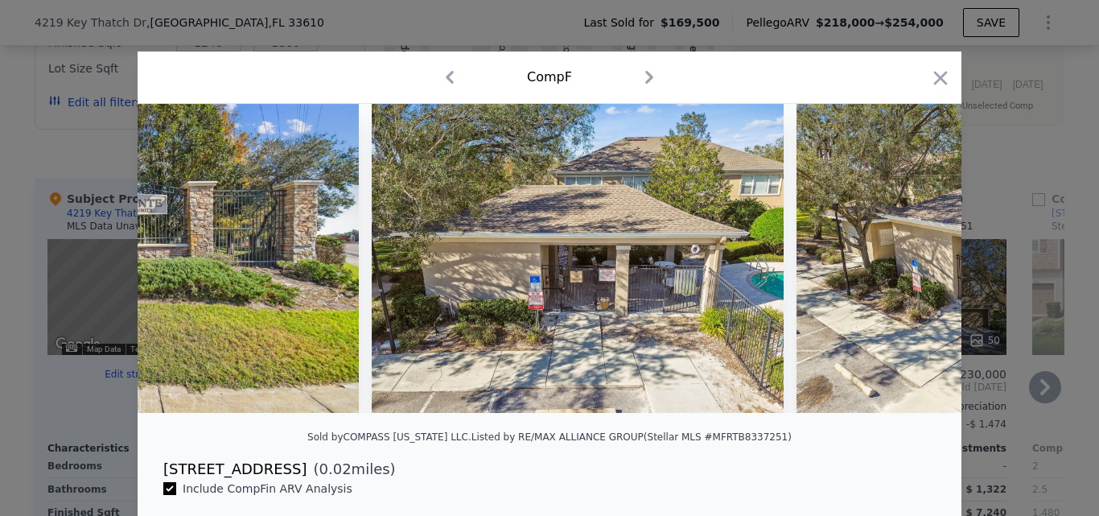
click at [936, 80] on icon "button" at bounding box center [941, 78] width 14 height 14
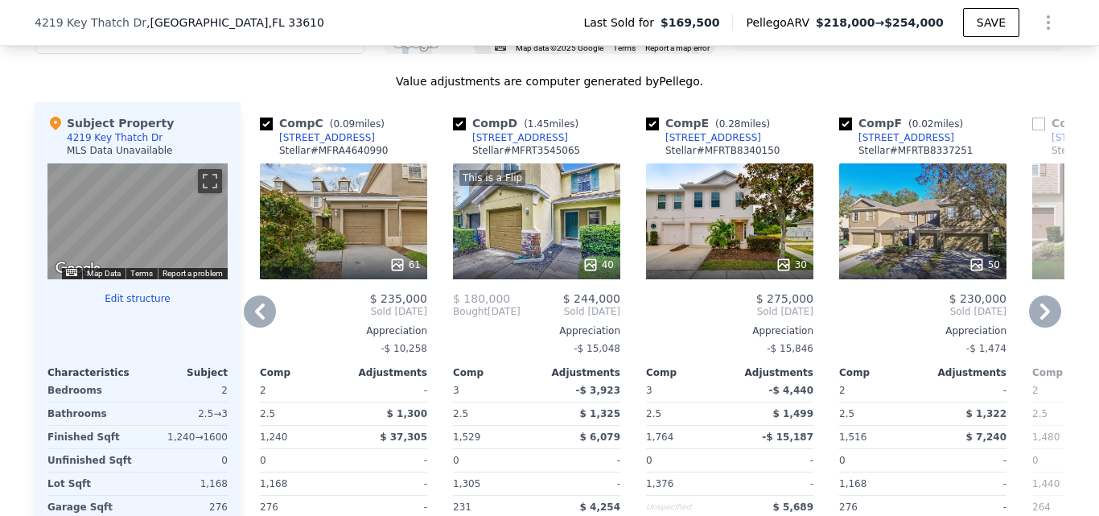
scroll to position [1529, 0]
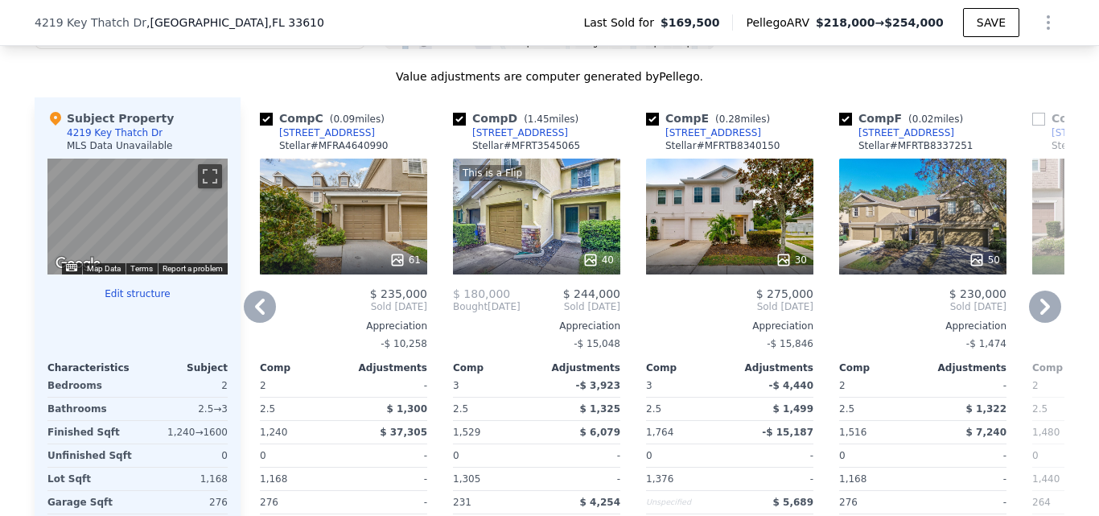
click at [252, 311] on icon at bounding box center [260, 307] width 32 height 32
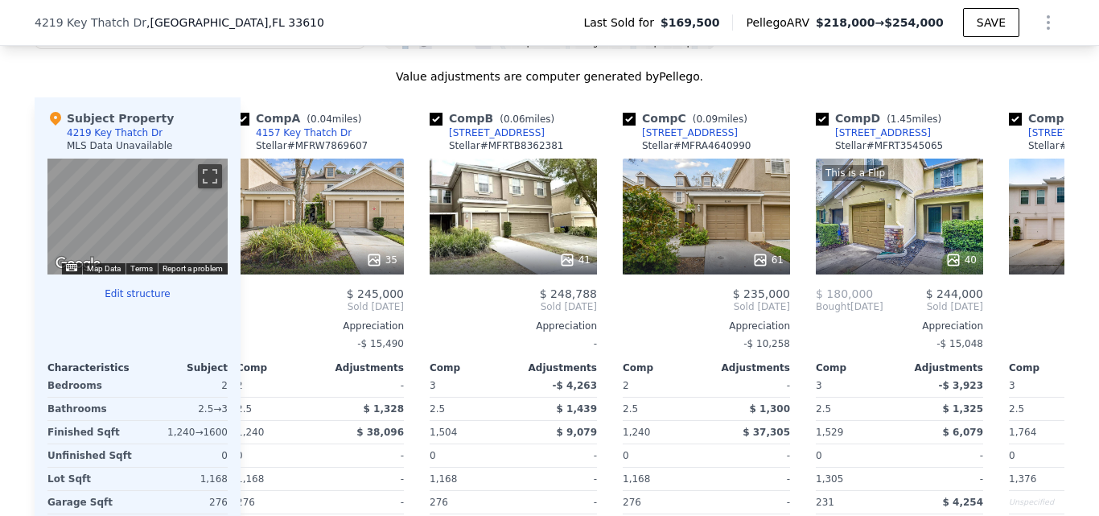
scroll to position [0, 0]
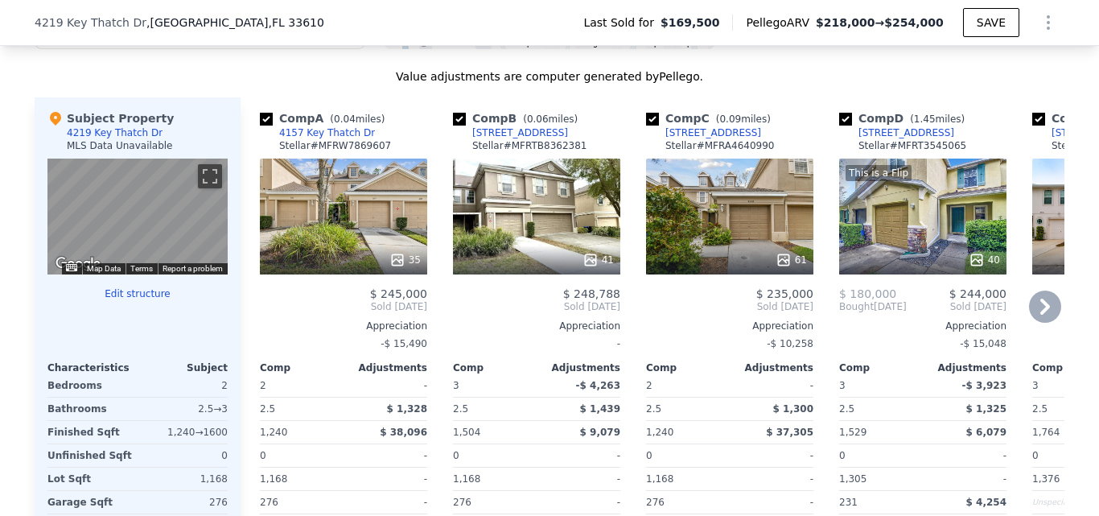
click at [1042, 323] on icon at bounding box center [1045, 307] width 32 height 32
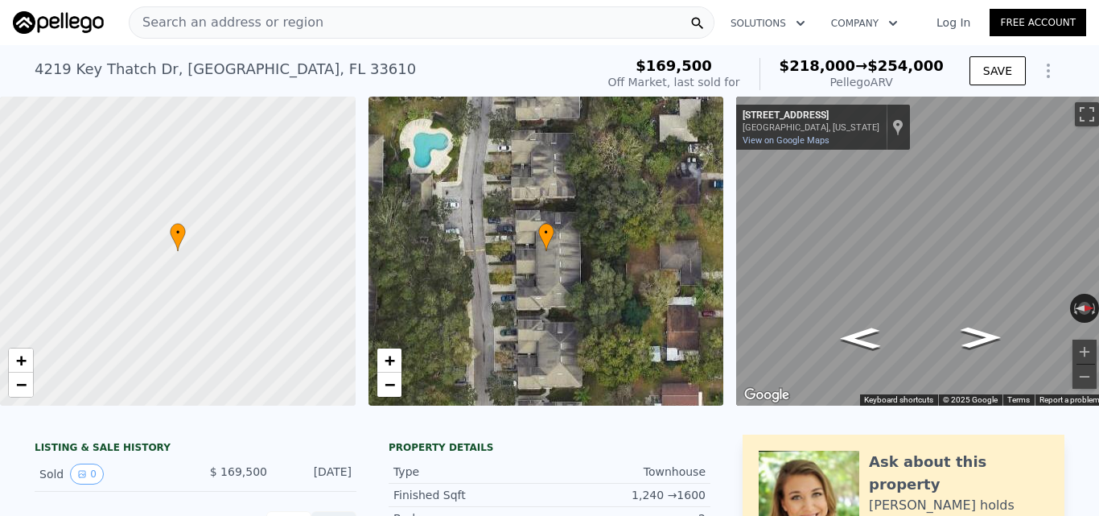
click at [400, 31] on div "Search an address or region" at bounding box center [422, 22] width 586 height 32
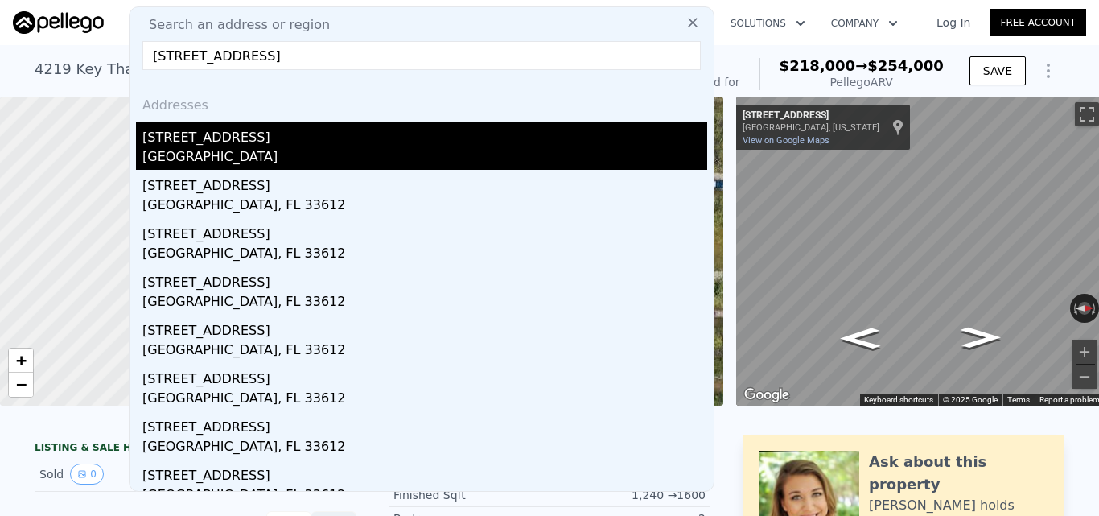
type input "12406 N Rome Ave, Tampa, FL 33612"
click at [371, 148] on div "Lake Magdalene, FL 33612" at bounding box center [424, 158] width 565 height 23
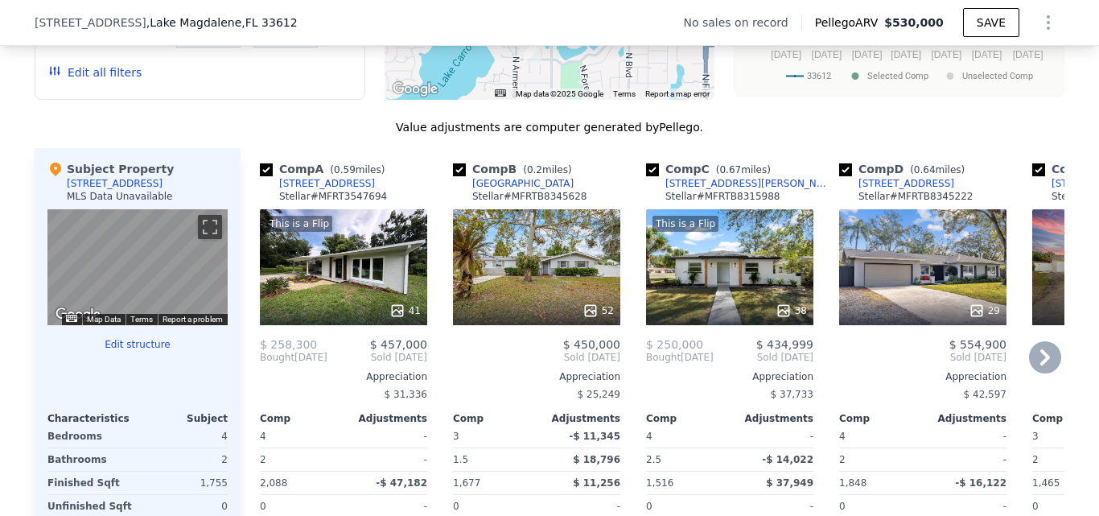
scroll to position [1282, 0]
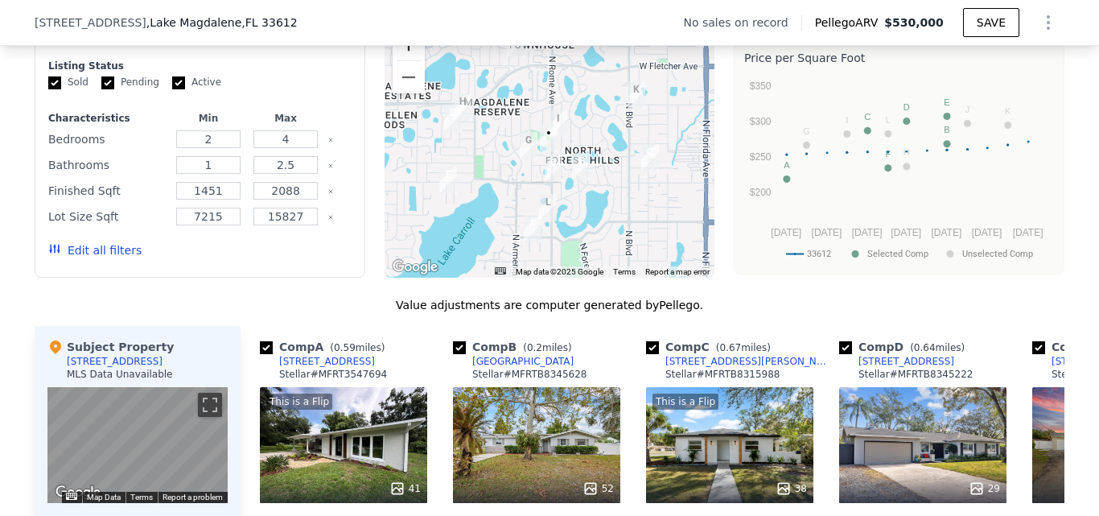
click at [399, 58] on button "Zoom in" at bounding box center [409, 44] width 32 height 32
click at [405, 55] on button "Zoom in" at bounding box center [409, 44] width 32 height 32
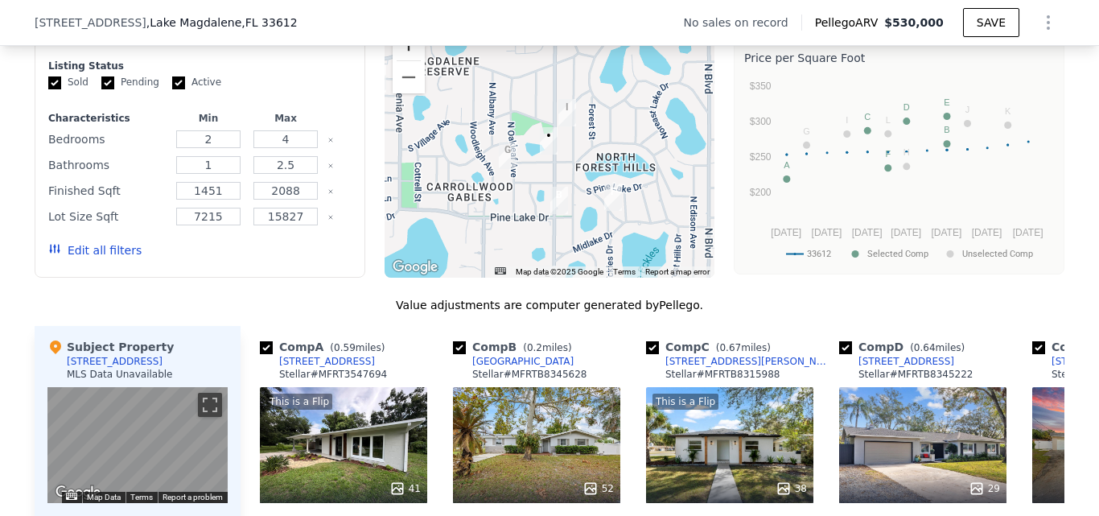
click at [405, 55] on button "Zoom in" at bounding box center [409, 44] width 32 height 32
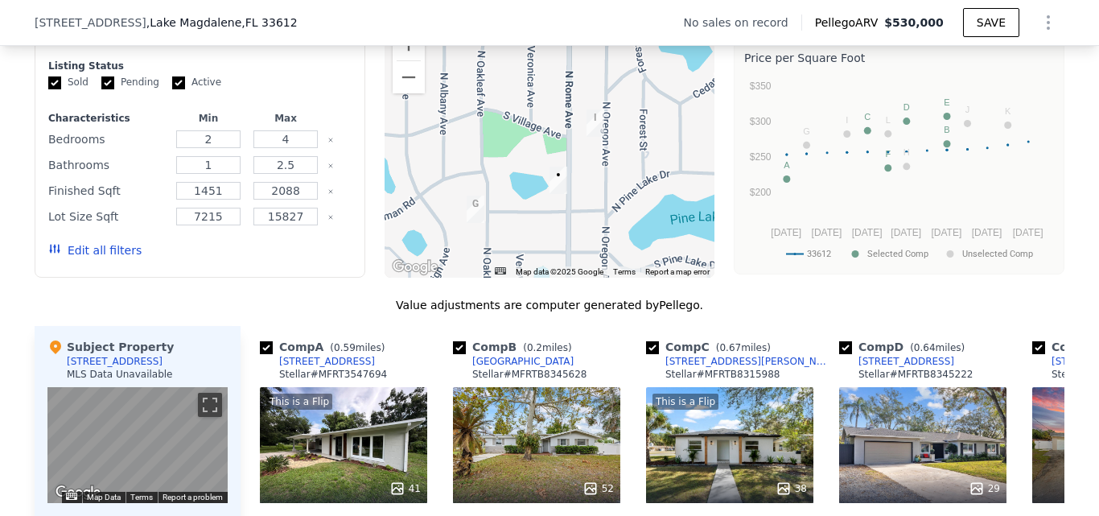
drag, startPoint x: 571, startPoint y: 188, endPoint x: 574, endPoint y: 202, distance: 14.1
click at [574, 202] on div at bounding box center [550, 149] width 331 height 258
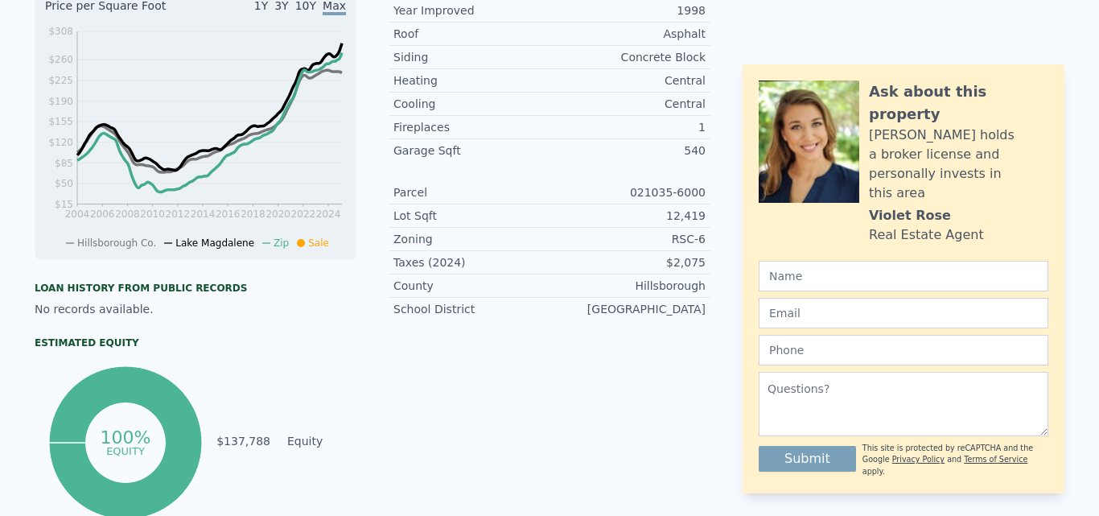
scroll to position [0, 0]
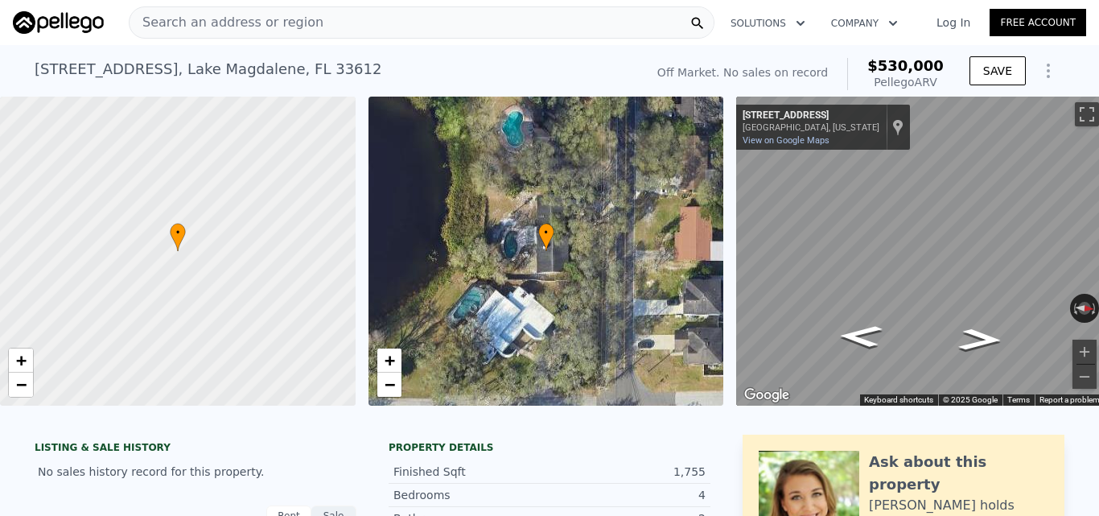
click at [349, 27] on div "Search an address or region" at bounding box center [422, 22] width 586 height 32
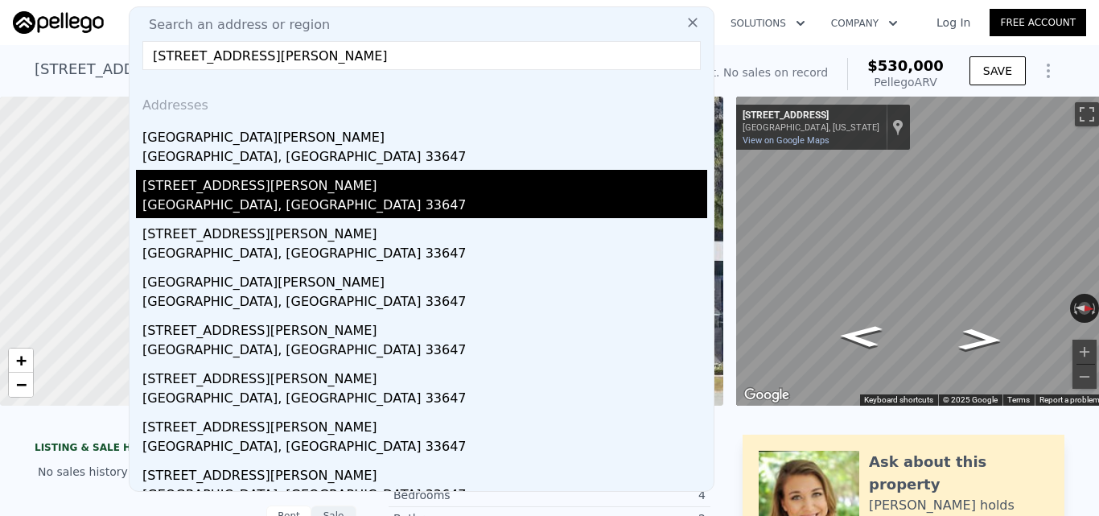
type input "5100 Burchette Rd, Tampa, FL 33647"
click at [388, 188] on div "5100 Burchette Road" at bounding box center [424, 183] width 565 height 26
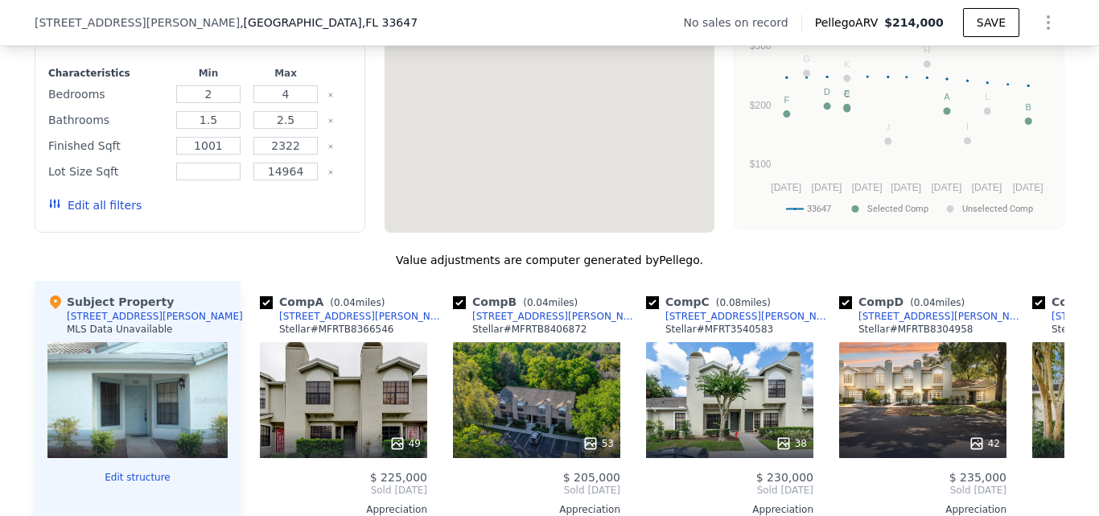
scroll to position [960, 0]
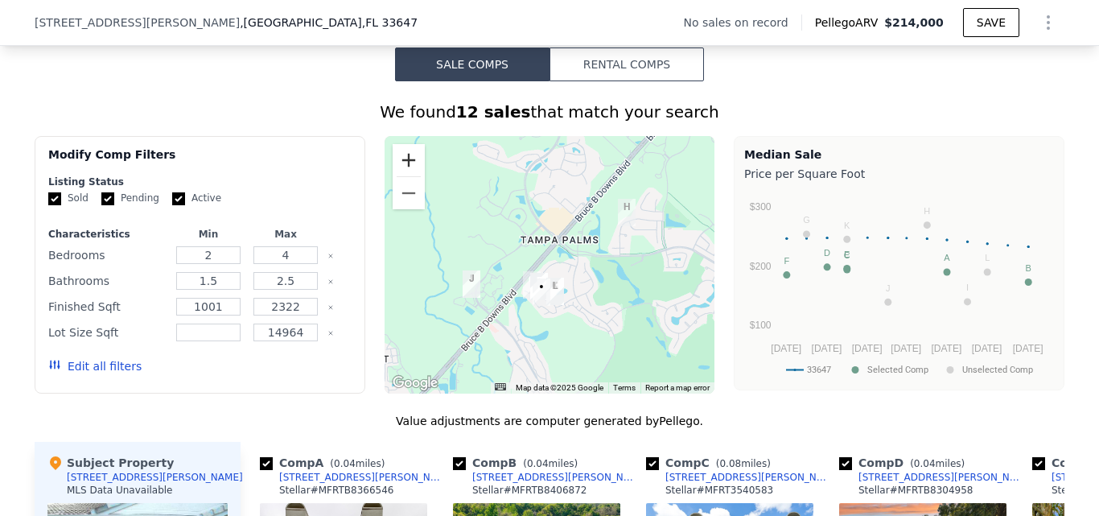
click at [410, 169] on button "Zoom in" at bounding box center [409, 160] width 32 height 32
click at [409, 169] on button "Zoom in" at bounding box center [409, 160] width 32 height 32
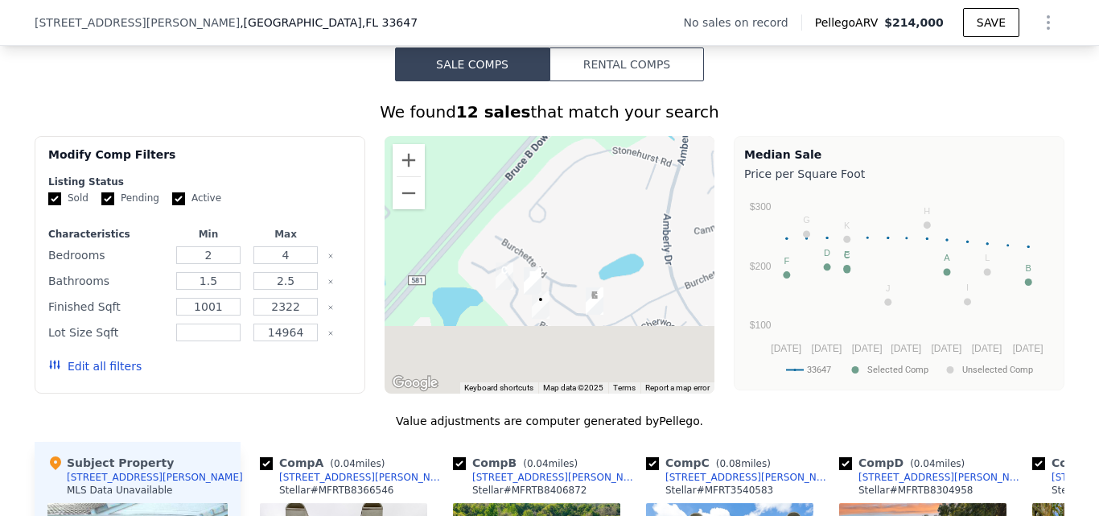
drag, startPoint x: 538, startPoint y: 287, endPoint x: 568, endPoint y: 145, distance: 145.5
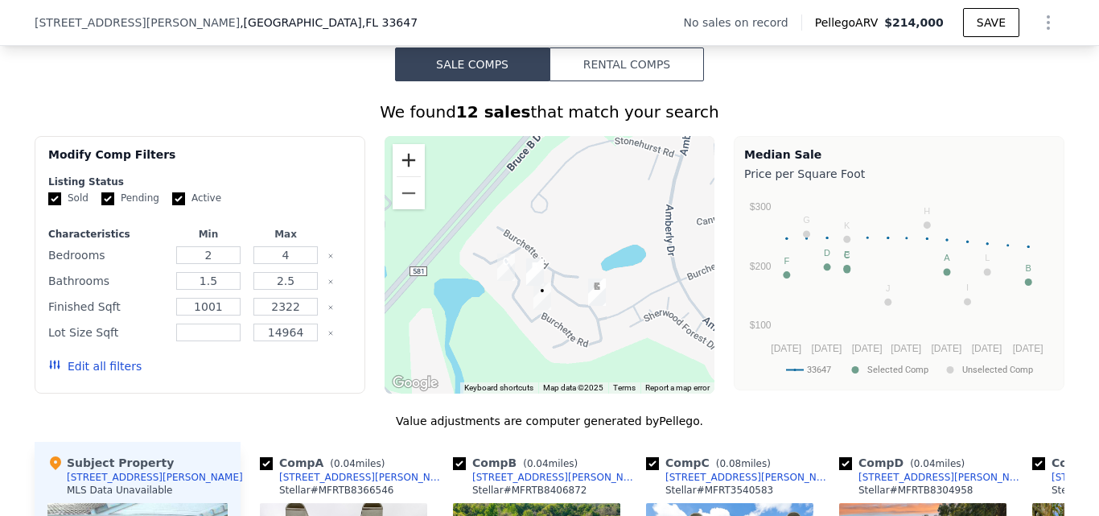
click at [406, 176] on button "Zoom in" at bounding box center [409, 160] width 32 height 32
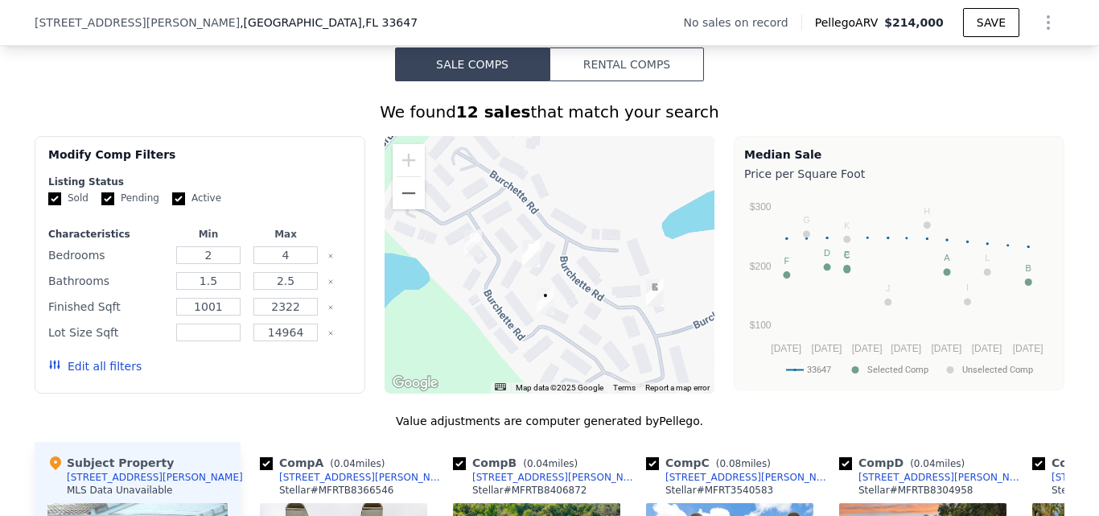
drag, startPoint x: 552, startPoint y: 291, endPoint x: 570, endPoint y: 225, distance: 68.3
click at [570, 225] on div at bounding box center [550, 265] width 331 height 258
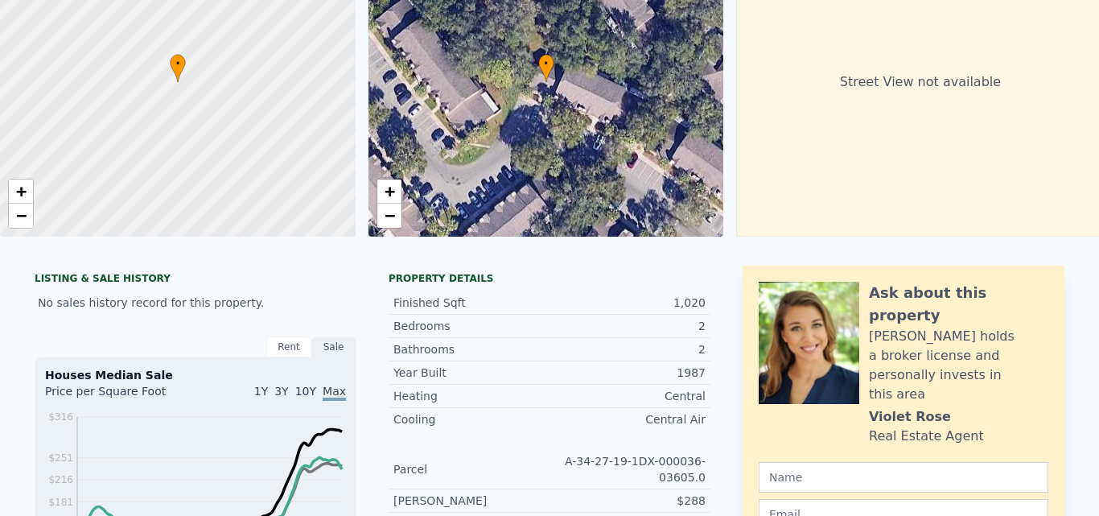
scroll to position [6, 0]
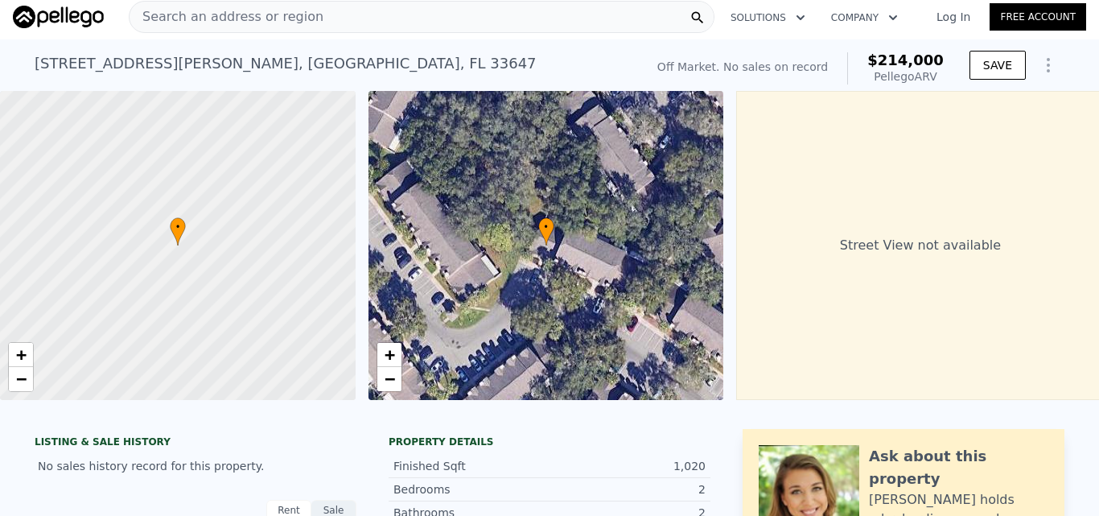
click at [301, 15] on div "Search an address or region" at bounding box center [422, 17] width 586 height 32
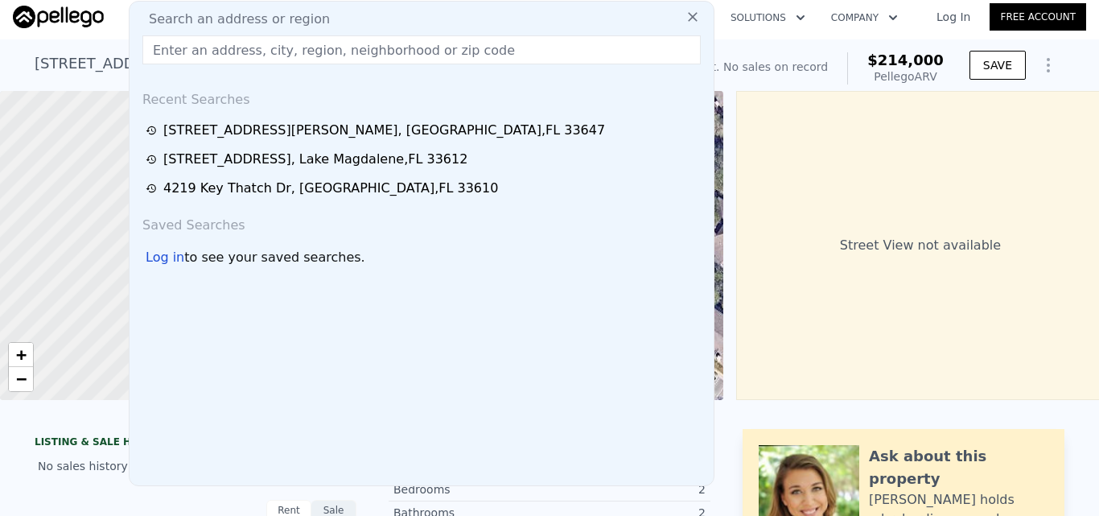
type input "1307 Dogwood Dr, Tupelo, MS 38801"
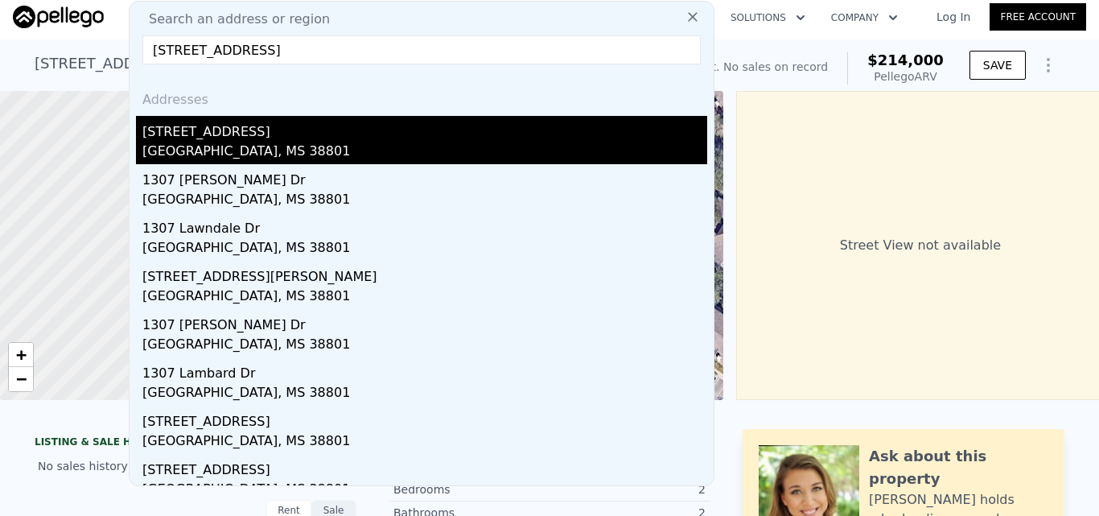
click at [318, 125] on div "1307 Dogwood Dr" at bounding box center [424, 129] width 565 height 26
